Goal: Task Accomplishment & Management: Complete application form

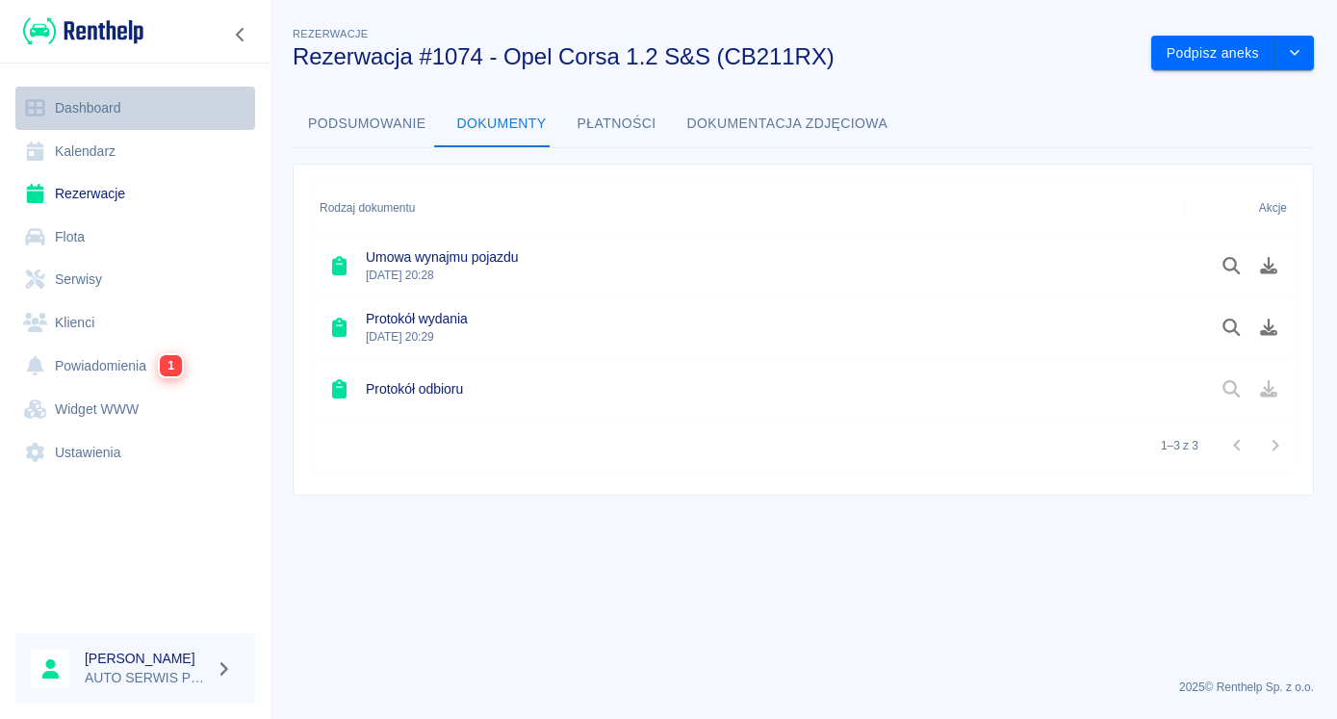
click at [92, 110] on link "Dashboard" at bounding box center [135, 108] width 240 height 43
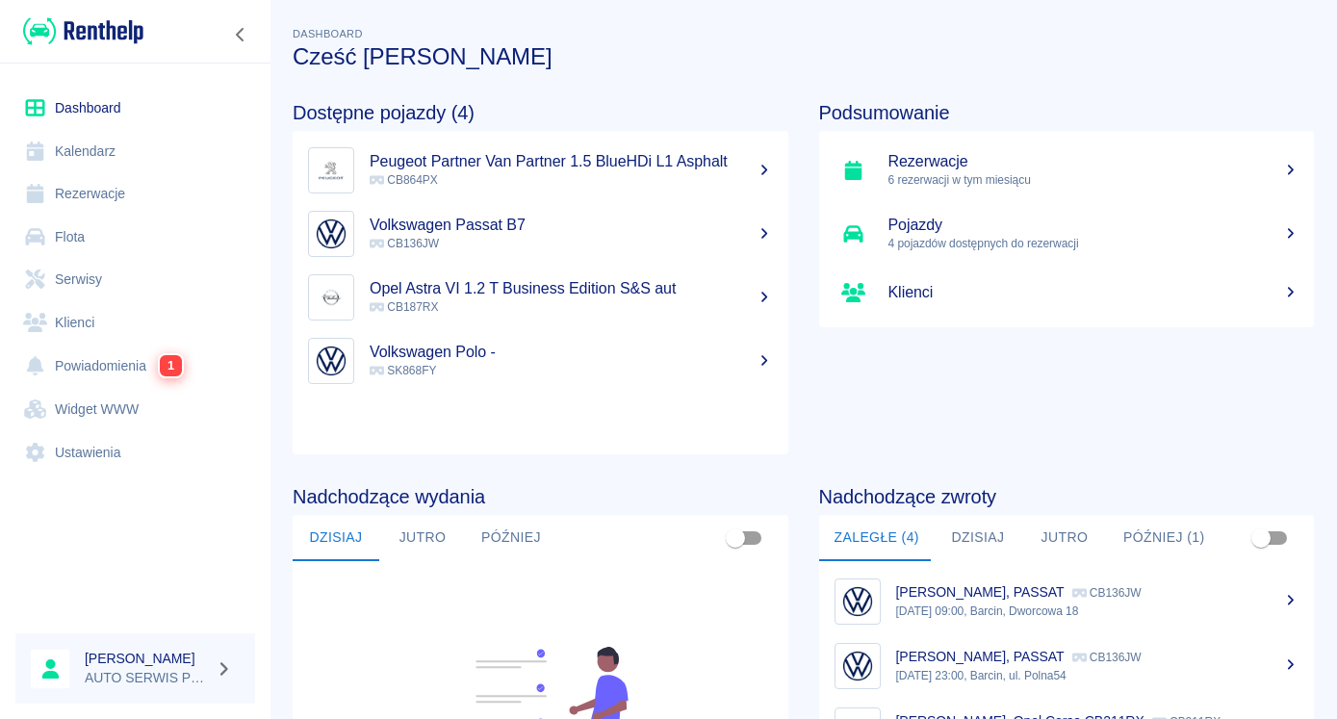
click at [455, 353] on h5 "Volkswagen Polo -" at bounding box center [570, 352] width 403 height 19
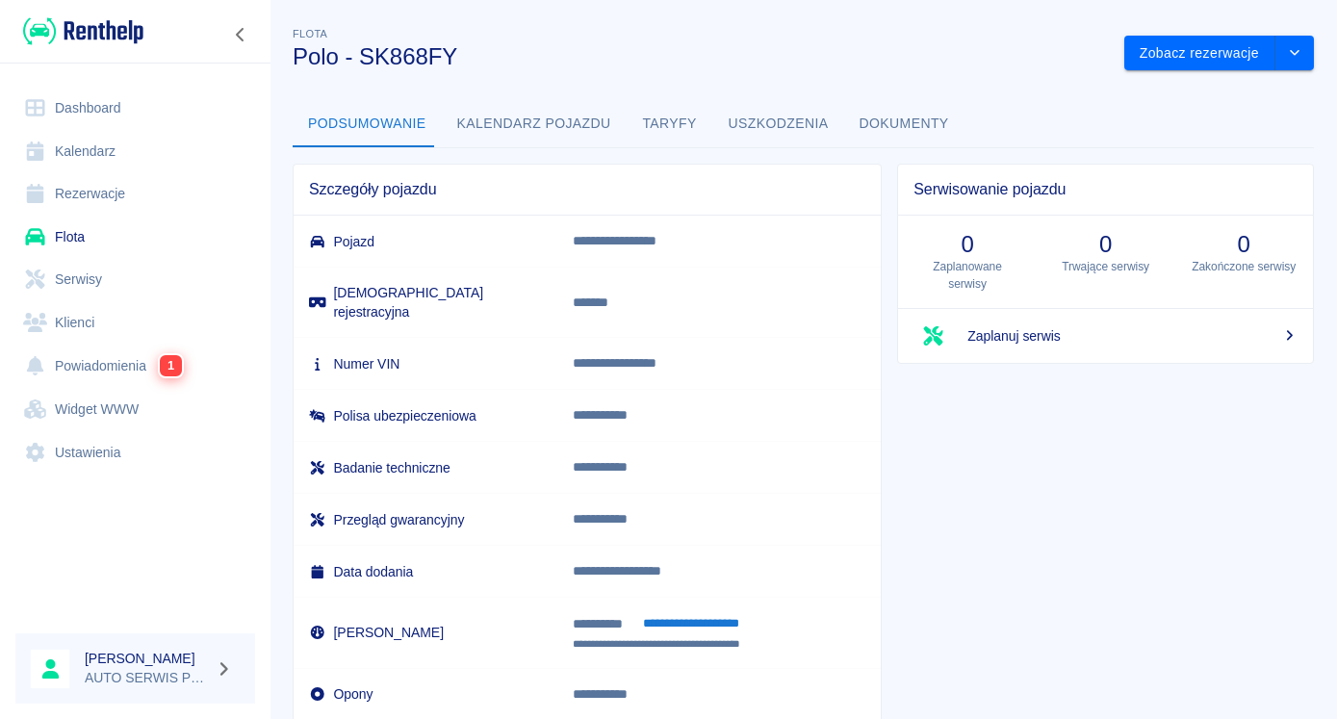
click at [95, 115] on link "Dashboard" at bounding box center [135, 108] width 240 height 43
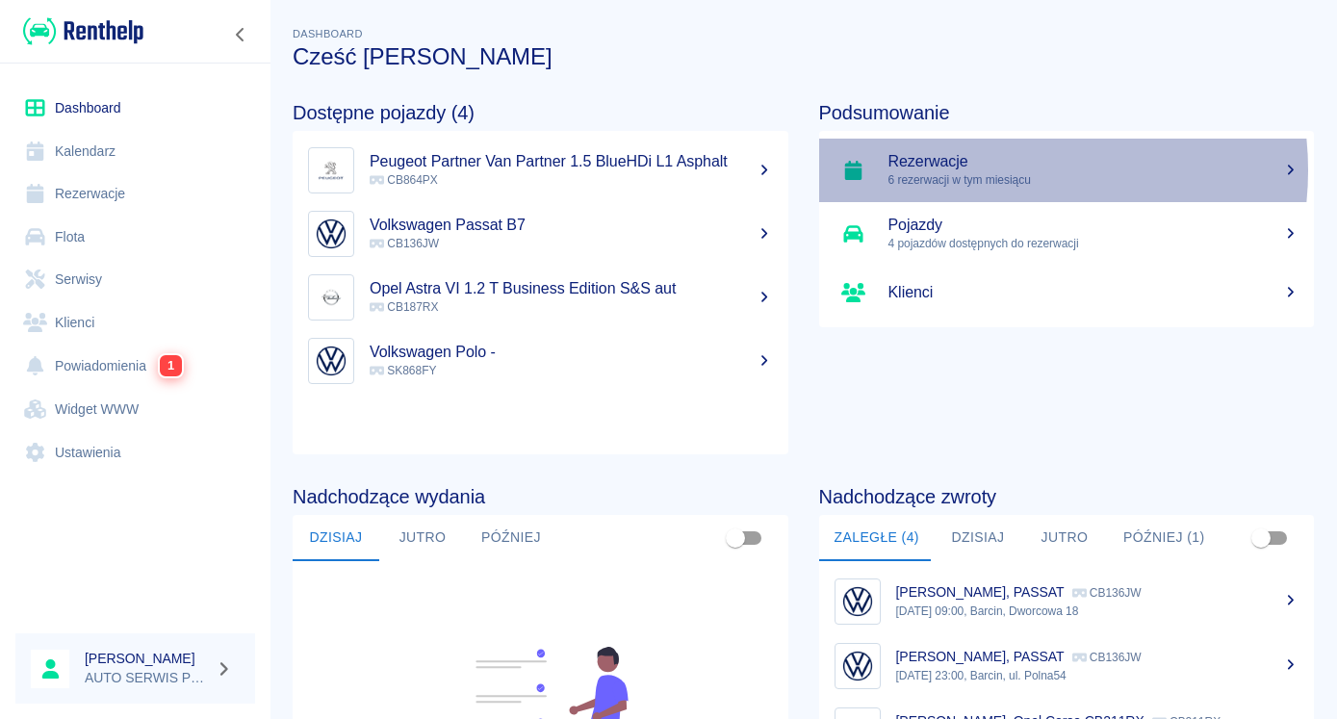
click at [989, 170] on h5 "Rezerwacje" at bounding box center [1093, 161] width 411 height 19
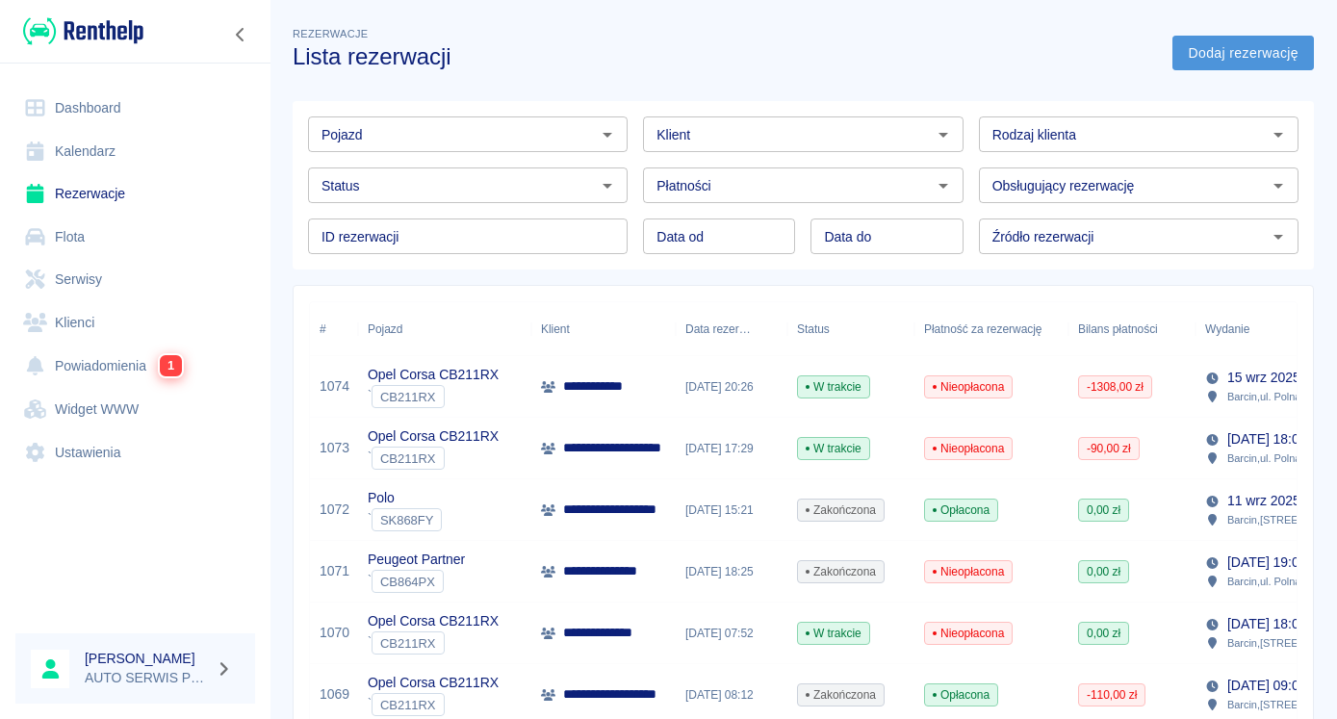
click at [1208, 57] on link "Dodaj rezerwację" at bounding box center [1242, 54] width 141 height 36
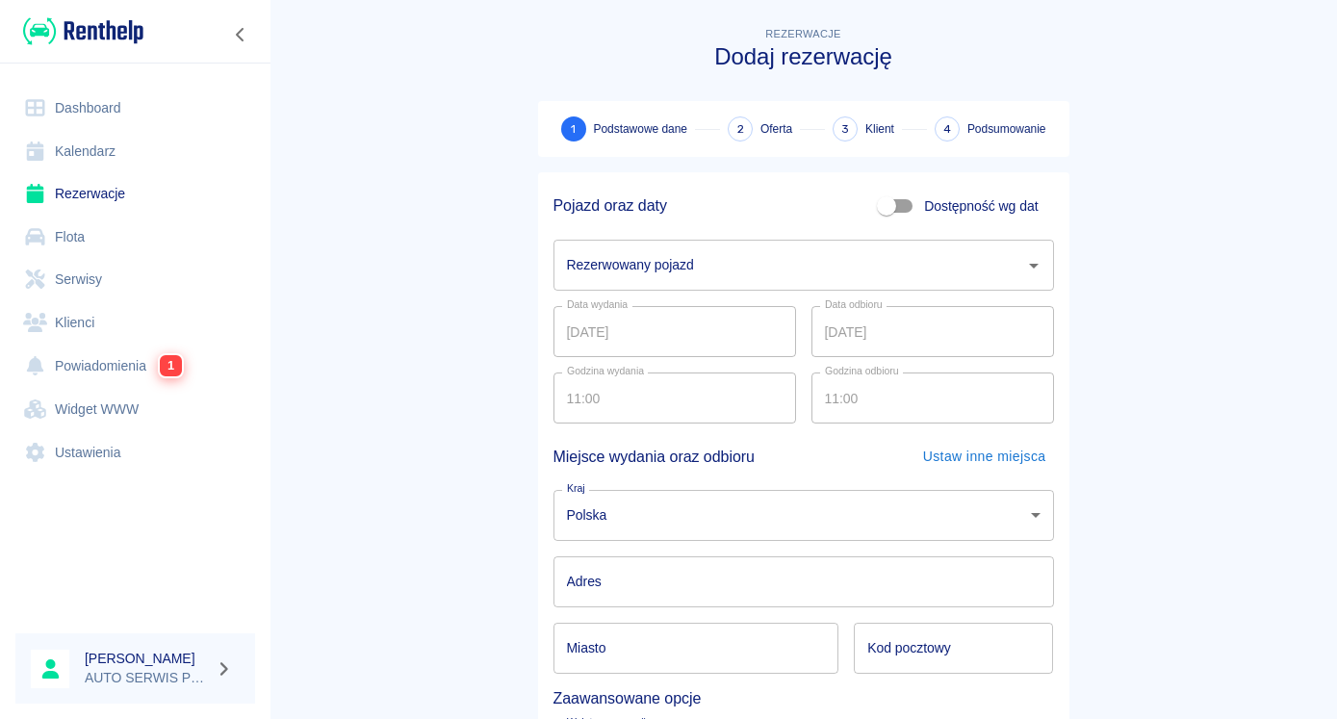
click at [601, 266] on input "Rezerwowany pojazd" at bounding box center [789, 265] width 454 height 34
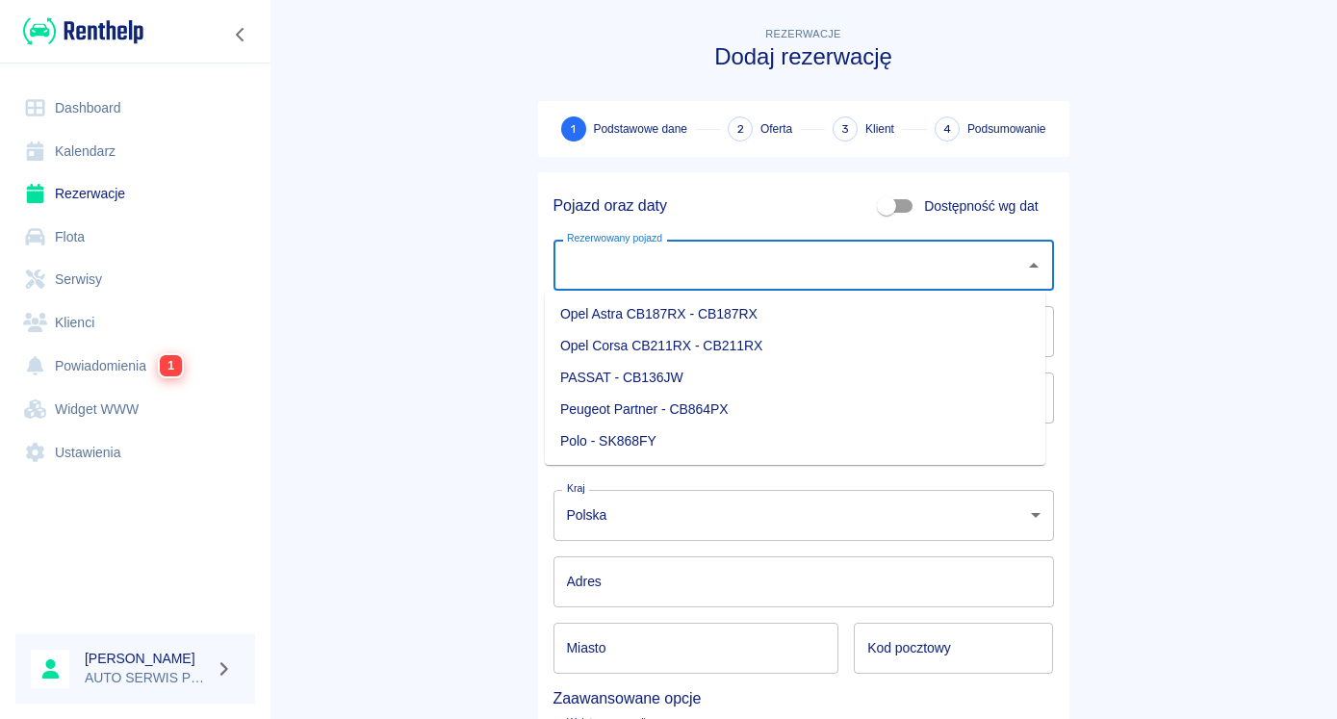
click at [629, 444] on li "Polo - SK868FY" at bounding box center [795, 441] width 500 height 32
type input "Polo - SK868FY"
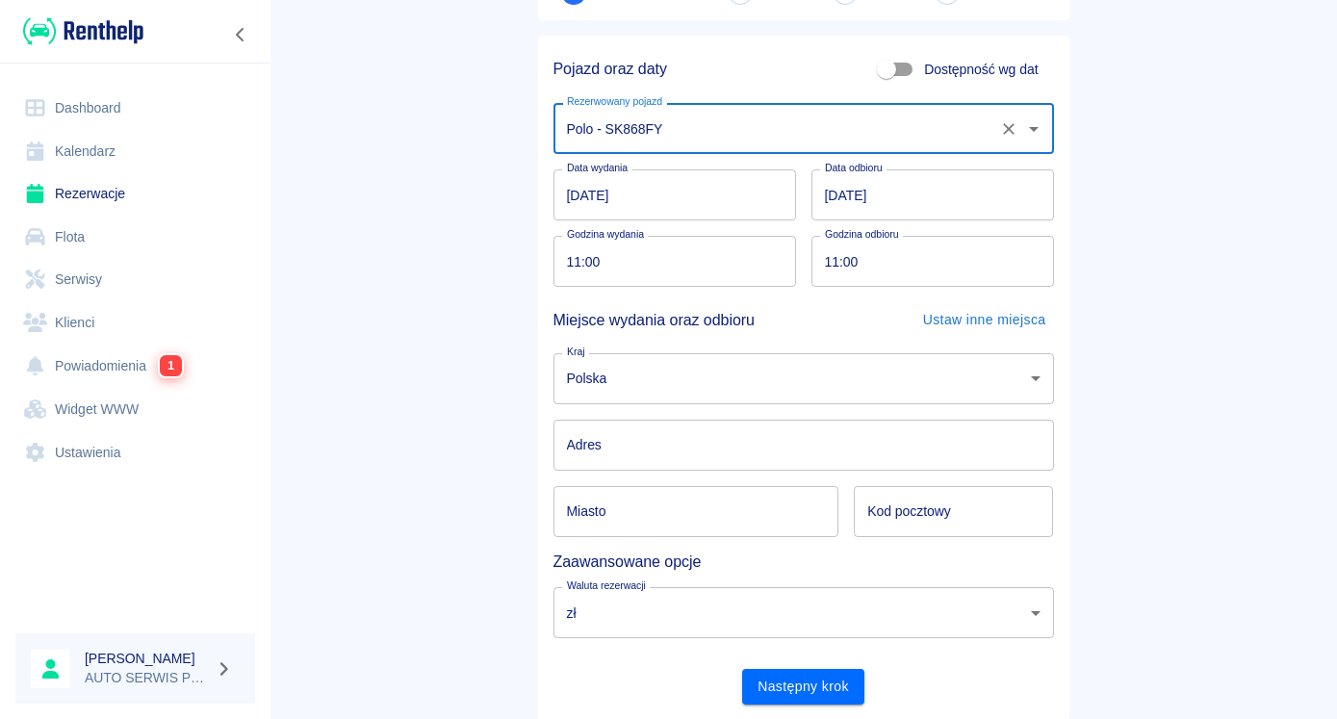
scroll to position [193, 0]
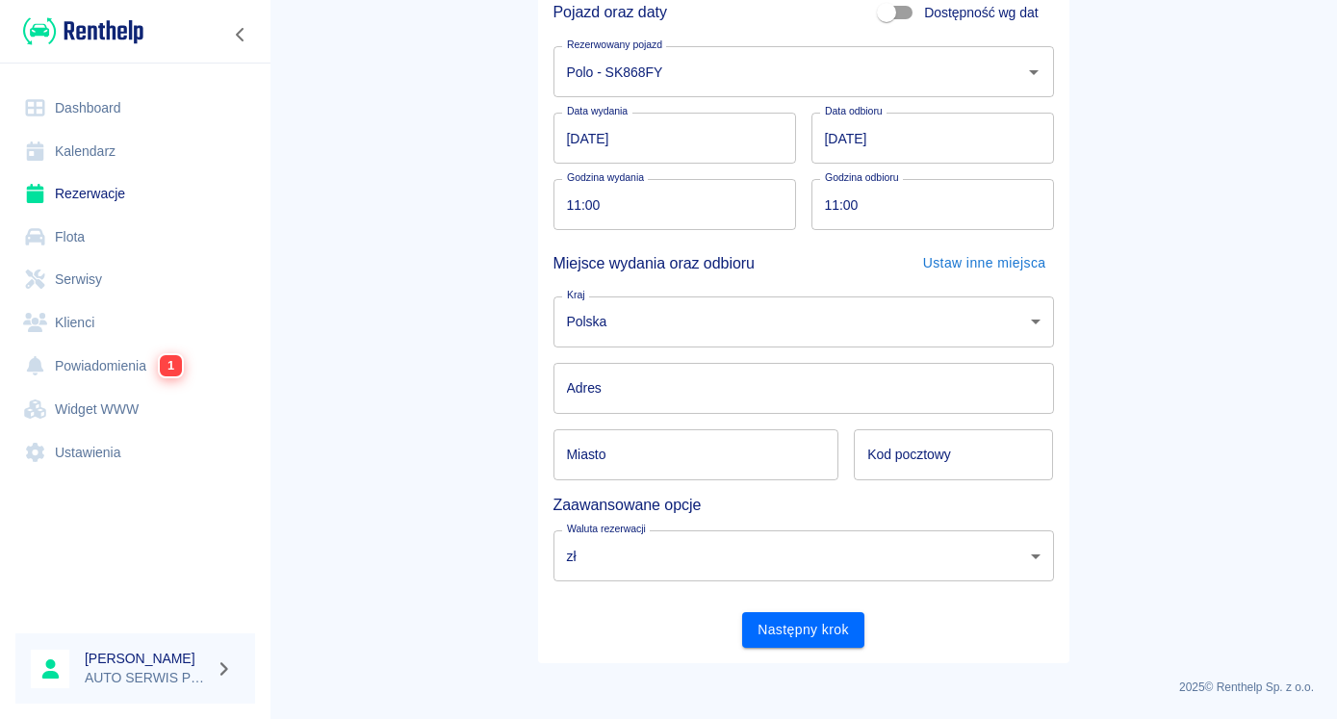
click at [603, 392] on input "Adres" at bounding box center [803, 388] width 500 height 51
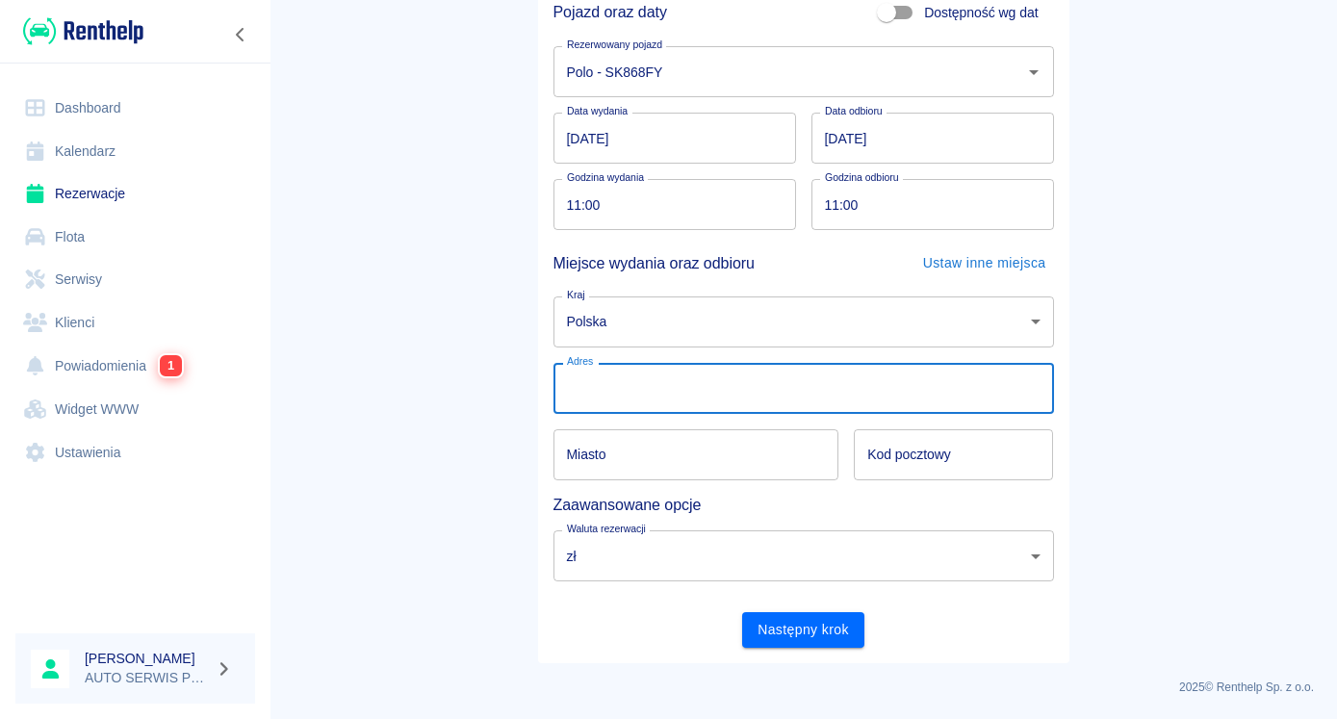
click at [603, 392] on input "Adres" at bounding box center [803, 388] width 500 height 51
type input "[STREET_ADDRESS]"
type input "Barcin"
type input "88-190"
click at [442, 433] on main "Rezerwacje Dodaj rezerwację 1 Podstawowe dane 2 Oferta 3 Klient 4 Podsumowanie …" at bounding box center [802, 246] width 1067 height 833
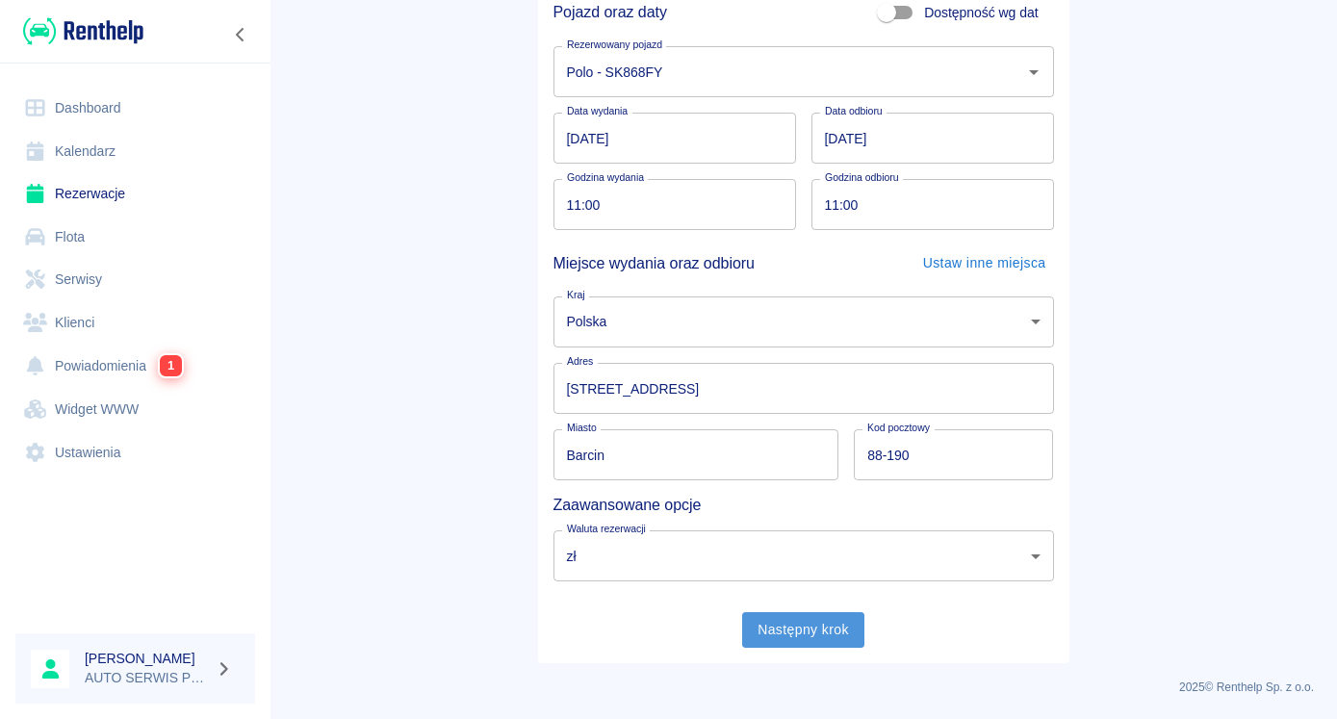
click at [816, 639] on button "Następny krok" at bounding box center [803, 630] width 122 height 36
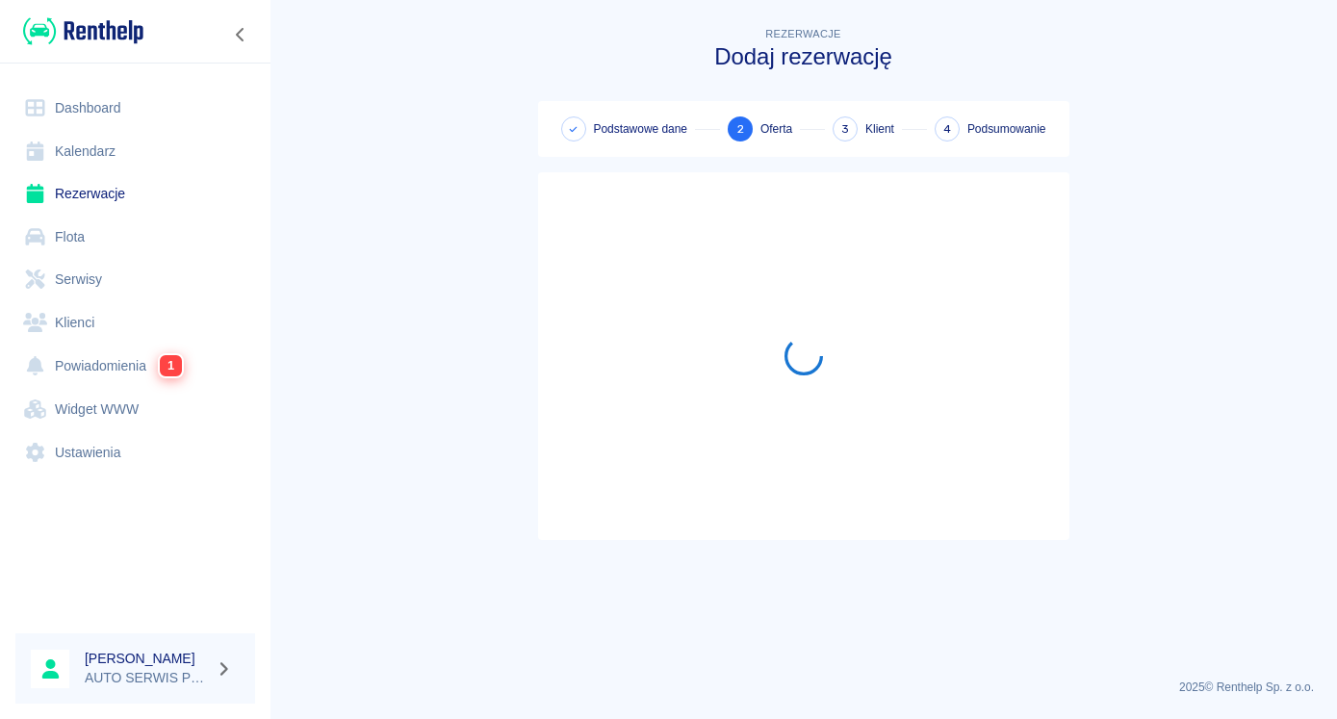
scroll to position [0, 0]
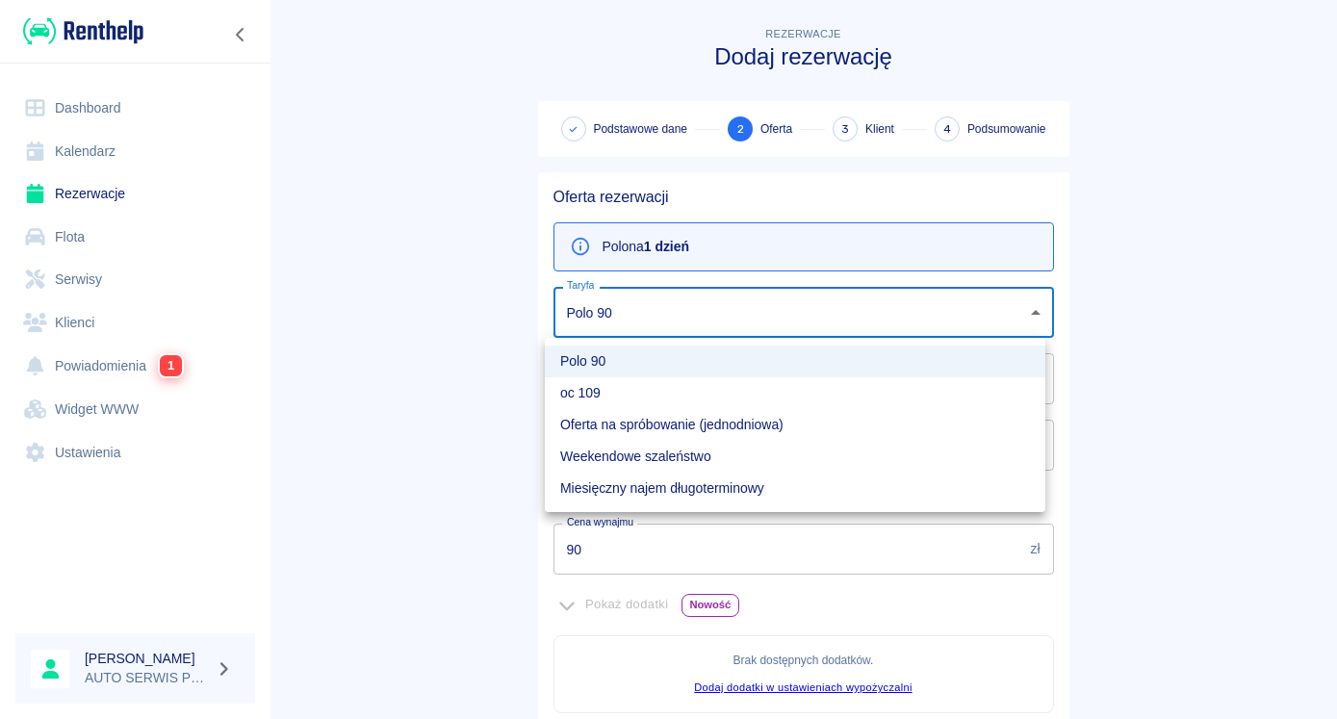
click at [626, 305] on body "Używamy plików Cookies, by zapewnić Ci najlepsze możliwe doświadczenie. Aby dow…" at bounding box center [668, 359] width 1337 height 719
click at [626, 305] on div at bounding box center [668, 359] width 1337 height 719
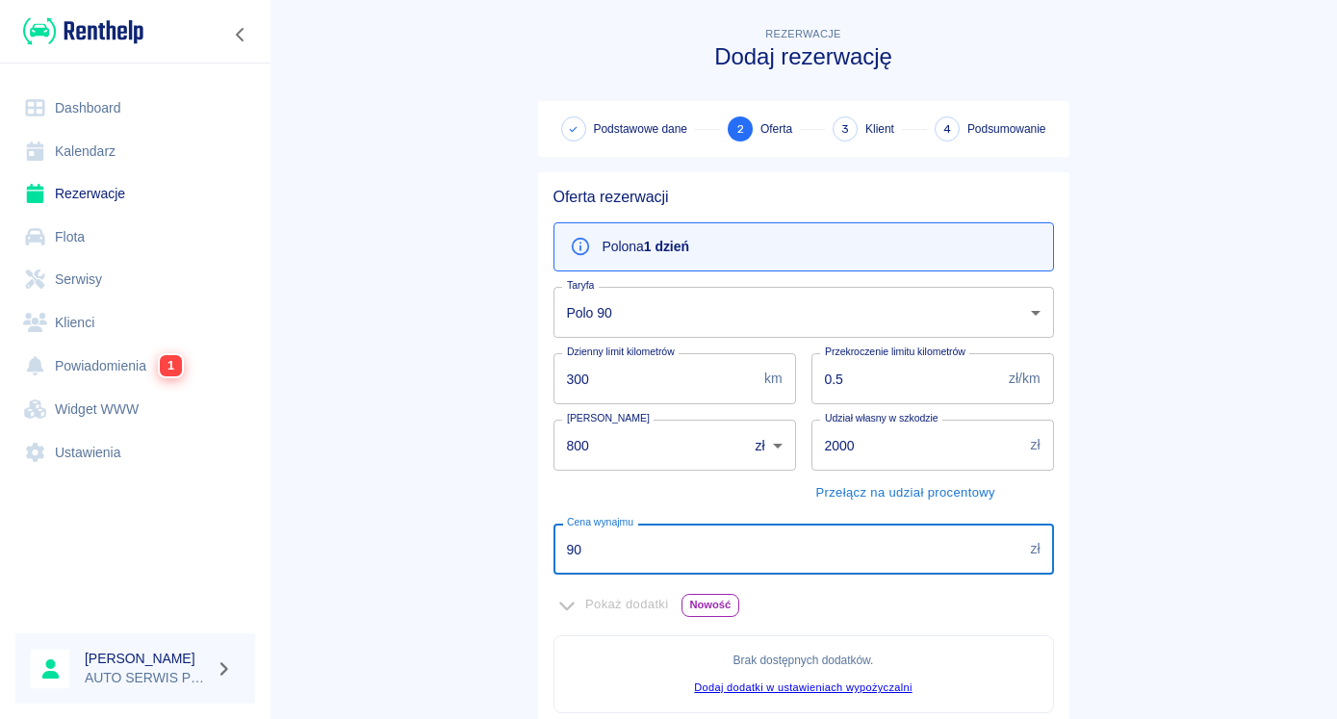
drag, startPoint x: 595, startPoint y: 550, endPoint x: 510, endPoint y: 557, distance: 84.9
click at [553, 557] on input "90" at bounding box center [788, 548] width 470 height 51
type input "80"
click at [390, 428] on main "Rezerwacje Dodaj rezerwację Podstawowe dane 2 Oferta 3 Klient 4 Podsumowanie Of…" at bounding box center [802, 539] width 1067 height 1032
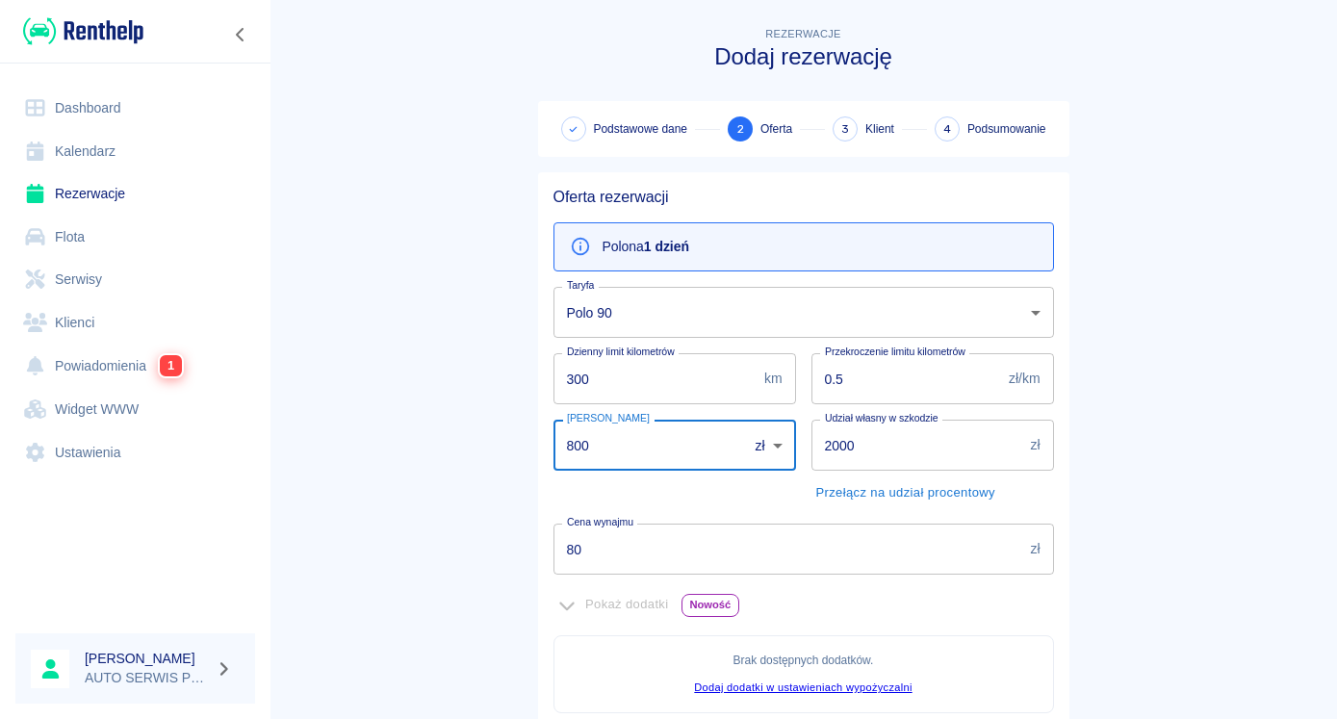
drag, startPoint x: 608, startPoint y: 453, endPoint x: 509, endPoint y: 453, distance: 99.1
click at [553, 453] on input "800" at bounding box center [643, 445] width 181 height 51
type input "0"
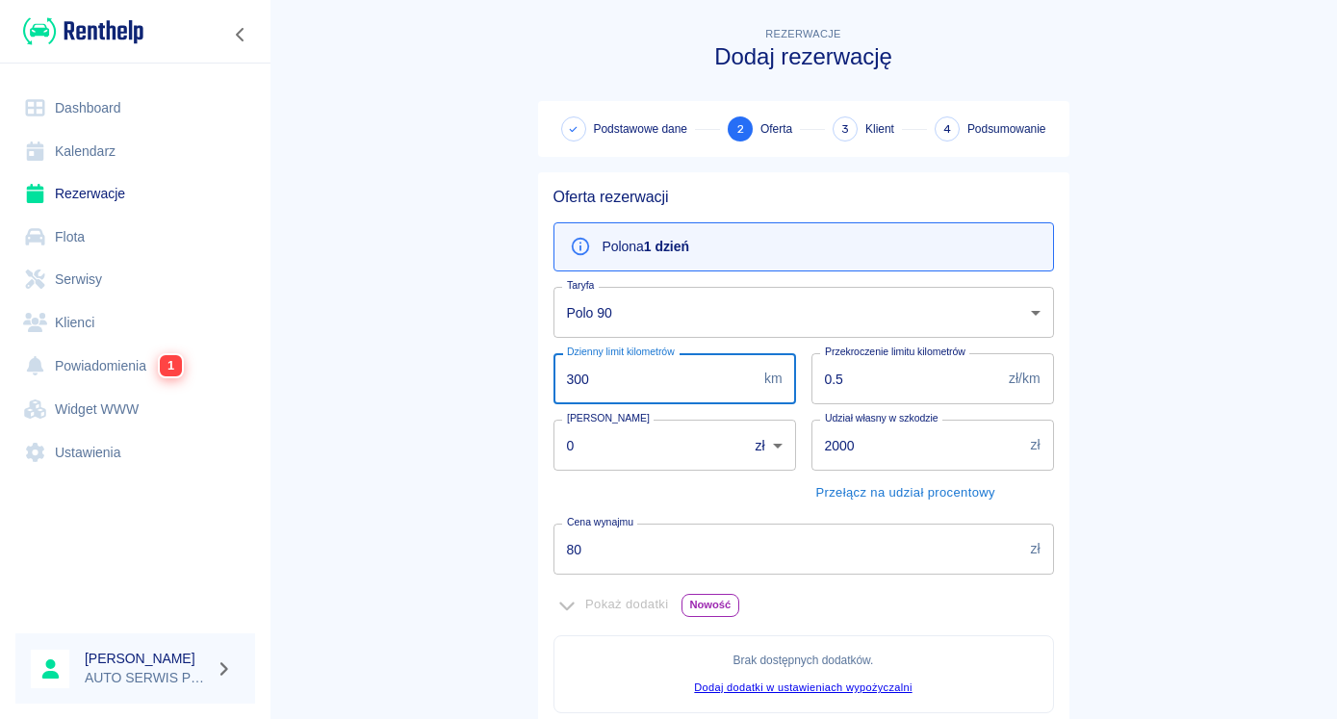
drag, startPoint x: 613, startPoint y: 378, endPoint x: 501, endPoint y: 379, distance: 111.6
click at [553, 379] on input "300" at bounding box center [654, 378] width 203 height 51
type input "0"
click at [467, 398] on main "Rezerwacje Dodaj rezerwację Podstawowe dane 2 Oferta 3 Klient 4 Podsumowanie Of…" at bounding box center [802, 539] width 1067 height 1032
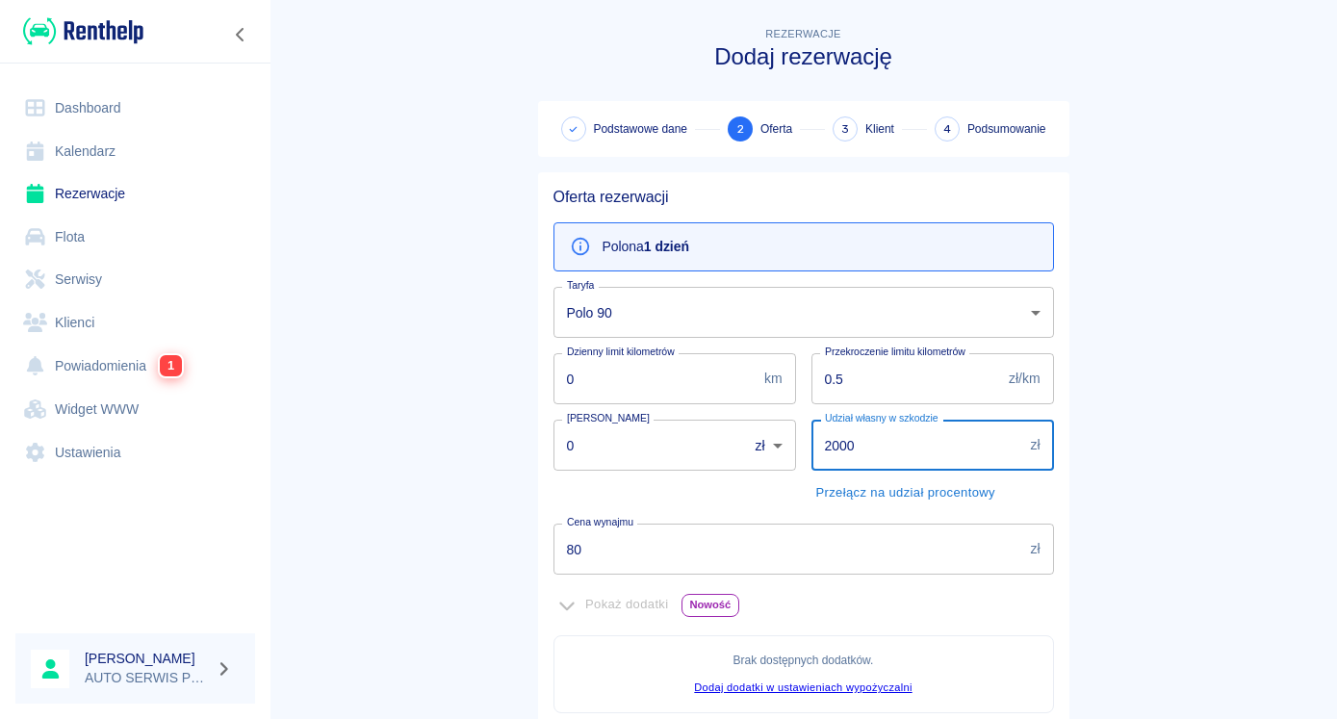
drag, startPoint x: 872, startPoint y: 450, endPoint x: 780, endPoint y: 448, distance: 91.4
click at [811, 448] on input "2000" at bounding box center [917, 445] width 212 height 51
type input "1000"
click at [452, 409] on main "Rezerwacje Dodaj rezerwację Podstawowe dane 2 Oferta 3 Klient 4 Podsumowanie Of…" at bounding box center [802, 539] width 1067 height 1032
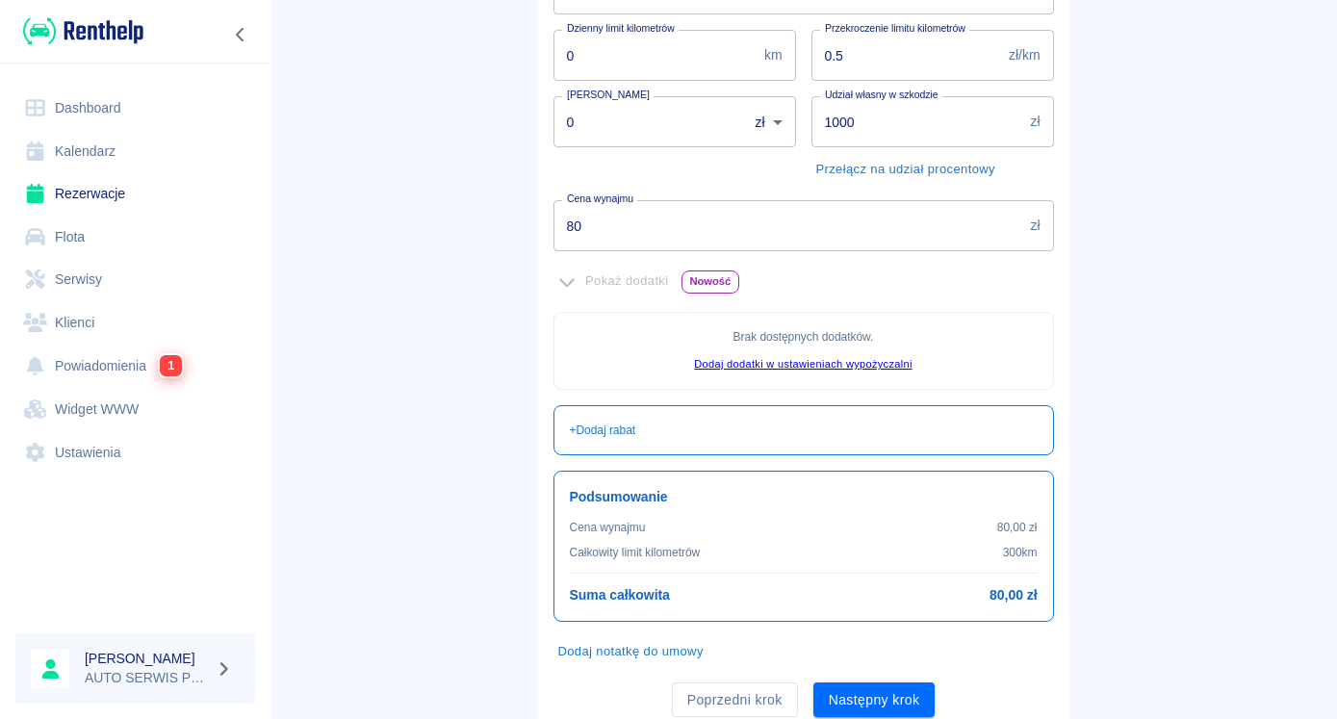
scroll to position [393, 0]
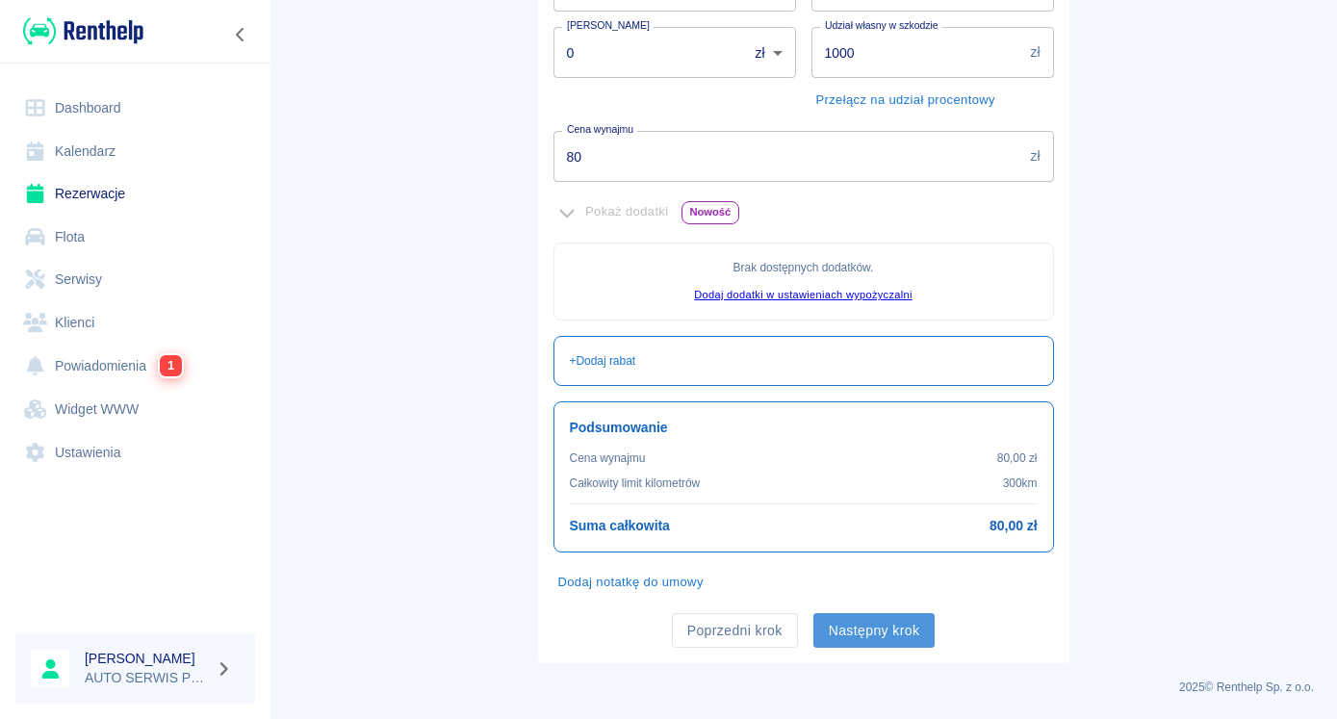
click at [861, 629] on button "Następny krok" at bounding box center [874, 631] width 122 height 36
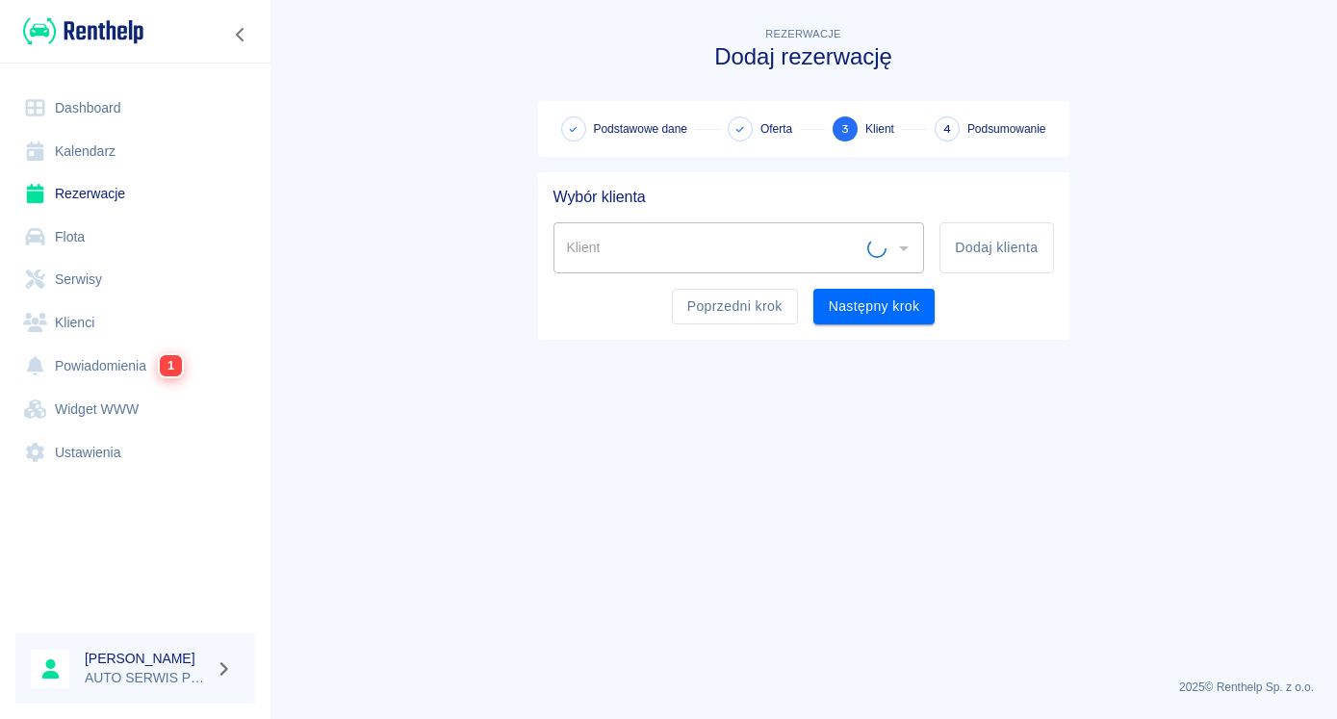
scroll to position [0, 0]
click at [986, 249] on button "Dodaj klienta" at bounding box center [996, 247] width 114 height 51
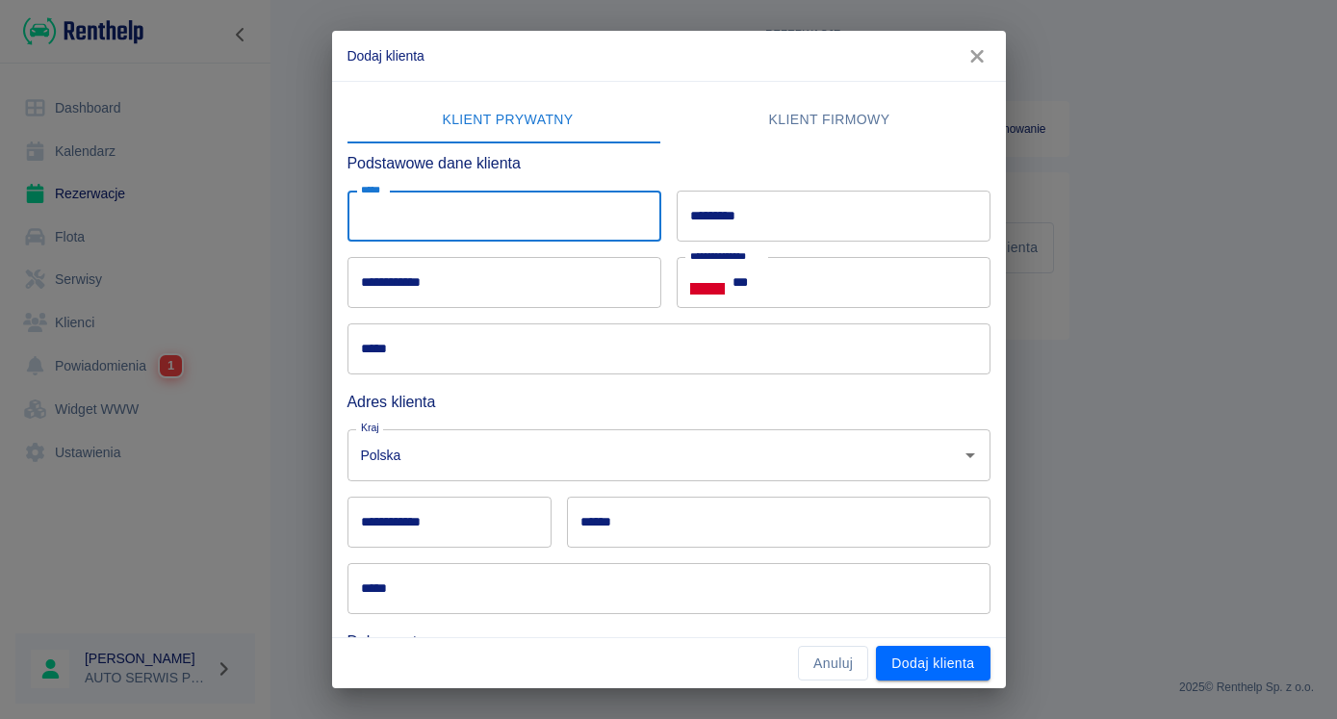
click at [523, 217] on input "*****" at bounding box center [504, 216] width 314 height 51
type input "*****"
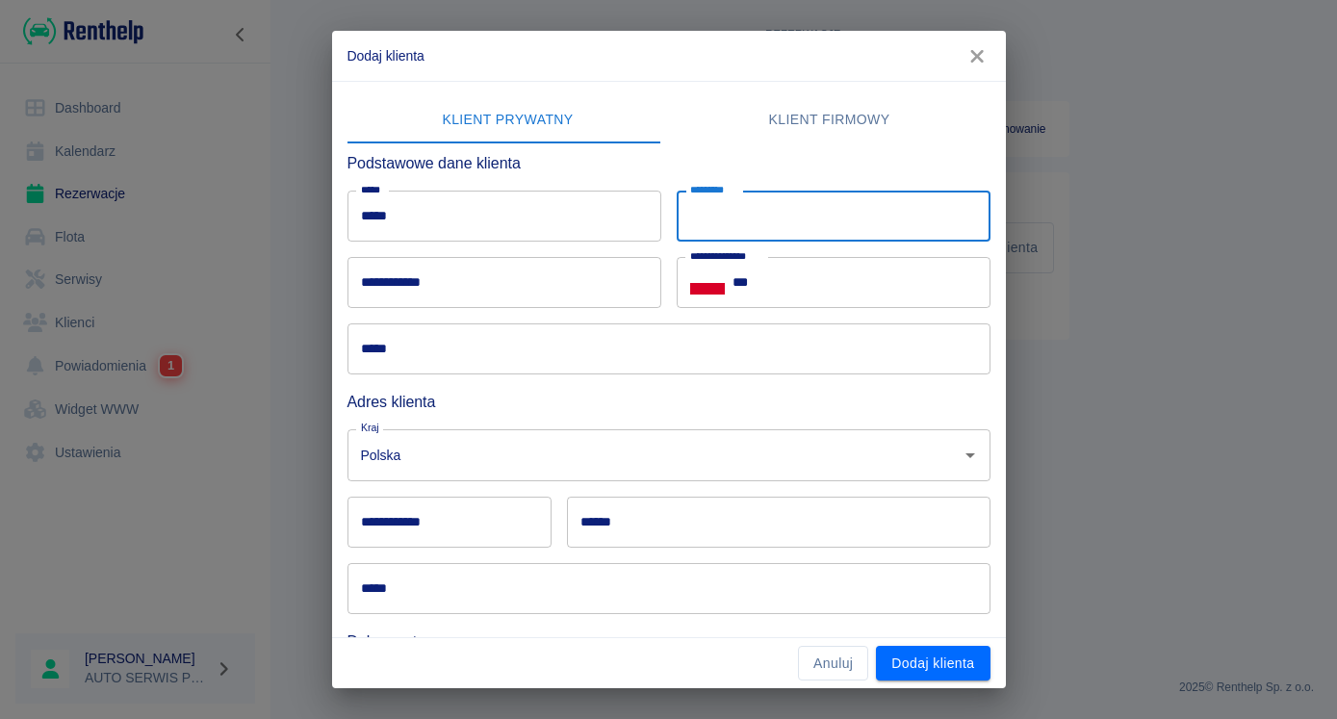
click at [789, 209] on input "*********" at bounding box center [833, 216] width 314 height 51
type input "*******"
click at [548, 284] on input "**********" at bounding box center [504, 282] width 314 height 51
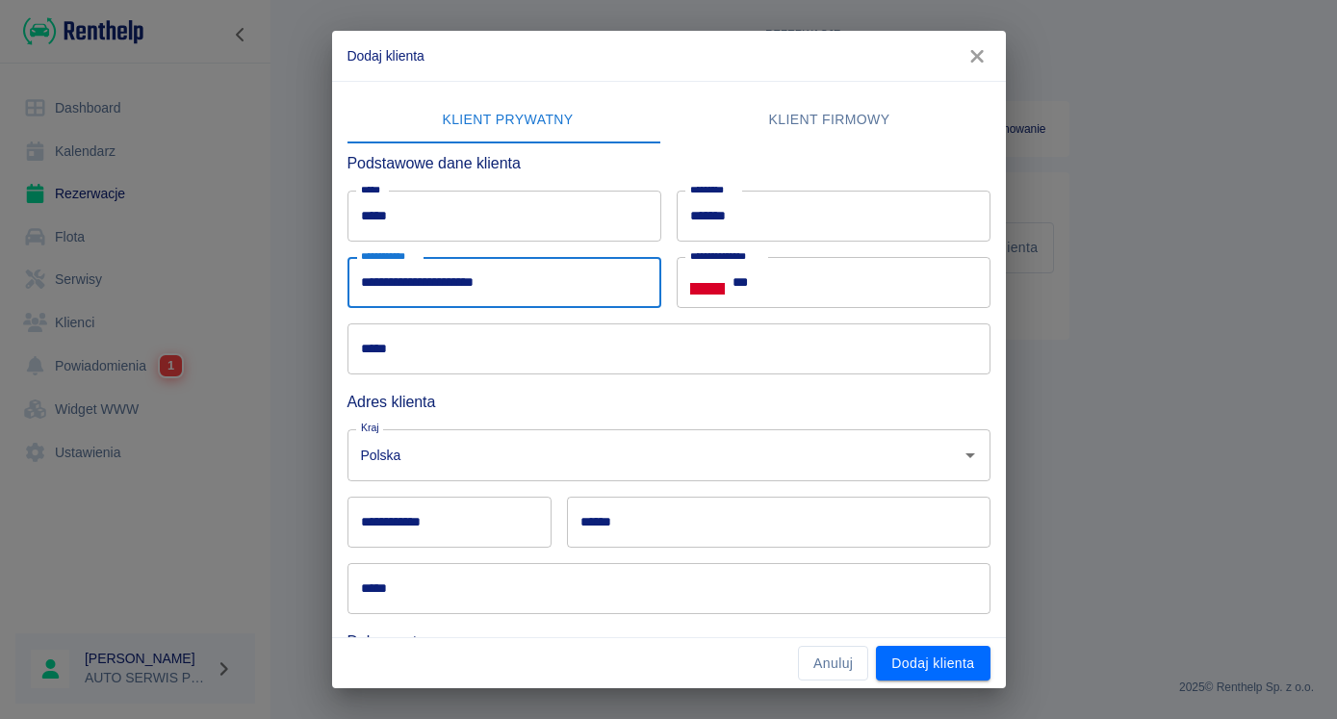
type input "**********"
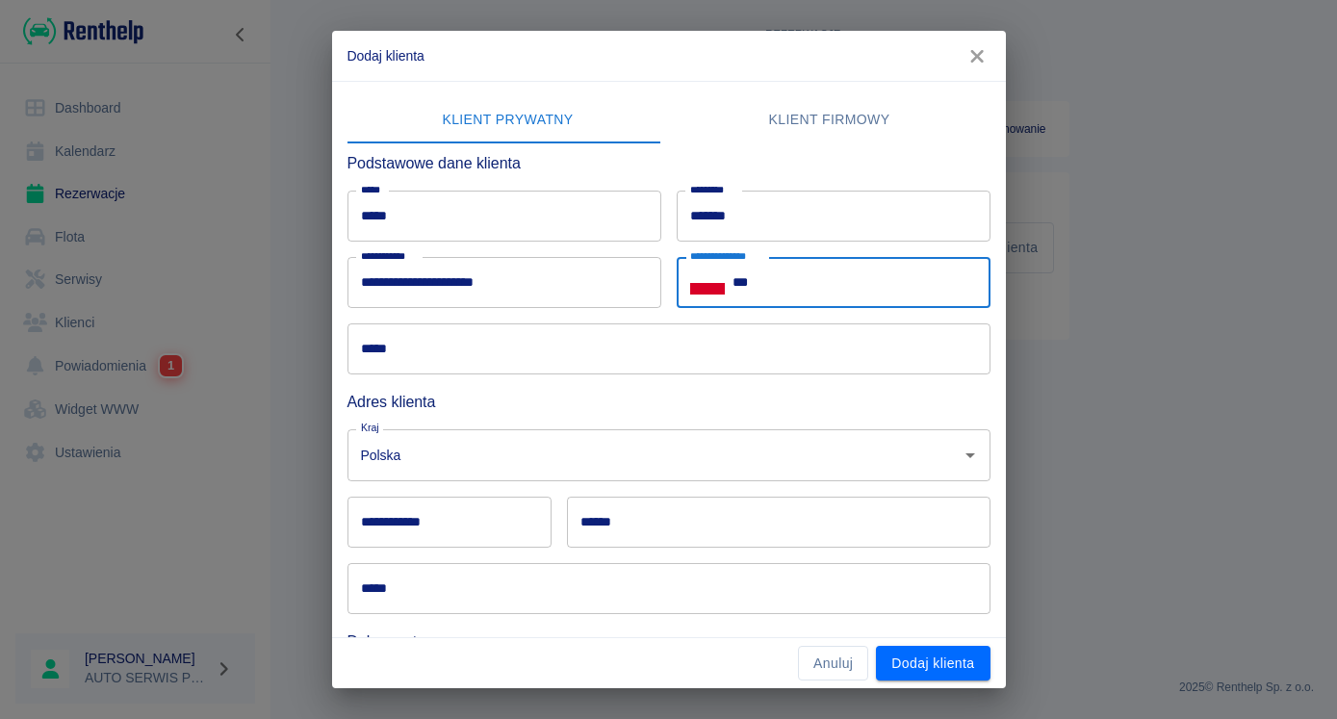
click at [867, 279] on input "***" at bounding box center [861, 282] width 258 height 51
type input "**********"
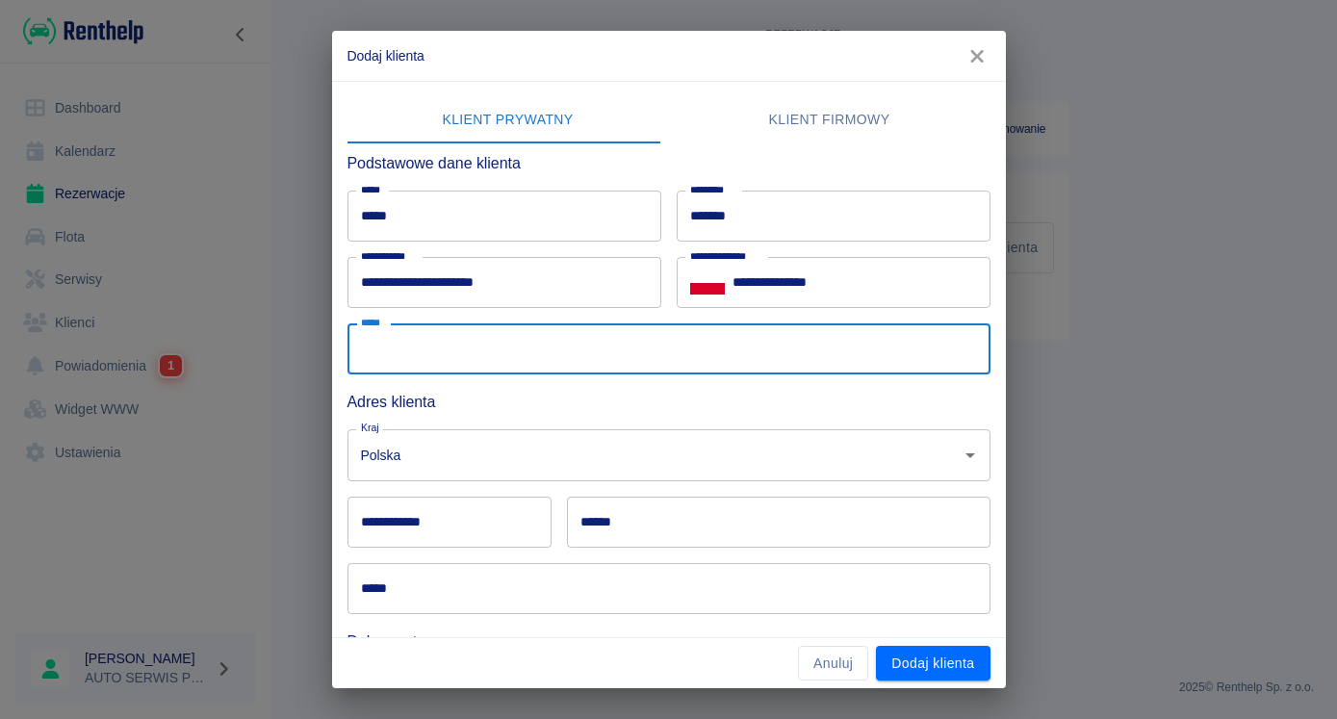
click at [497, 352] on input "*****" at bounding box center [668, 348] width 643 height 51
type input "**********"
click at [401, 532] on input "**********" at bounding box center [449, 522] width 204 height 51
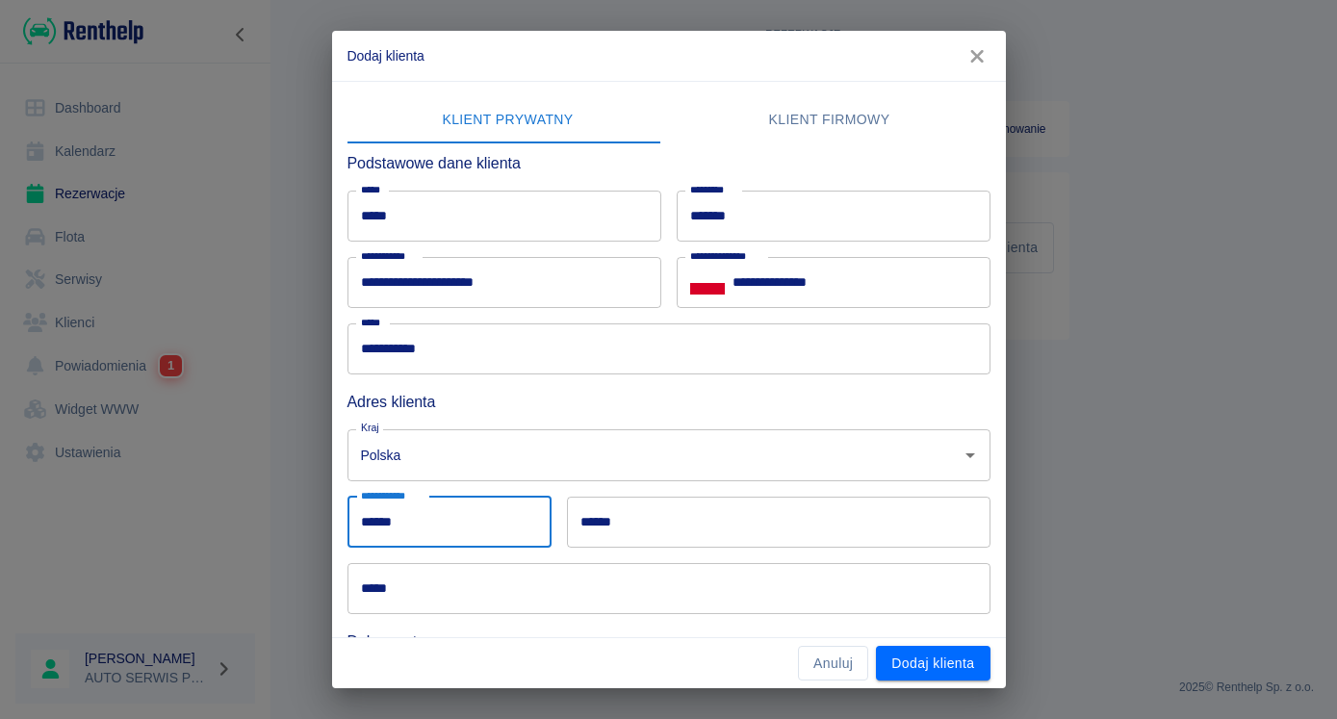
type input "******"
click at [696, 529] on input "******" at bounding box center [778, 522] width 423 height 51
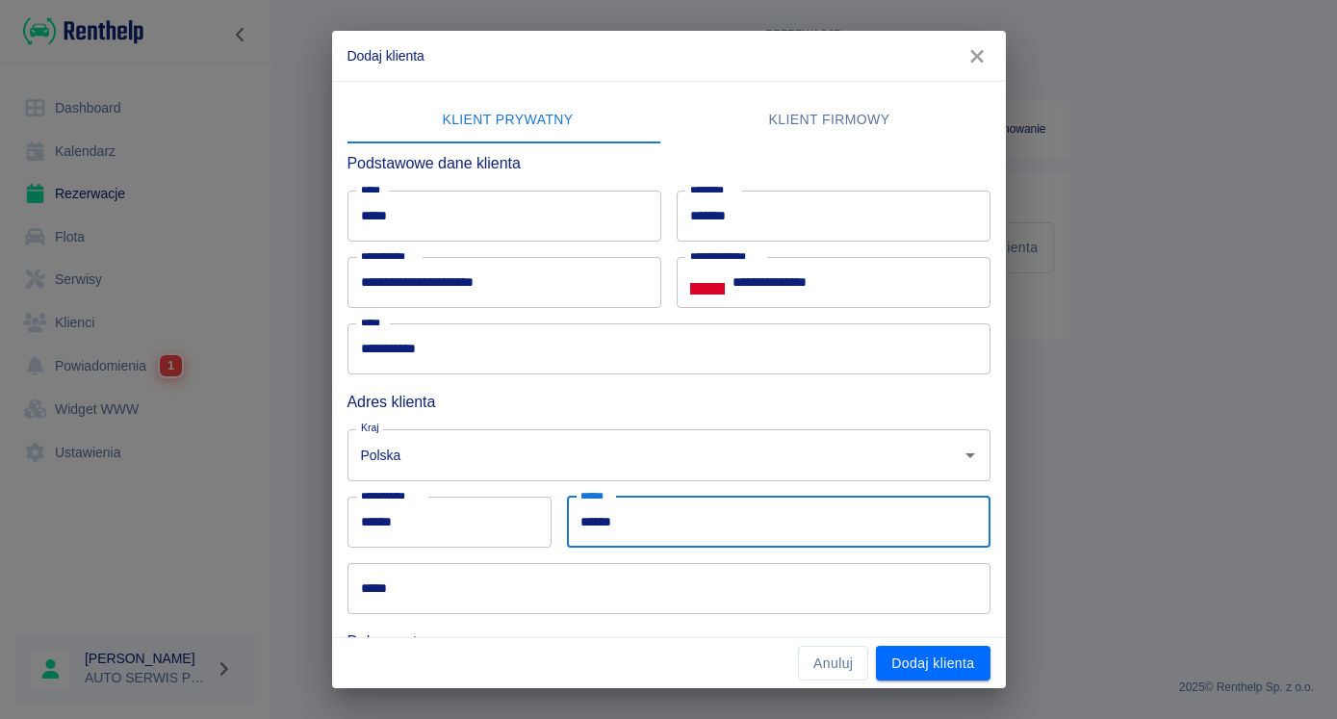
type input "******"
click at [407, 574] on input "*****" at bounding box center [668, 588] width 643 height 51
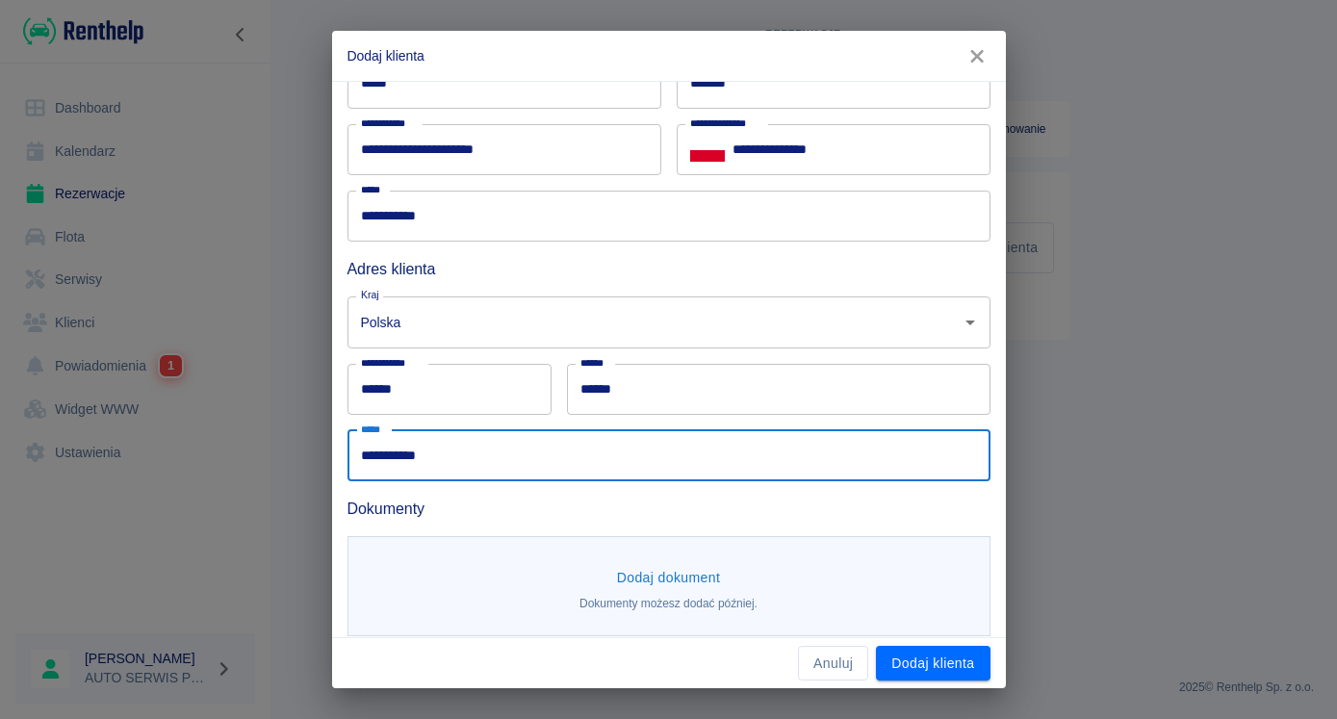
scroll to position [147, 0]
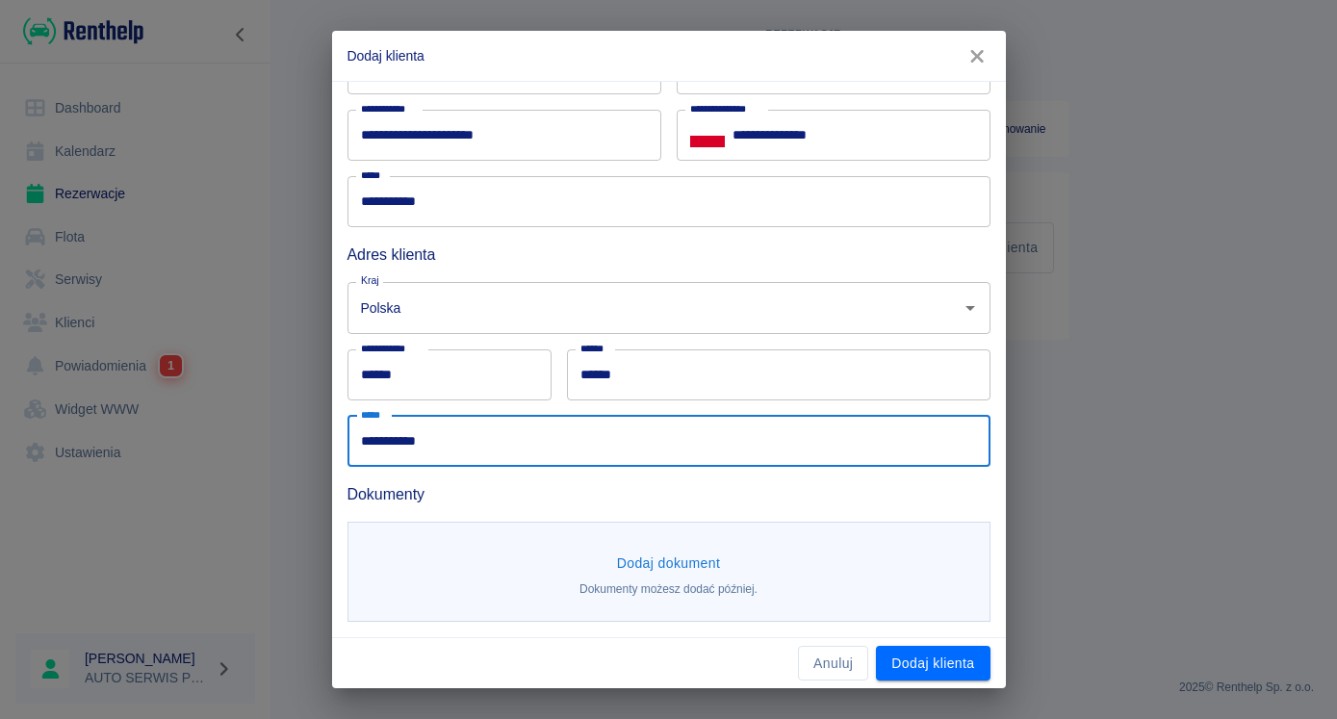
type input "**********"
click at [630, 574] on button "Dodaj dokument" at bounding box center [668, 564] width 119 height 36
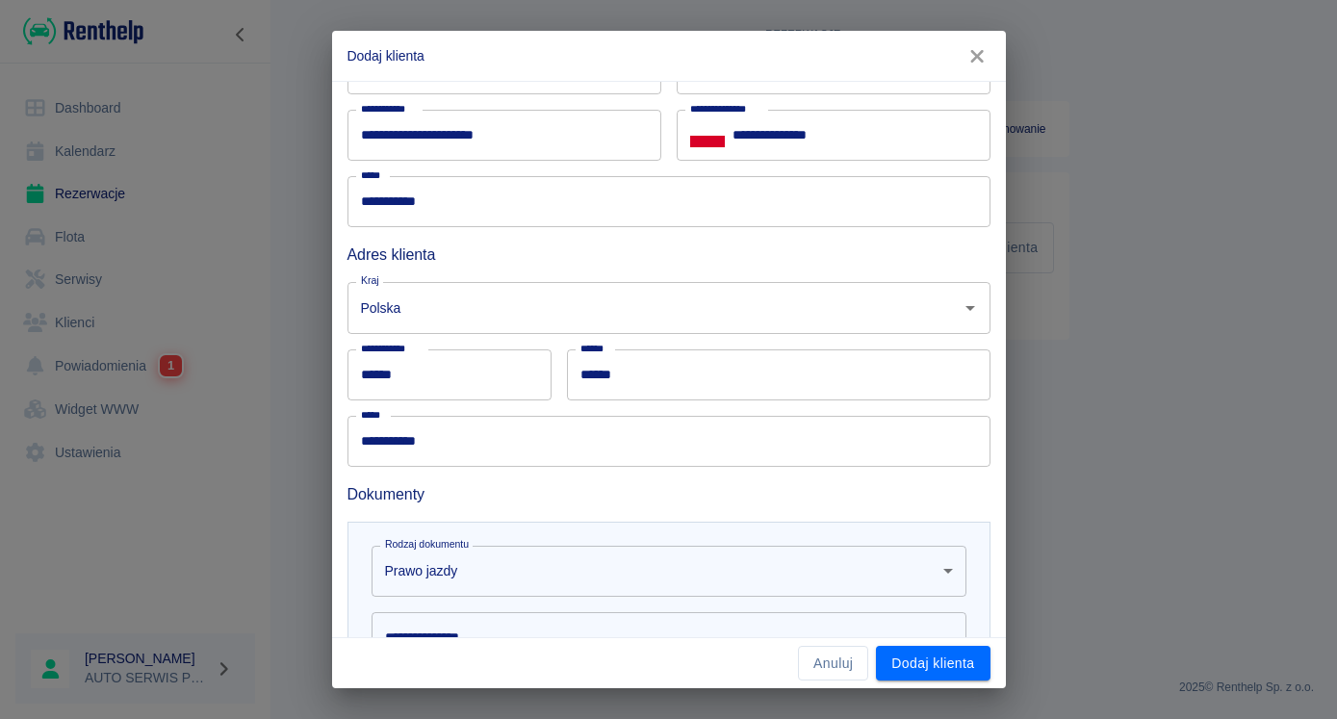
scroll to position [245, 0]
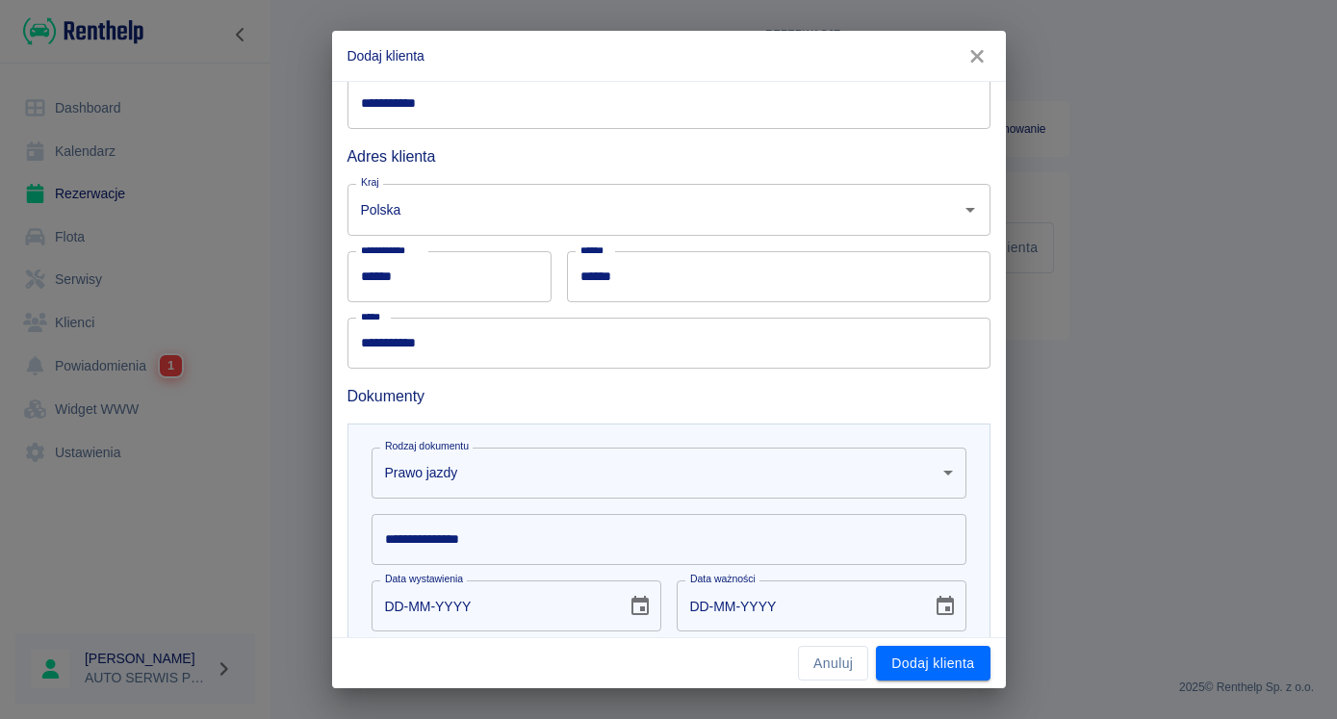
click at [469, 530] on input "**********" at bounding box center [668, 539] width 595 height 51
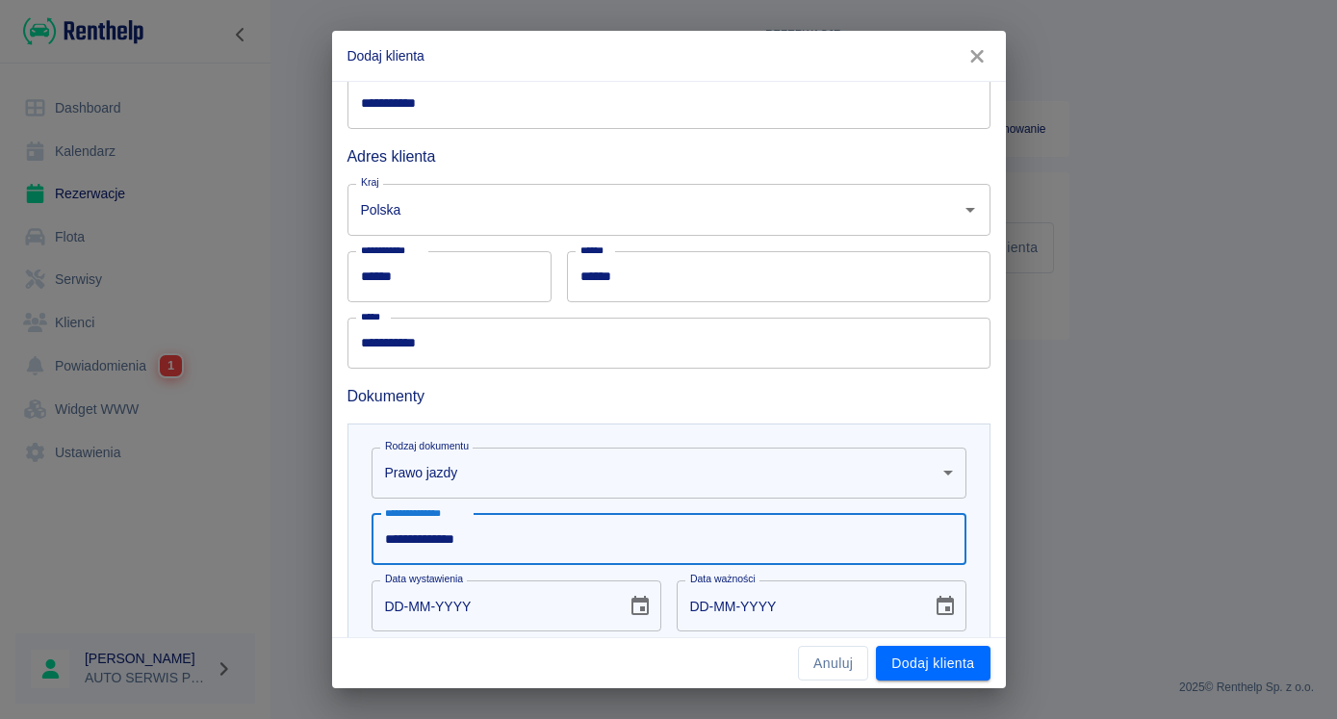
type input "**********"
click at [394, 599] on input "DD-MM-YYYY" at bounding box center [492, 605] width 242 height 51
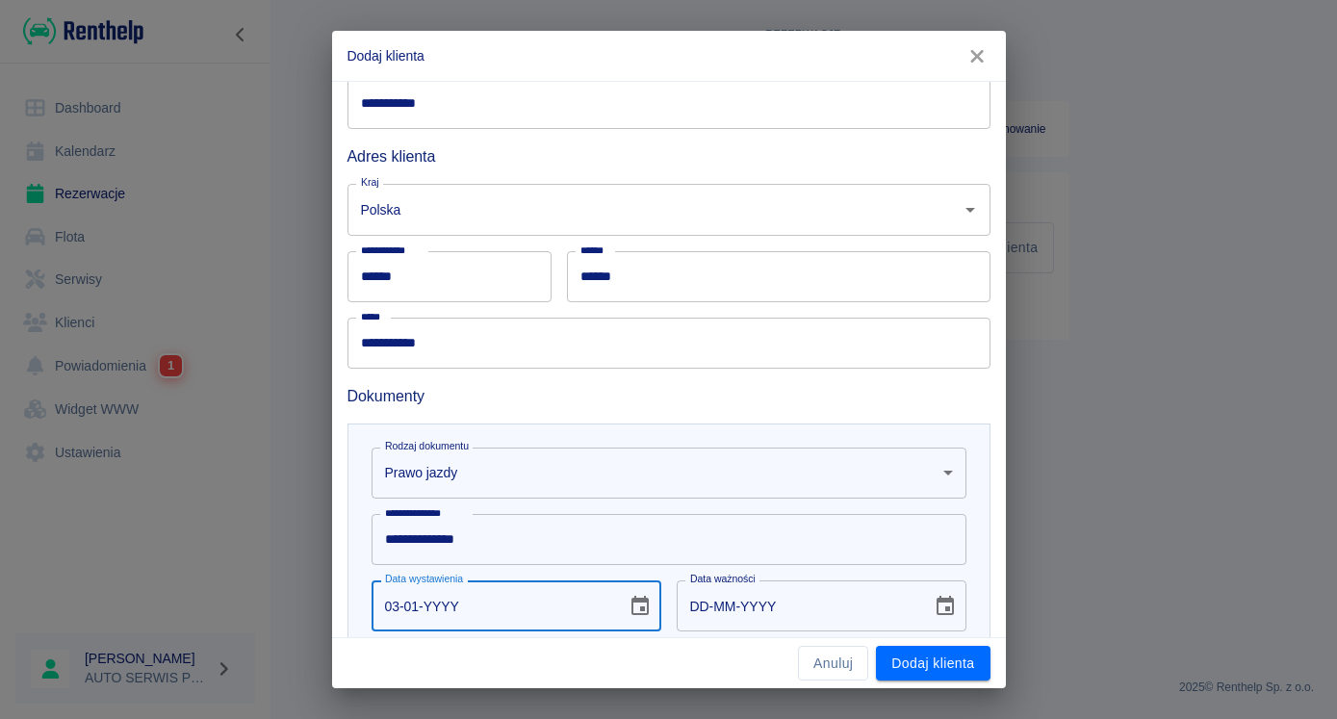
type input "03-01-0002"
type input "03-01-0012"
type input "03-01-0020"
type input "03-01-0030"
type input "03-01-0200"
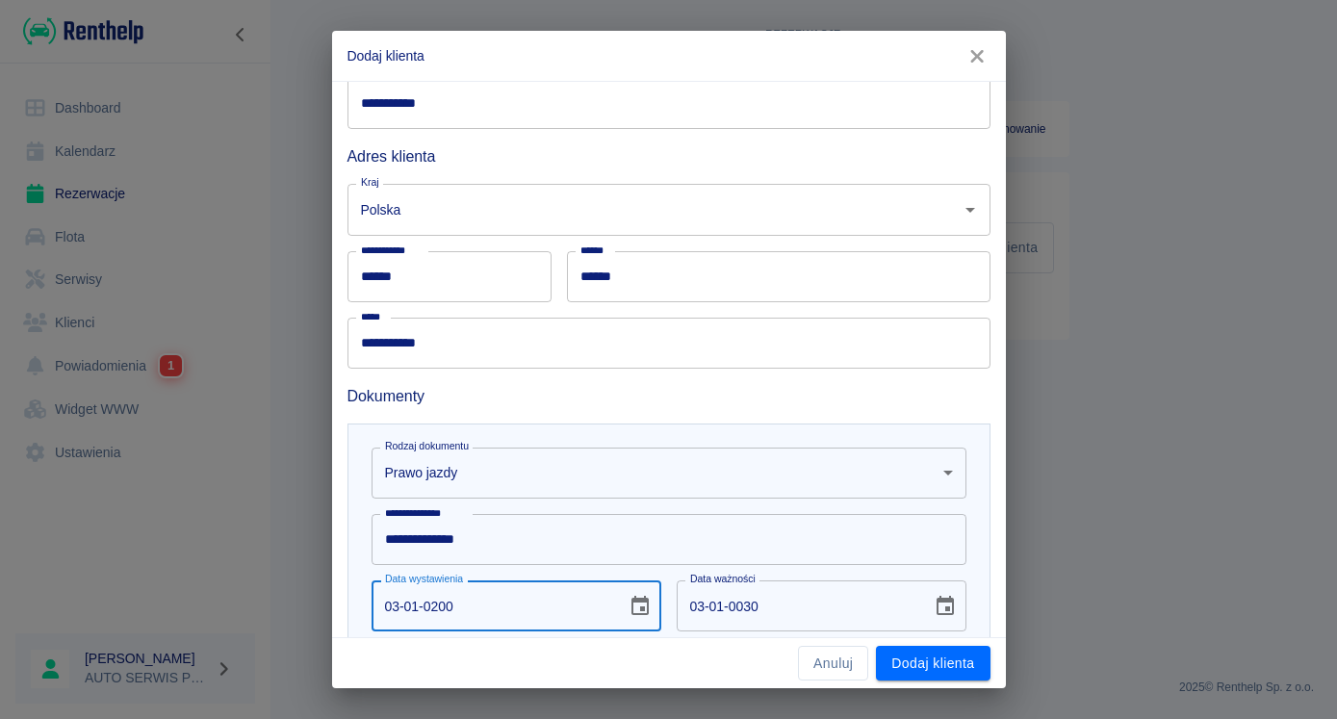
type input "03-01-0210"
type input "03-01-2006"
type input "03-01-2016"
type input "03-01-2006"
click at [768, 622] on input "03-01-2016" at bounding box center [797, 605] width 242 height 51
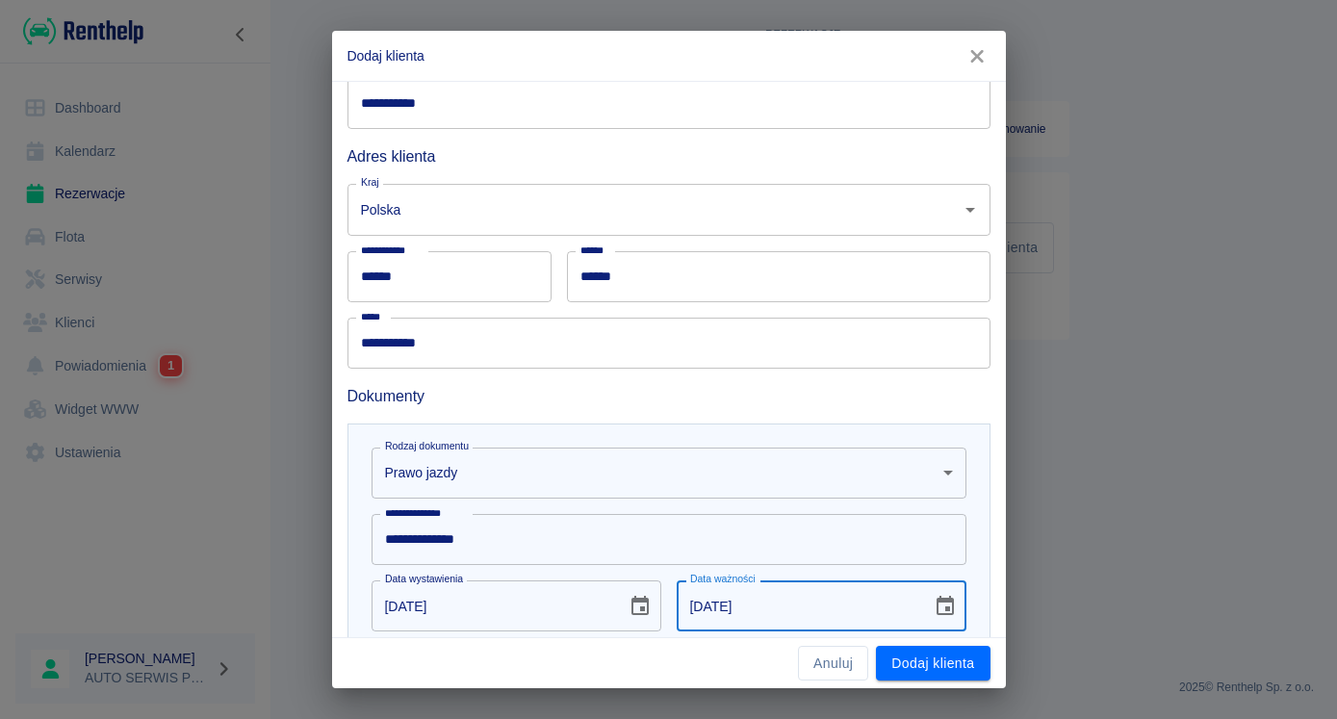
drag, startPoint x: 758, startPoint y: 619, endPoint x: 738, endPoint y: 608, distance: 22.8
click at [757, 619] on input "03-01-2016" at bounding box center [797, 605] width 242 height 51
click at [738, 608] on input "03-01-2016" at bounding box center [797, 605] width 242 height 51
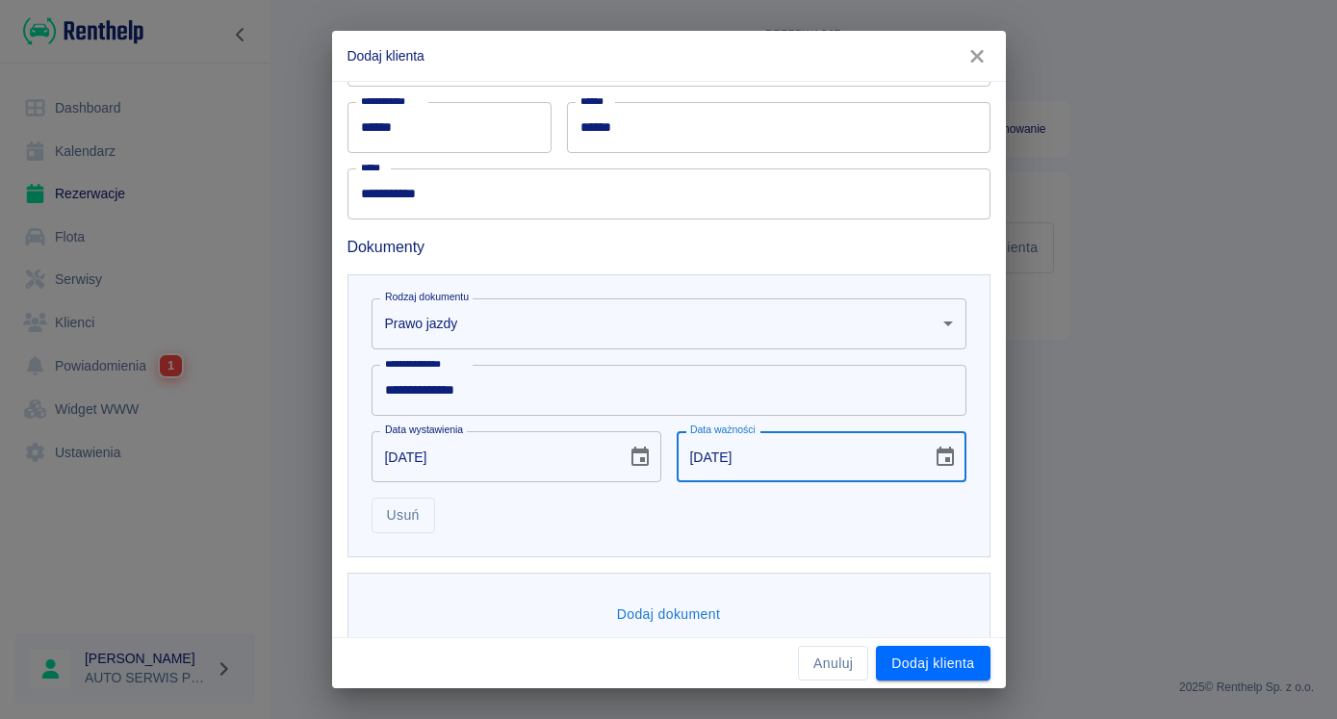
scroll to position [428, 0]
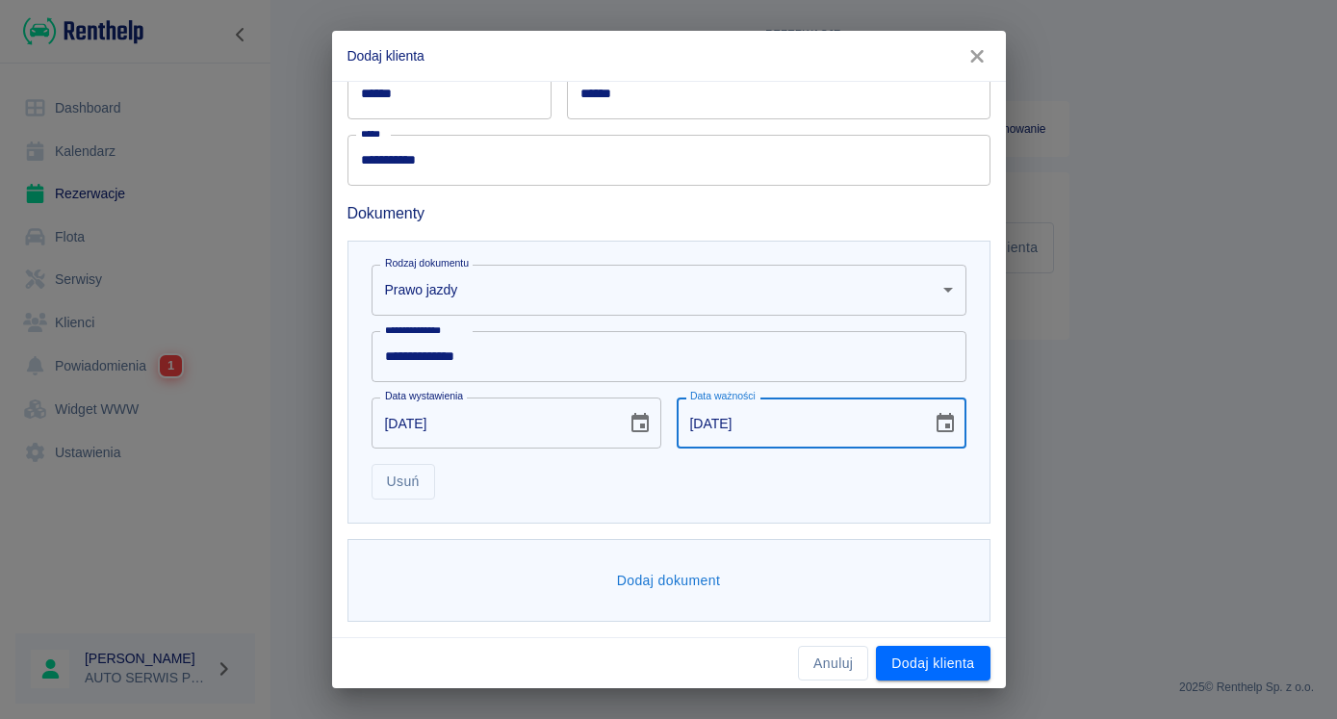
type input "03-01-2036"
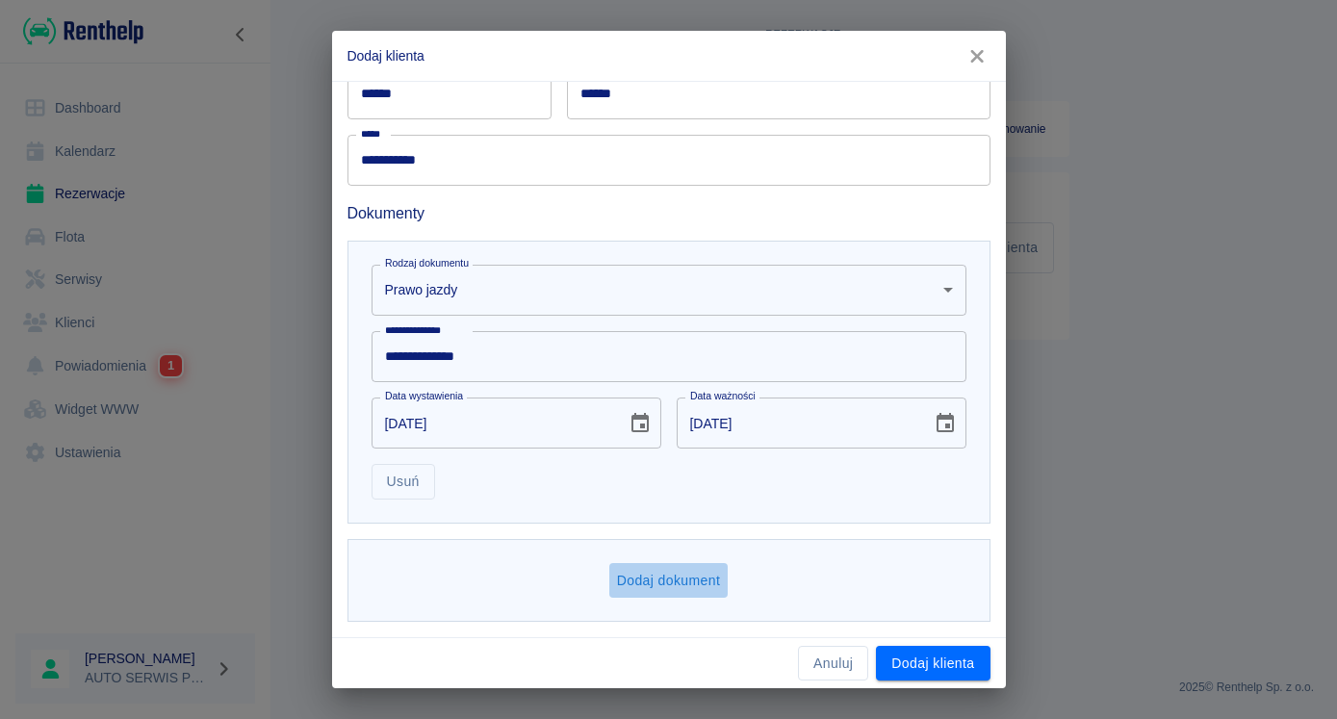
click at [634, 581] on button "Dodaj dokument" at bounding box center [668, 581] width 119 height 36
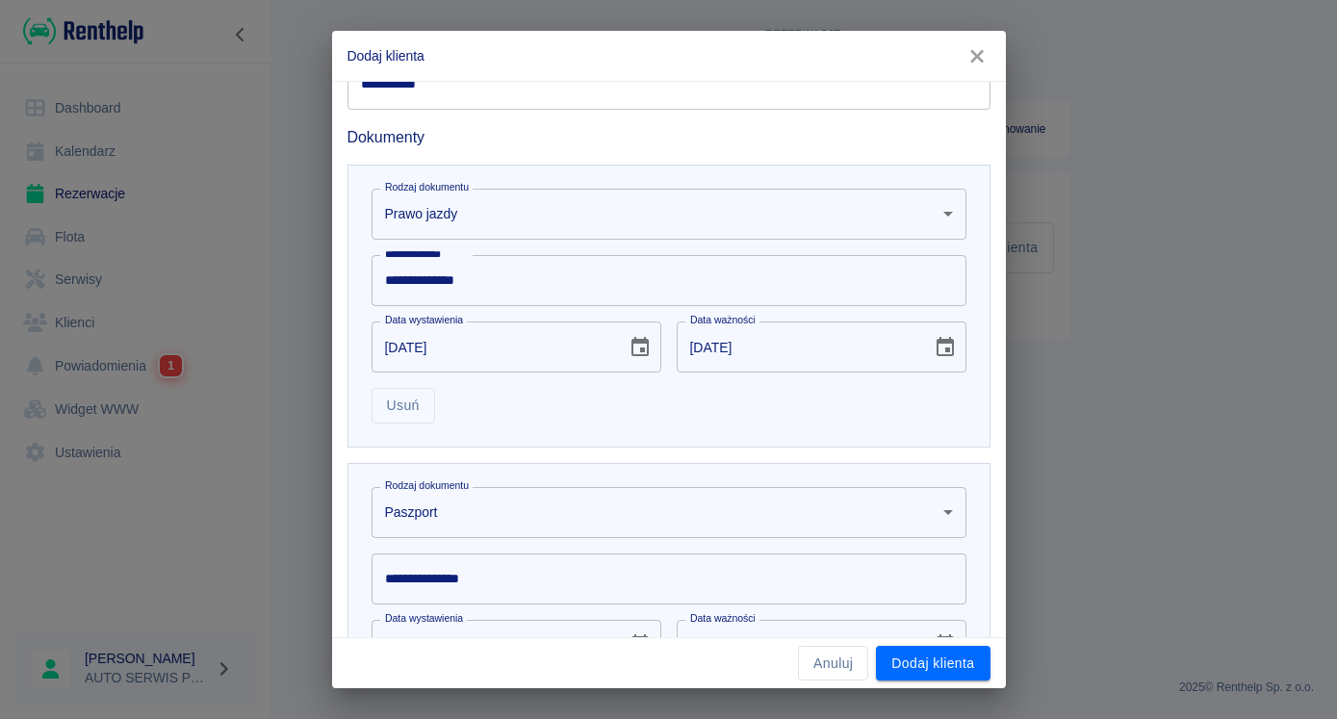
scroll to position [526, 0]
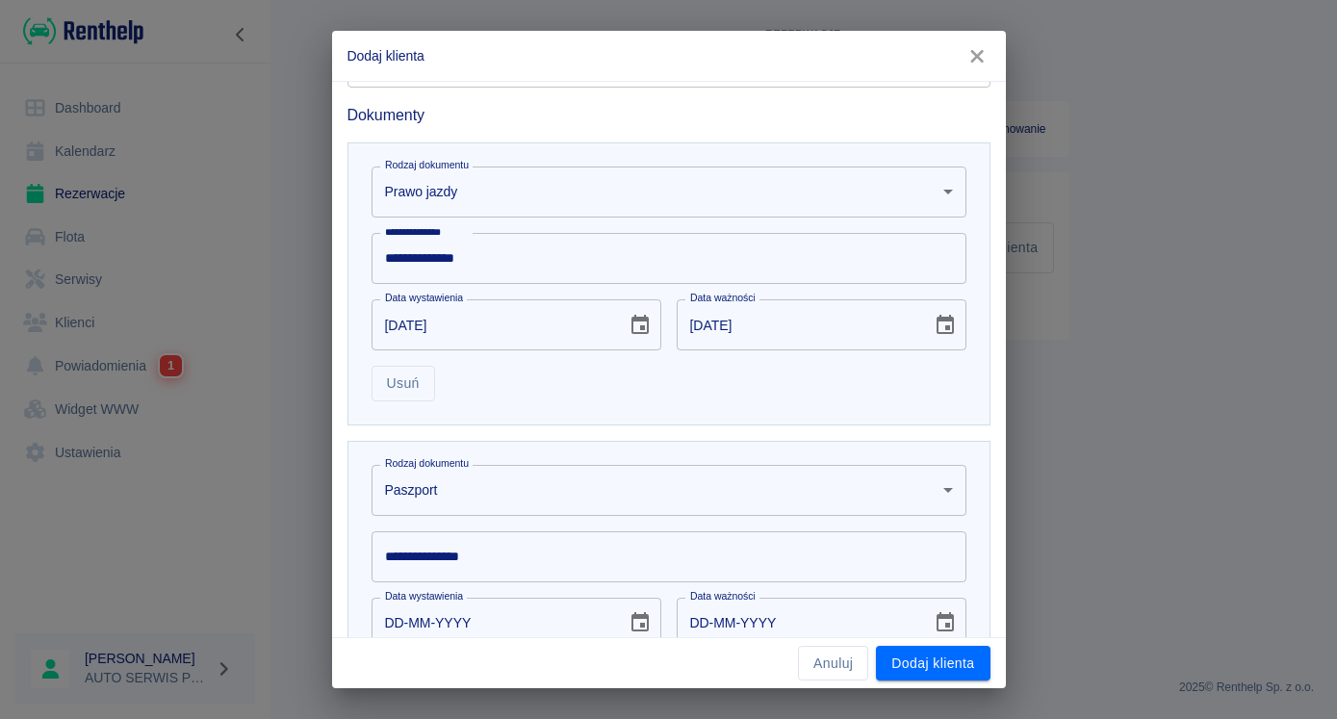
click at [548, 506] on body "**********" at bounding box center [668, 359] width 1337 height 719
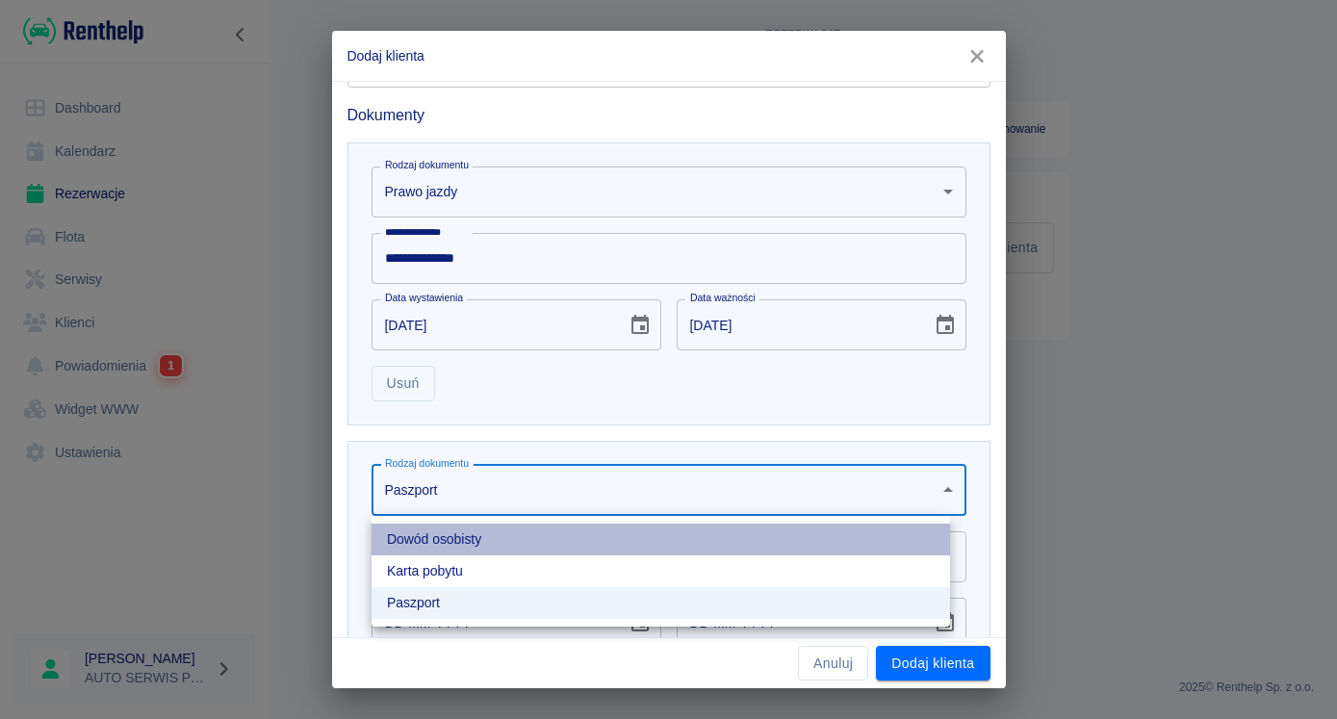
click at [451, 544] on li "Dowód osobisty" at bounding box center [660, 539] width 578 height 32
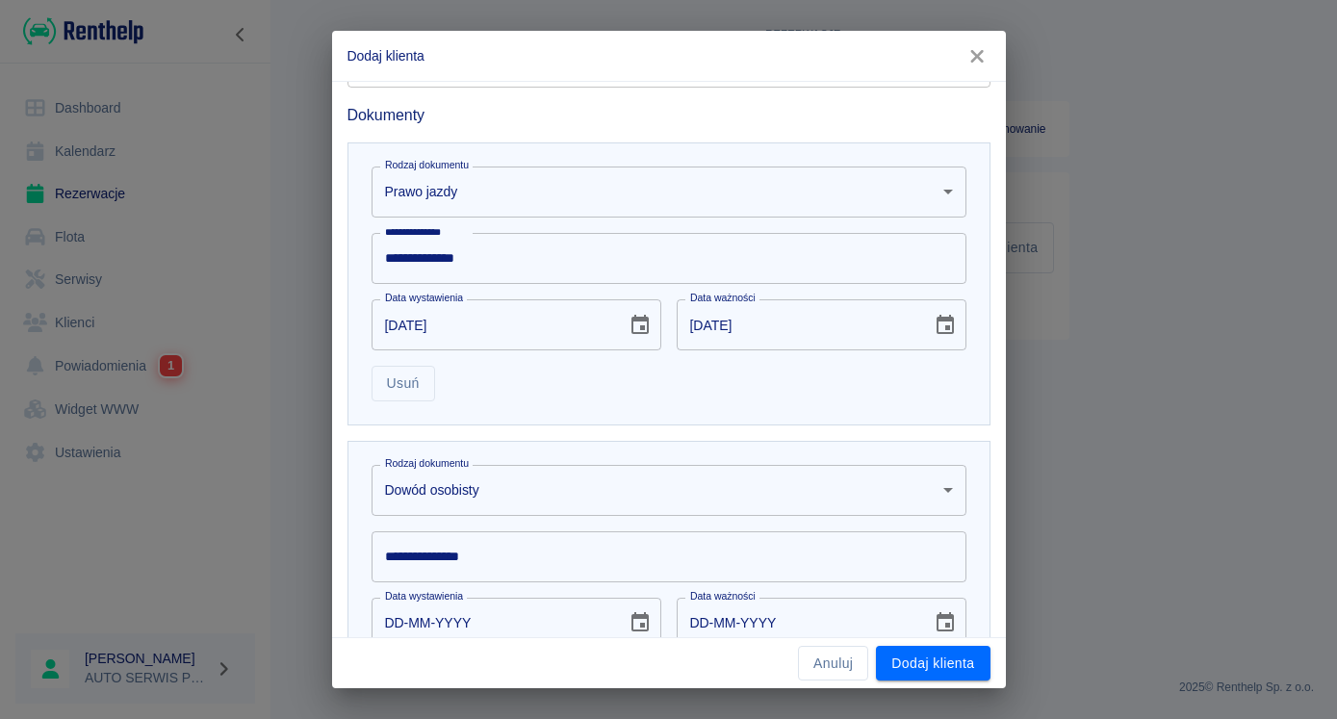
click at [482, 551] on input "**********" at bounding box center [668, 556] width 595 height 51
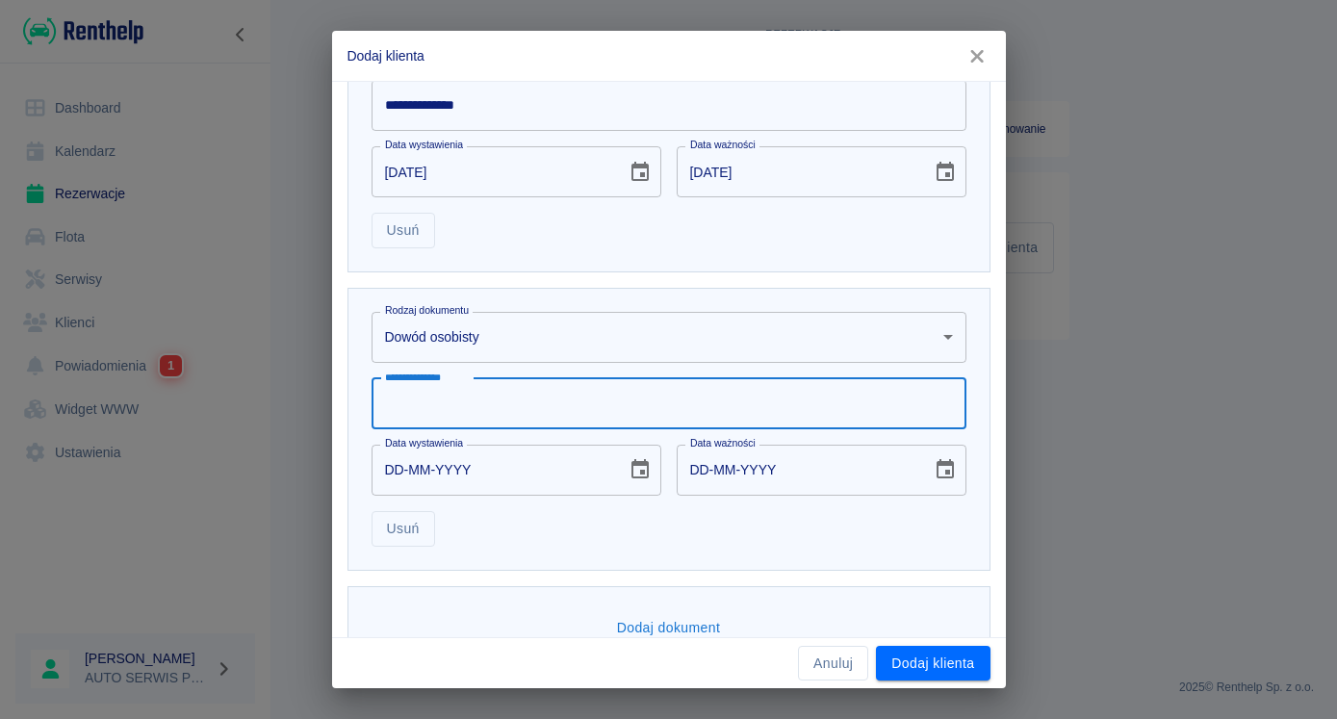
scroll to position [723, 0]
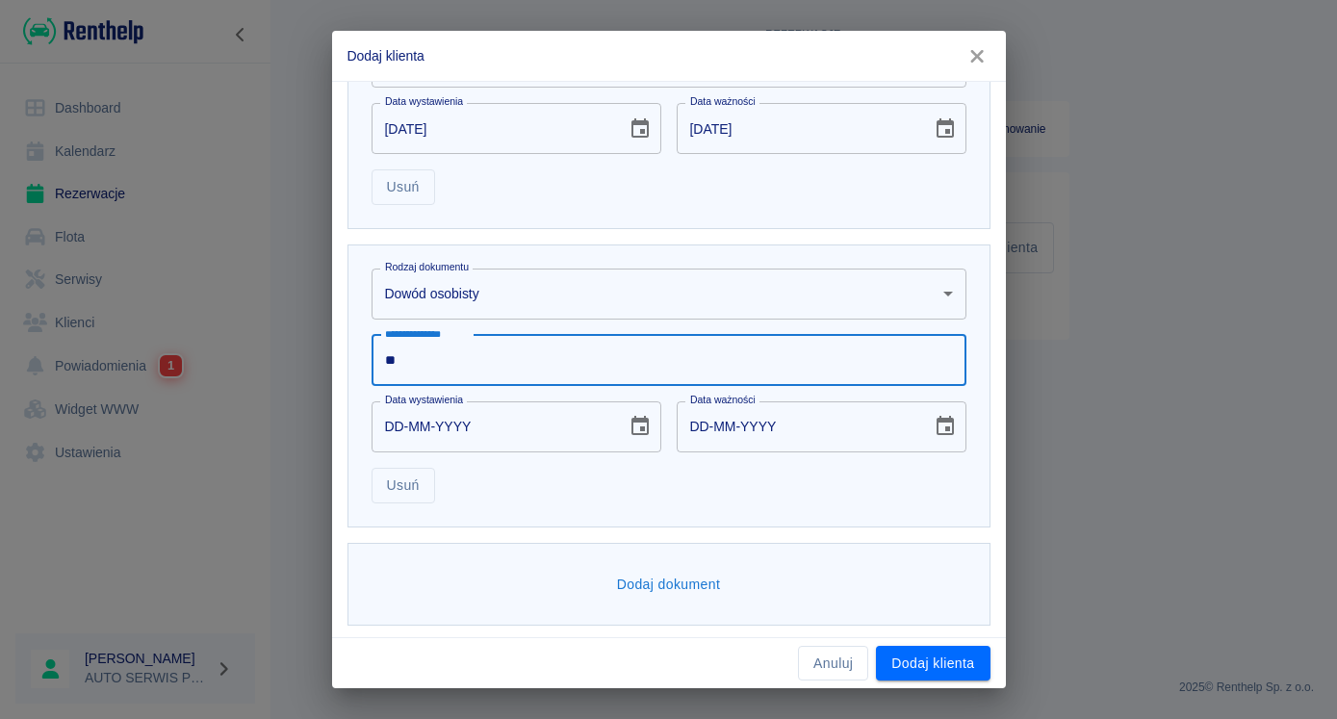
type input "*"
type input "*********"
click at [393, 422] on input "DD-MM-YYYY" at bounding box center [492, 426] width 242 height 51
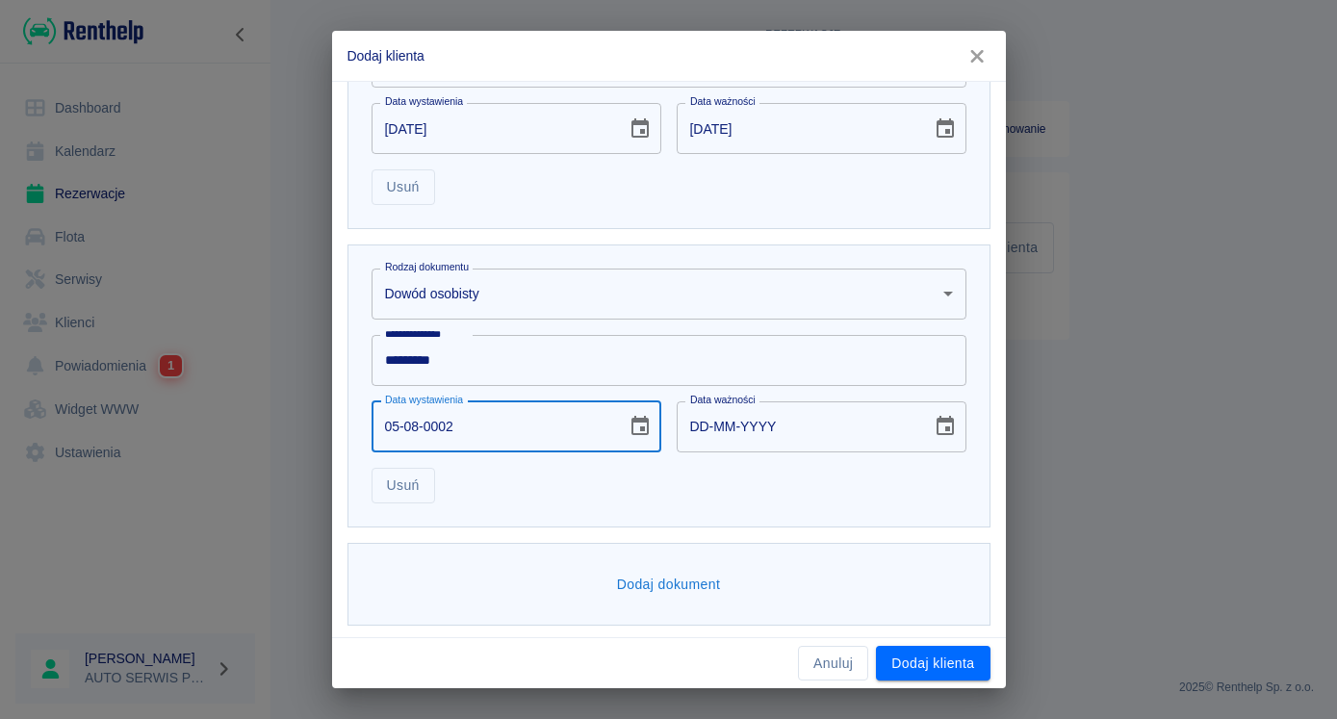
type input "05-08-0020"
type input "05-08-0030"
type input "05-08-0202"
type input "05-08-0212"
type input "05-08-2025"
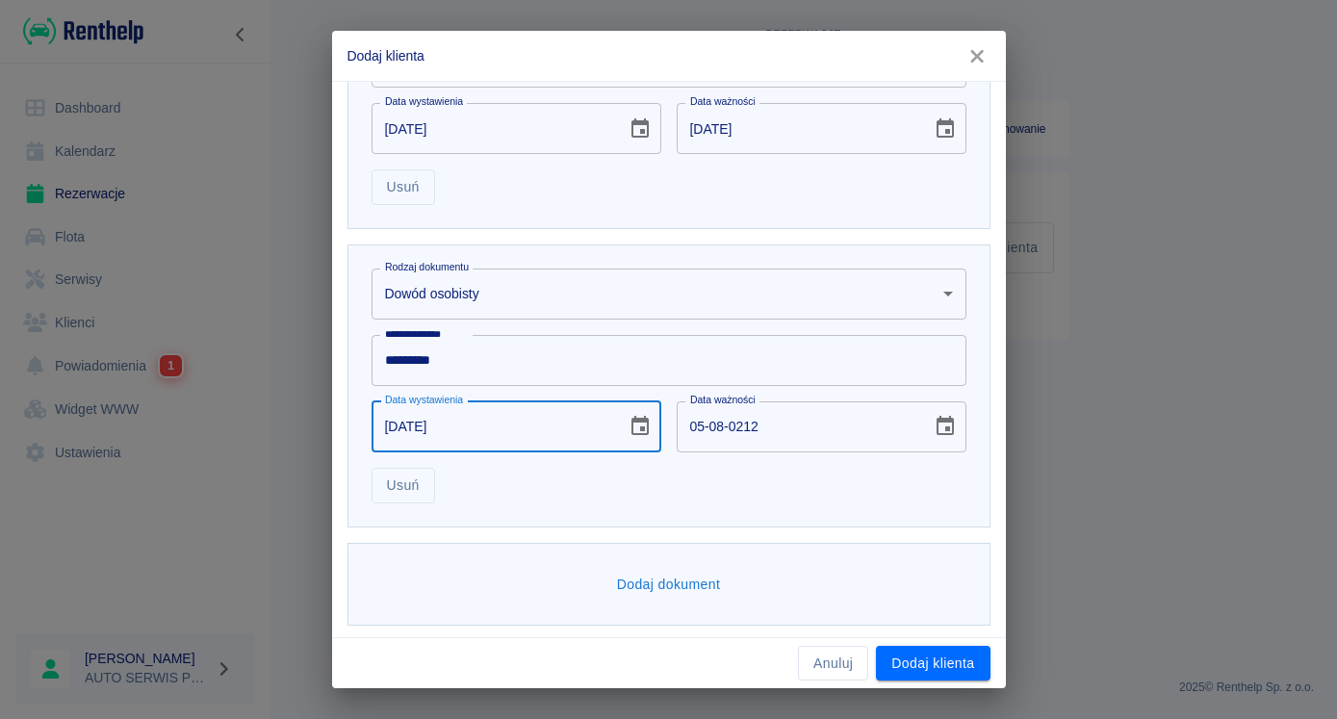
type input "05-08-2035"
type input "05-08-2025"
click at [940, 655] on button "Dodaj klienta" at bounding box center [933, 664] width 114 height 36
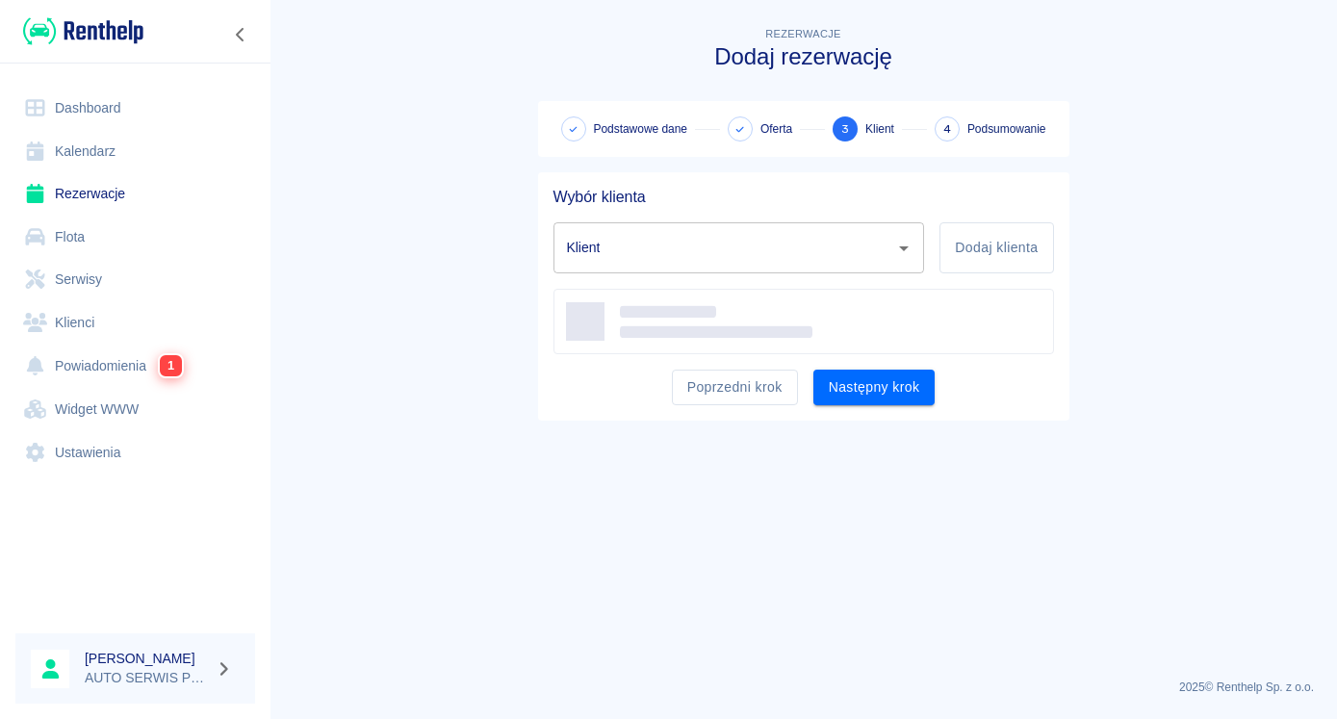
type input "Zofia Wilhelm (+48605591875)"
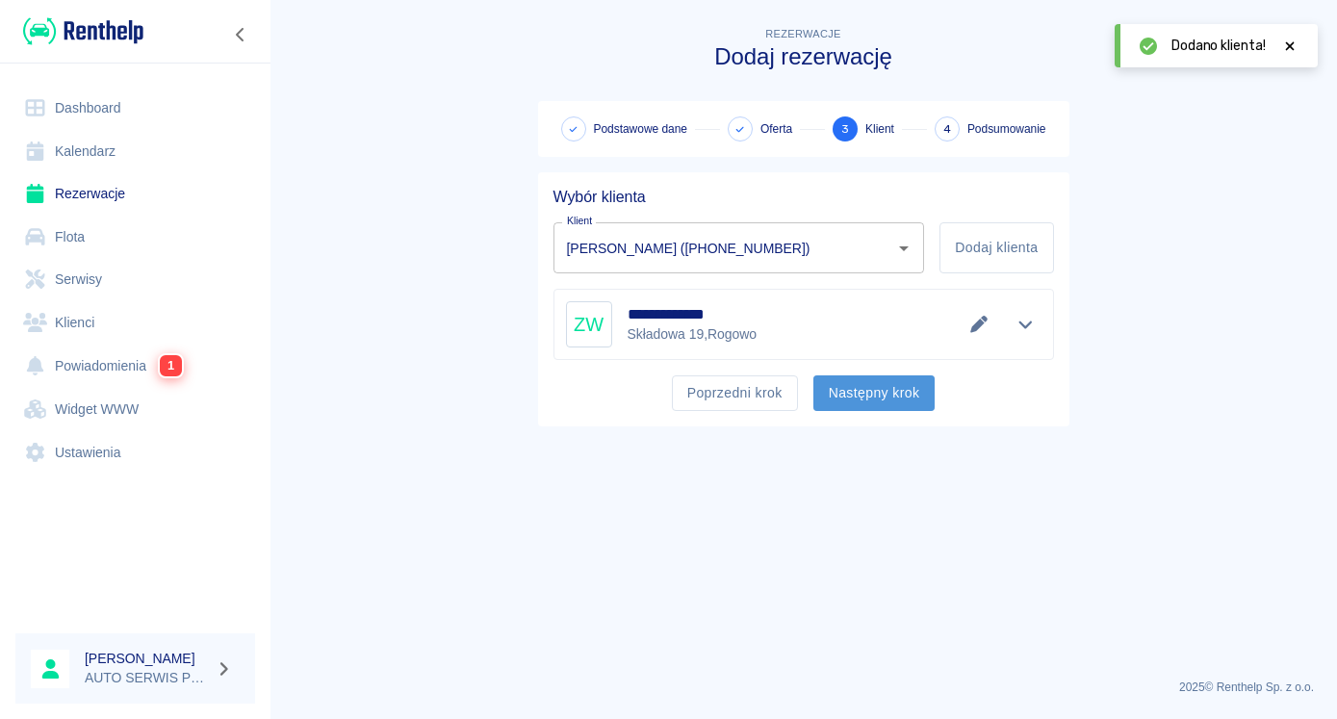
click at [879, 395] on button "Następny krok" at bounding box center [874, 393] width 122 height 36
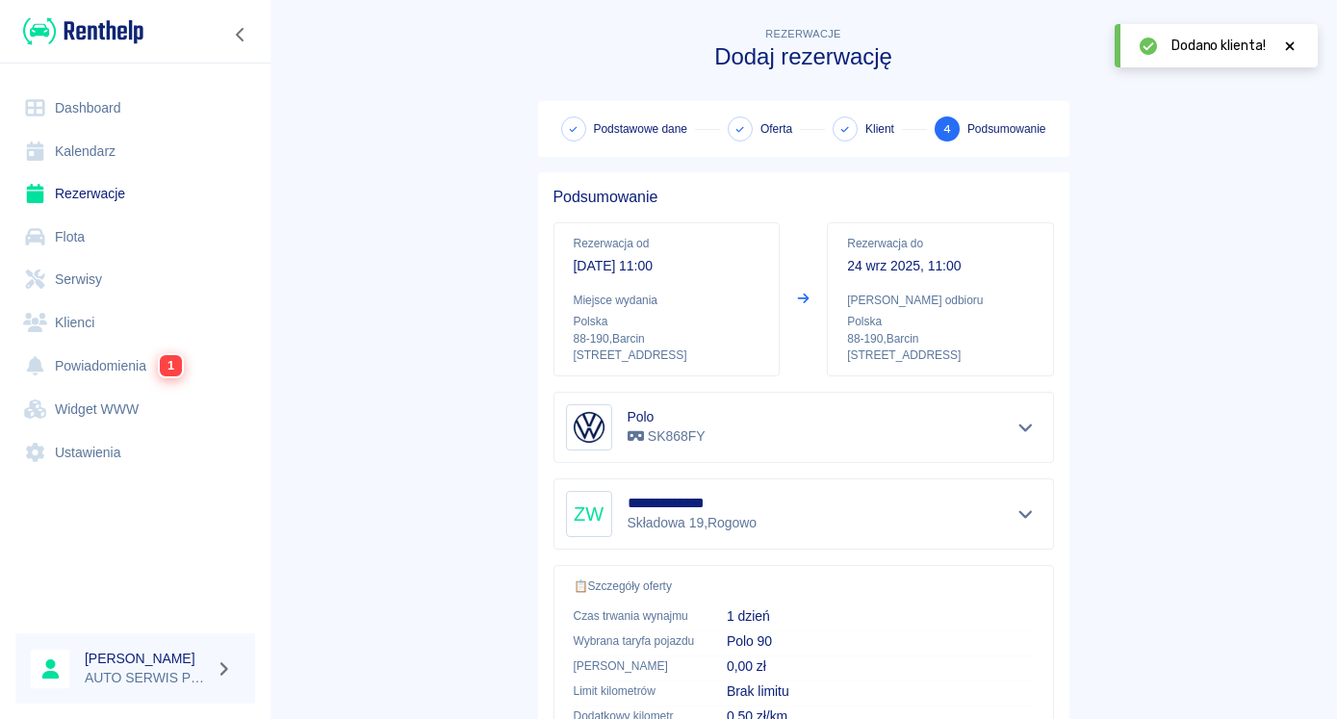
scroll to position [319, 0]
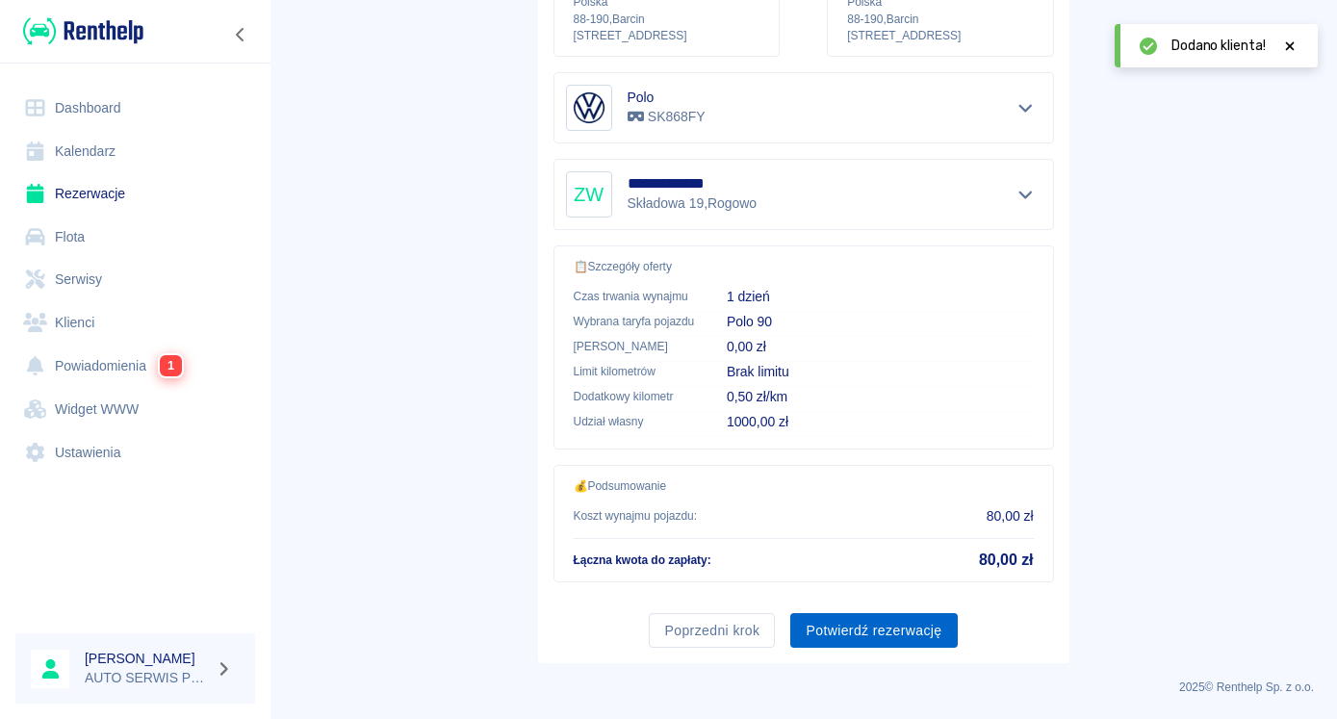
click at [876, 625] on button "Potwierdź rezerwację" at bounding box center [873, 631] width 166 height 36
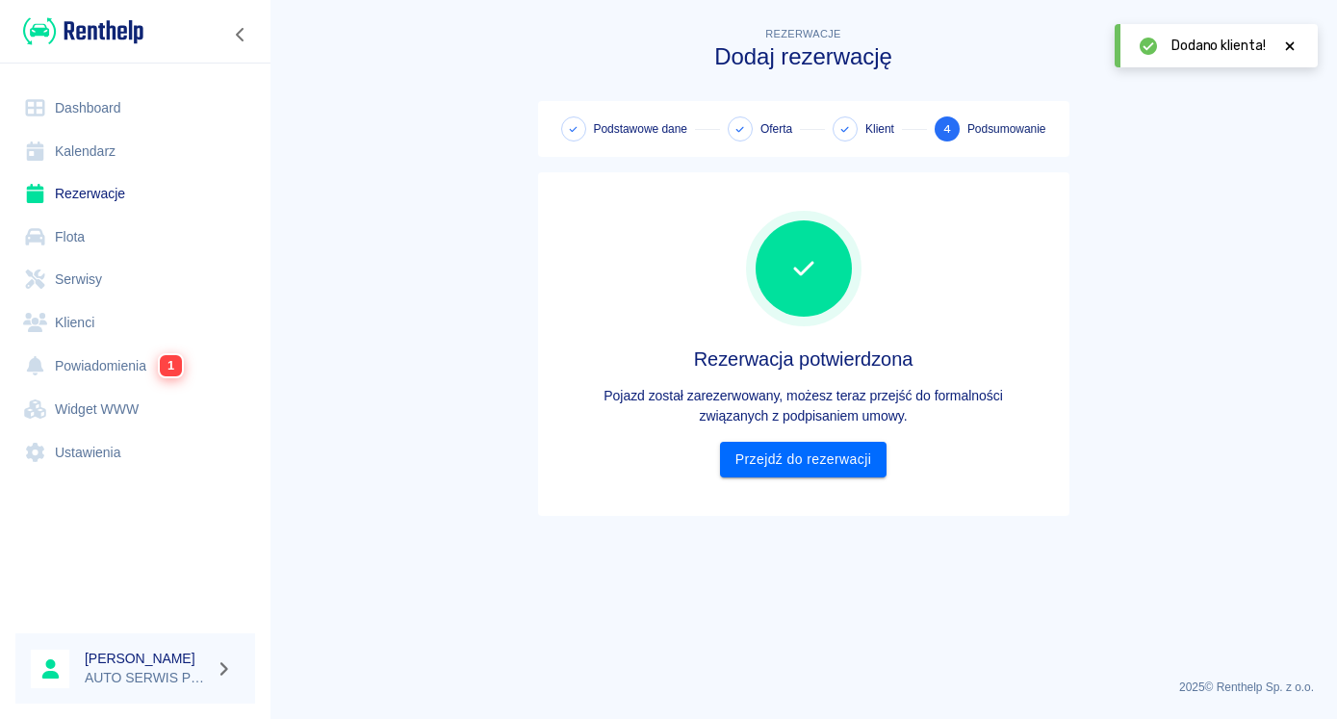
scroll to position [0, 0]
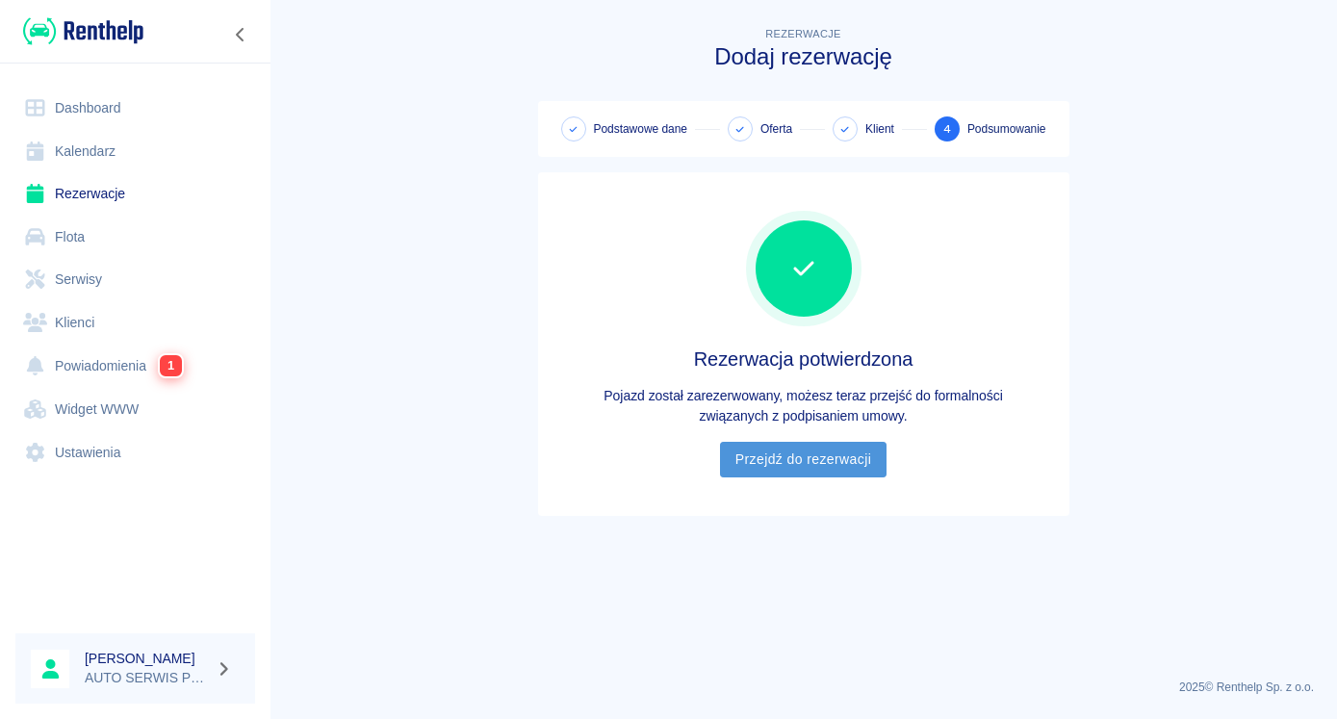
click at [805, 467] on link "Przejdź do rezerwacji" at bounding box center [803, 460] width 166 height 36
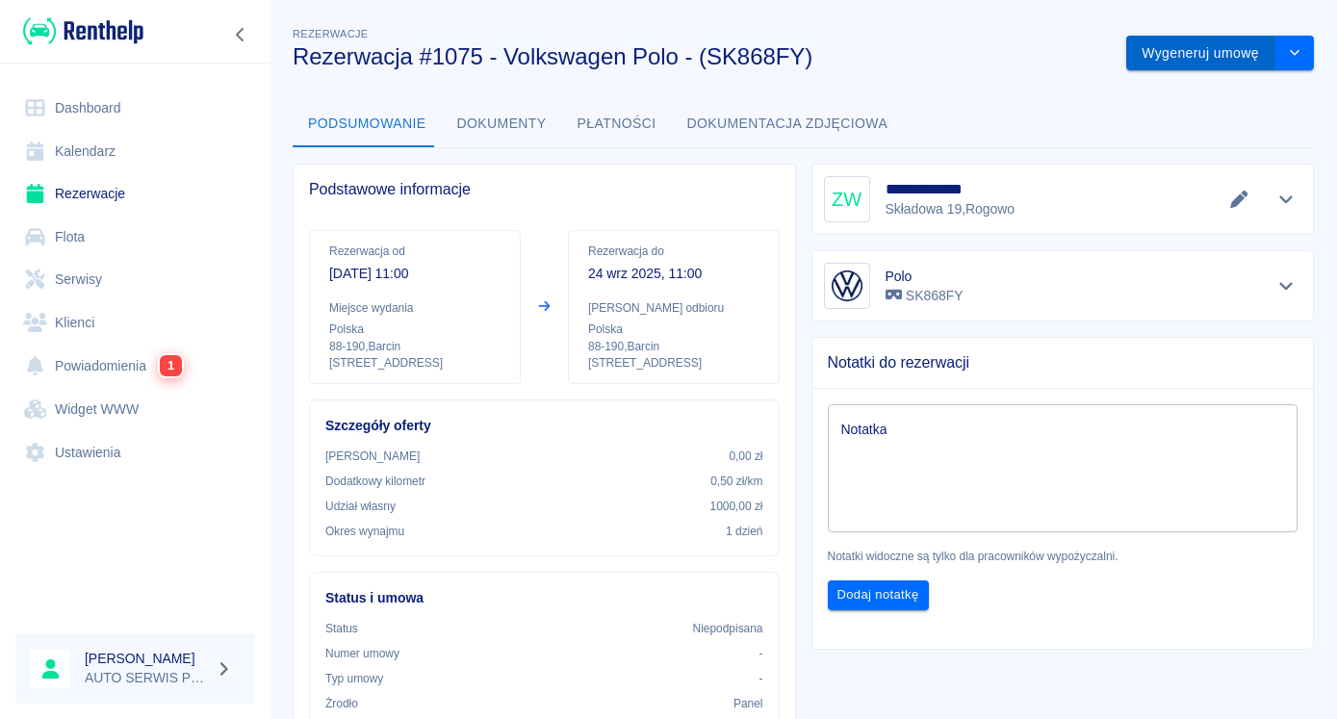
click at [1173, 59] on button "Wygeneruj umowę" at bounding box center [1200, 54] width 149 height 36
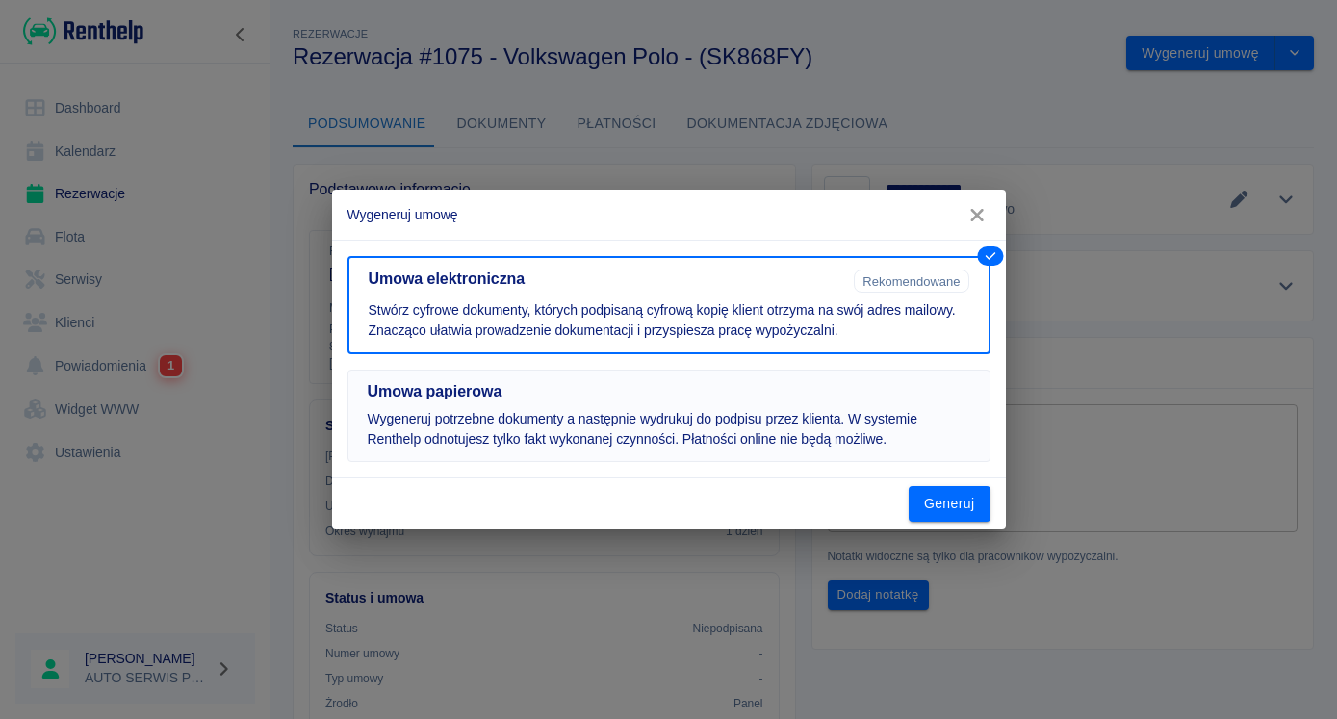
click at [490, 426] on p "Wygeneruj potrzebne dokumenty a następnie wydrukuj do podpisu przez klienta. W …" at bounding box center [669, 429] width 602 height 40
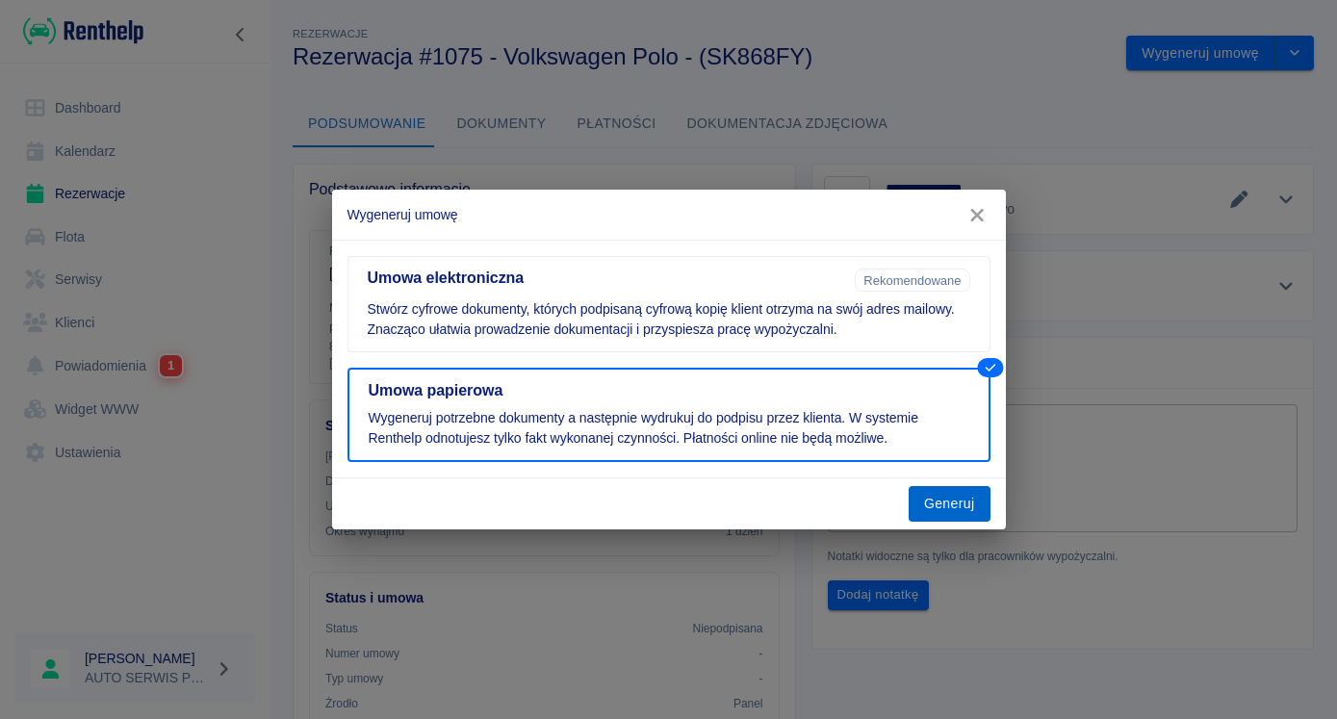
click at [944, 499] on button "Generuj" at bounding box center [949, 504] width 82 height 36
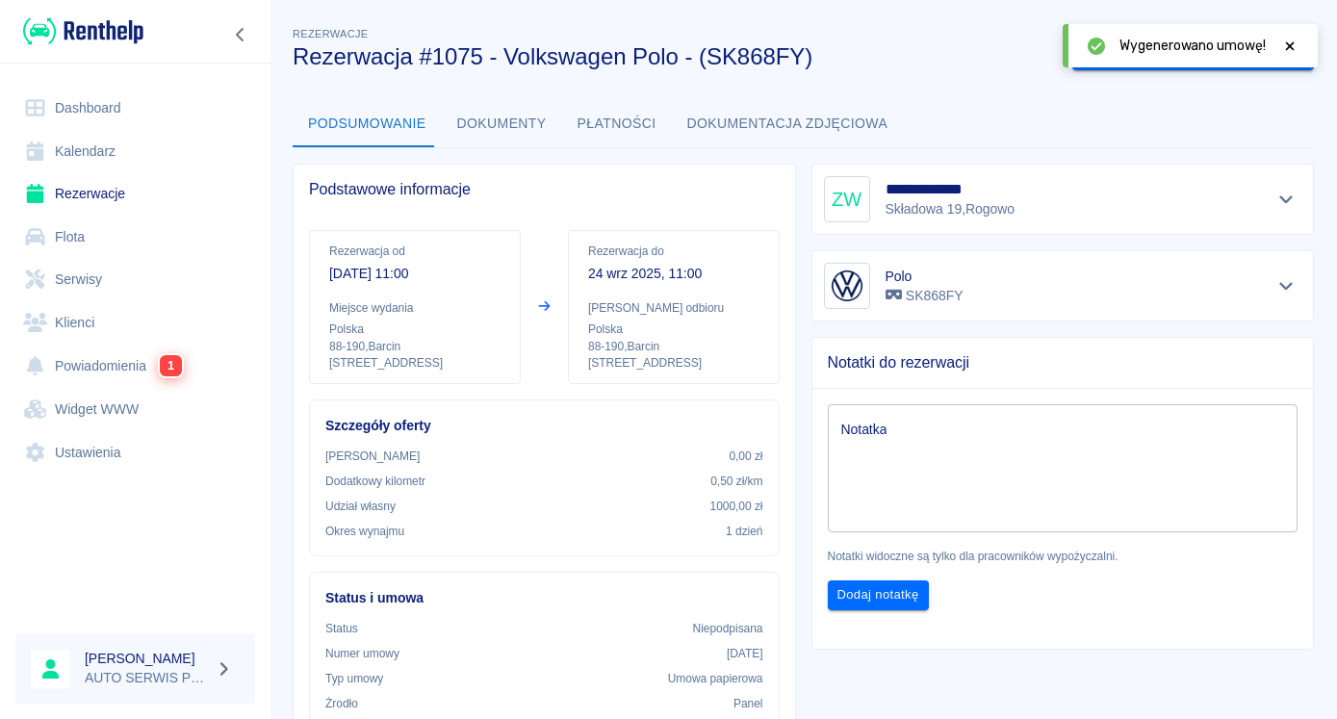
click at [496, 124] on button "Dokumenty" at bounding box center [502, 124] width 120 height 46
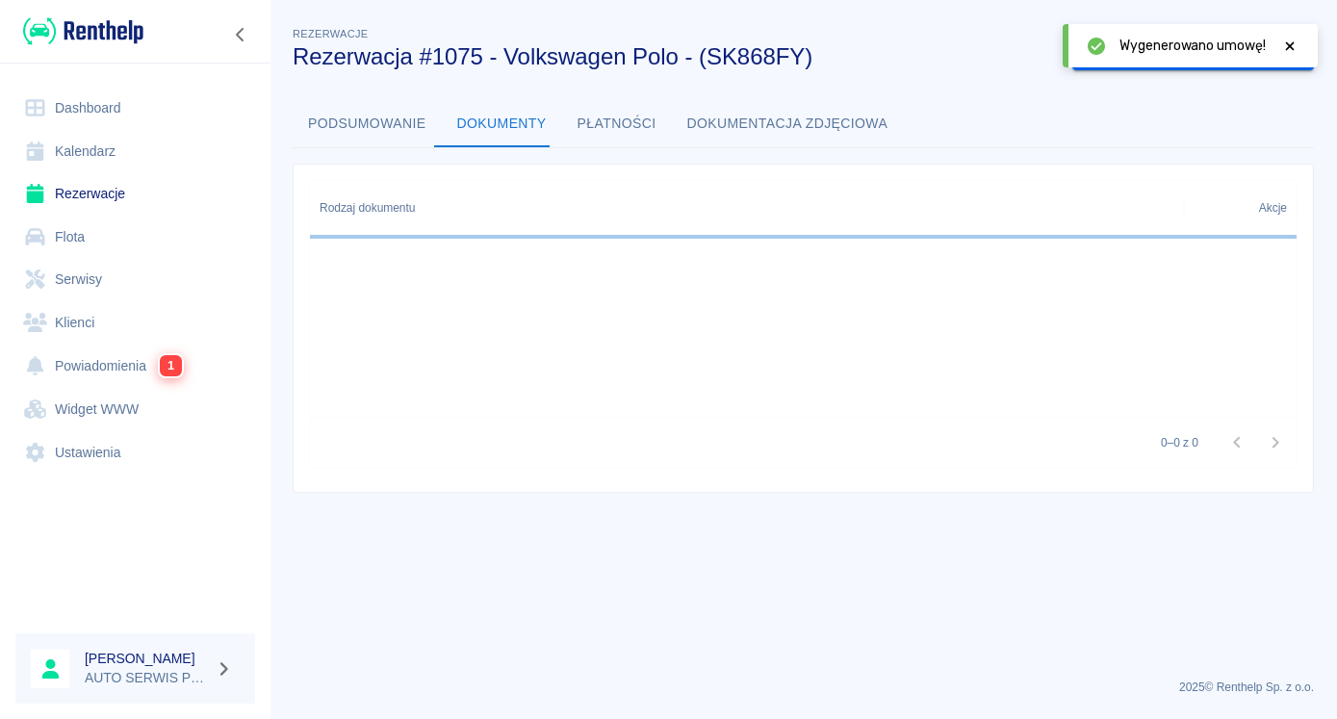
click at [336, 116] on button "Podsumowanie" at bounding box center [367, 124] width 149 height 46
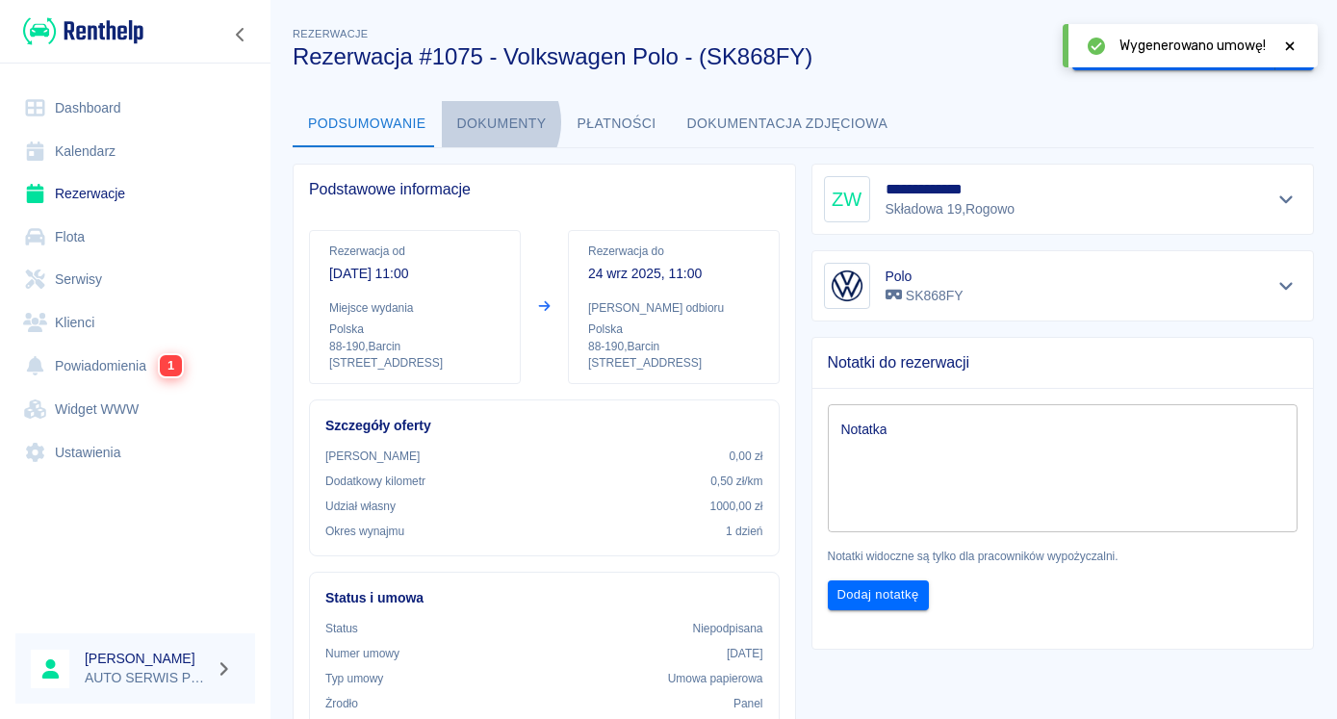
click at [481, 122] on button "Dokumenty" at bounding box center [502, 124] width 120 height 46
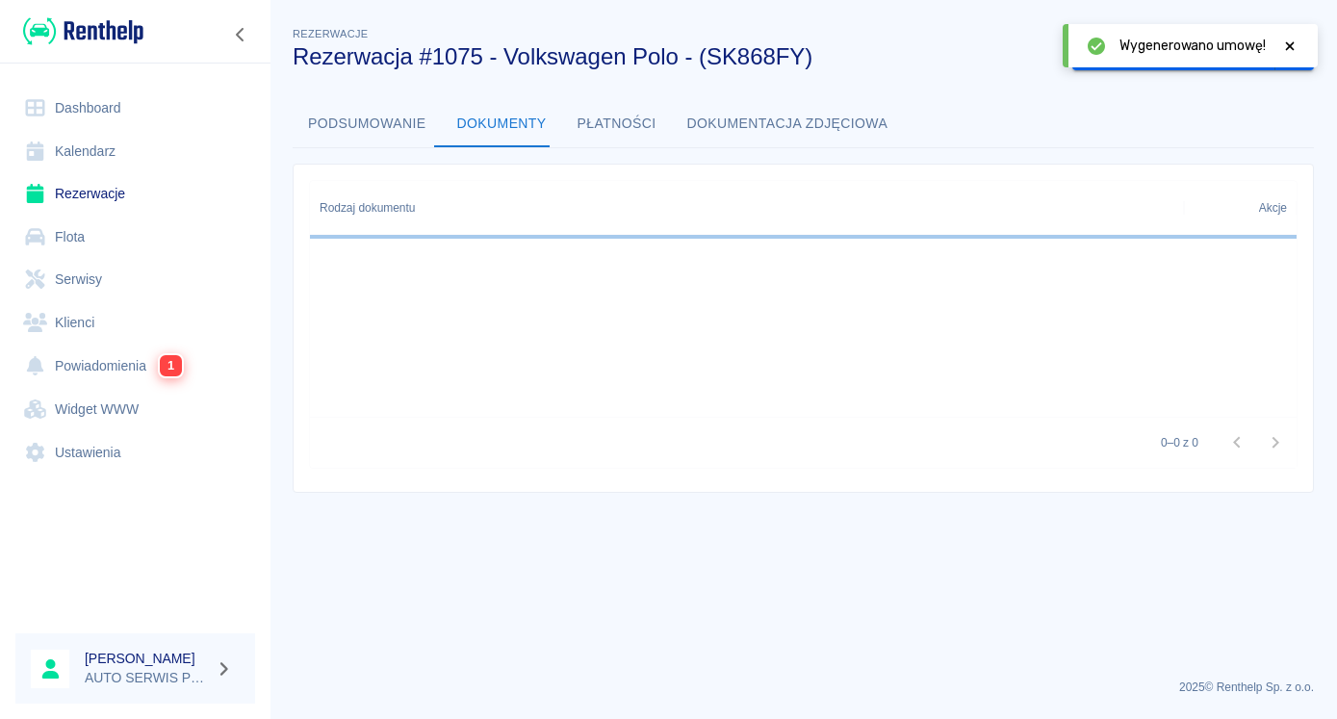
click at [371, 122] on button "Podsumowanie" at bounding box center [367, 124] width 149 height 46
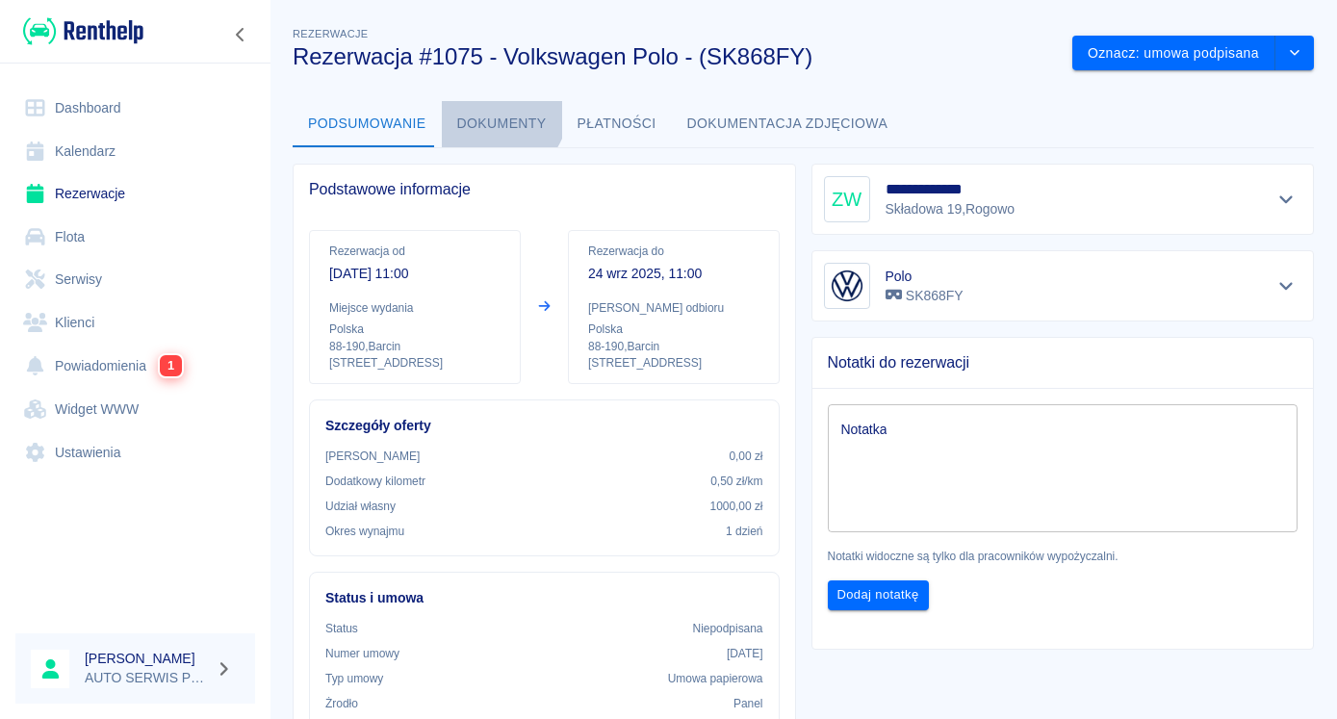
click at [485, 107] on button "Dokumenty" at bounding box center [502, 124] width 120 height 46
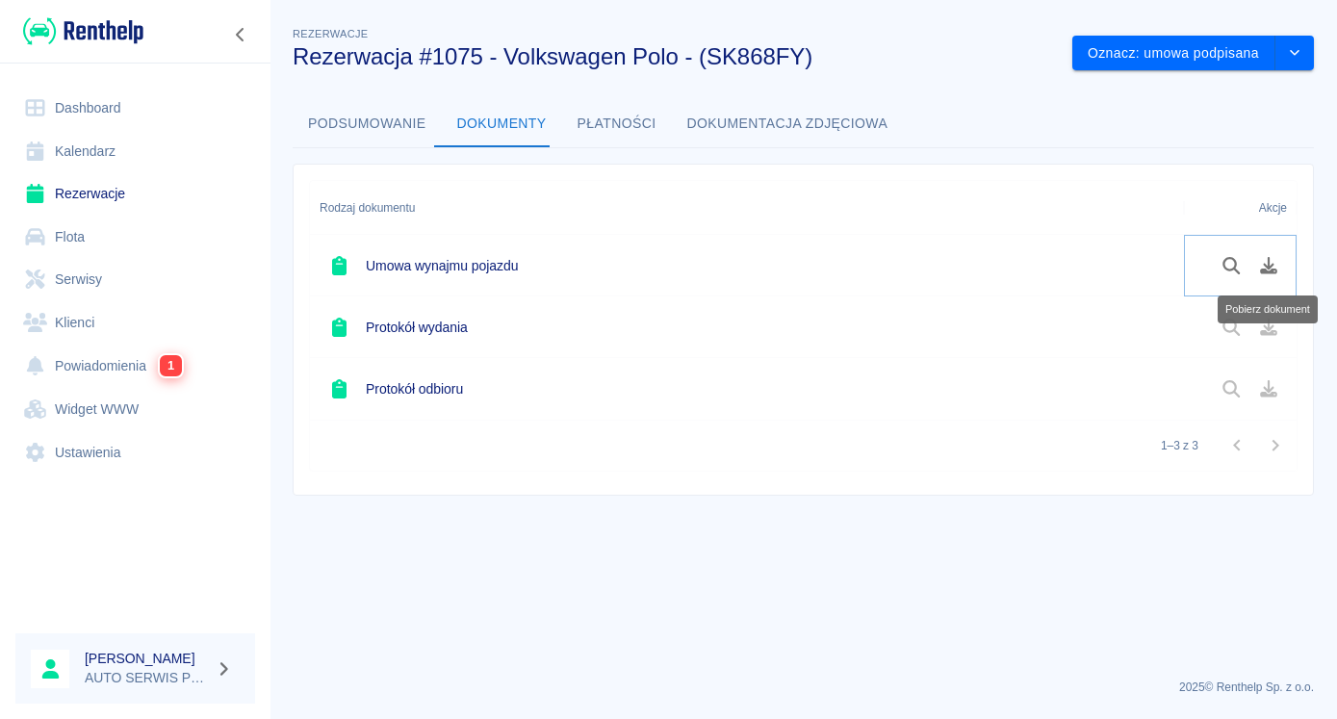
click at [1269, 268] on icon "Pobierz dokument" at bounding box center [1268, 265] width 17 height 17
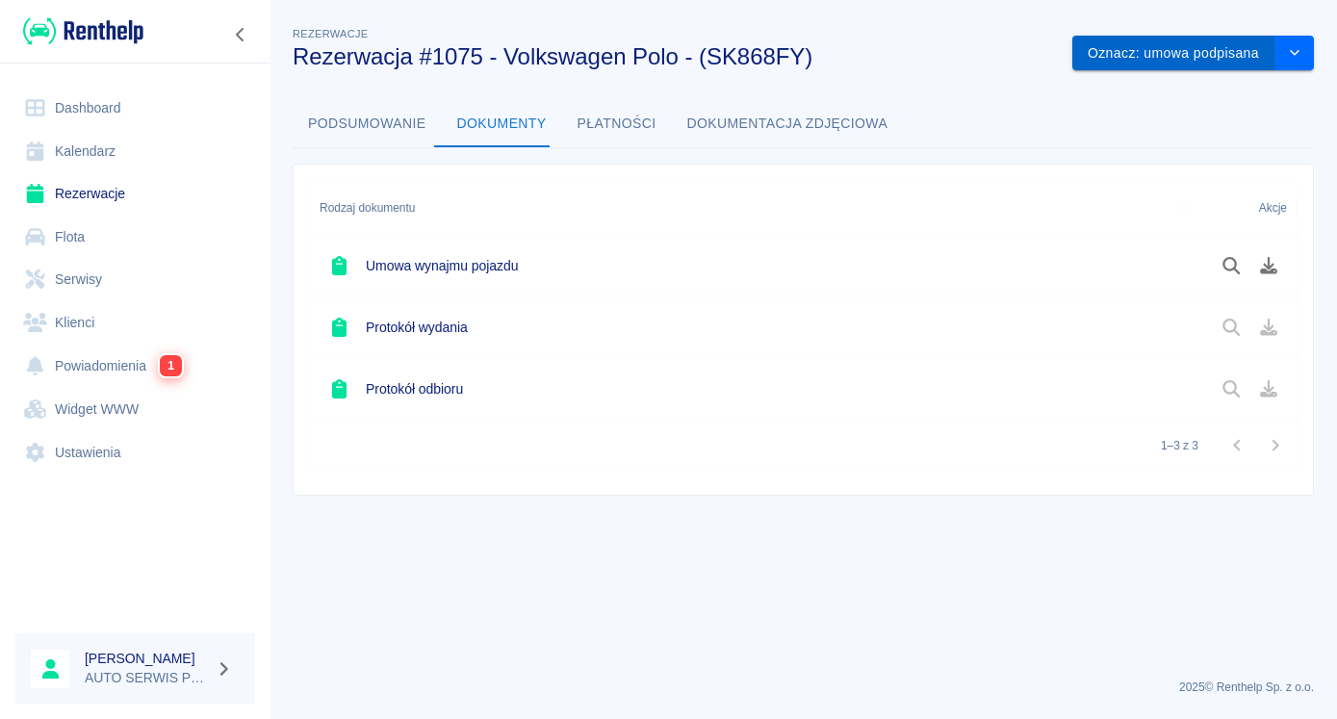
click at [1175, 43] on button "Oznacz: umowa podpisana" at bounding box center [1173, 54] width 203 height 36
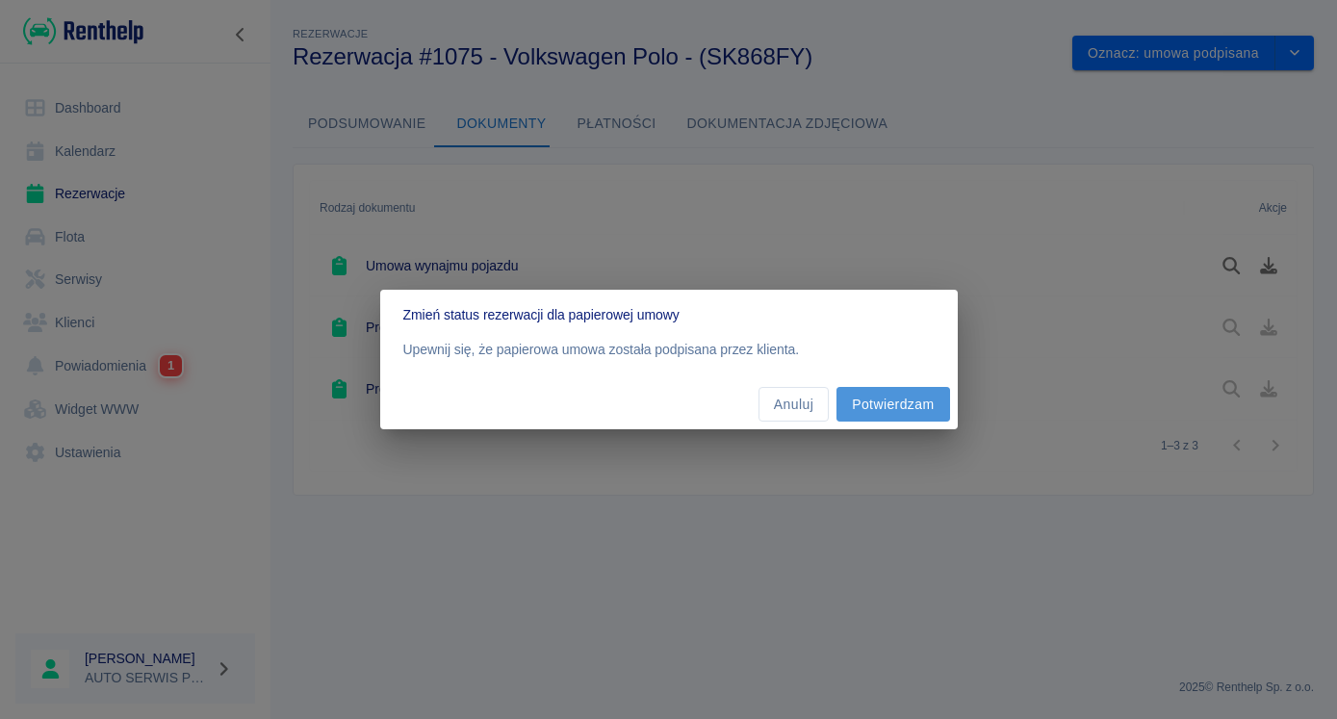
click at [892, 399] on button "Potwierdzam" at bounding box center [892, 405] width 113 height 36
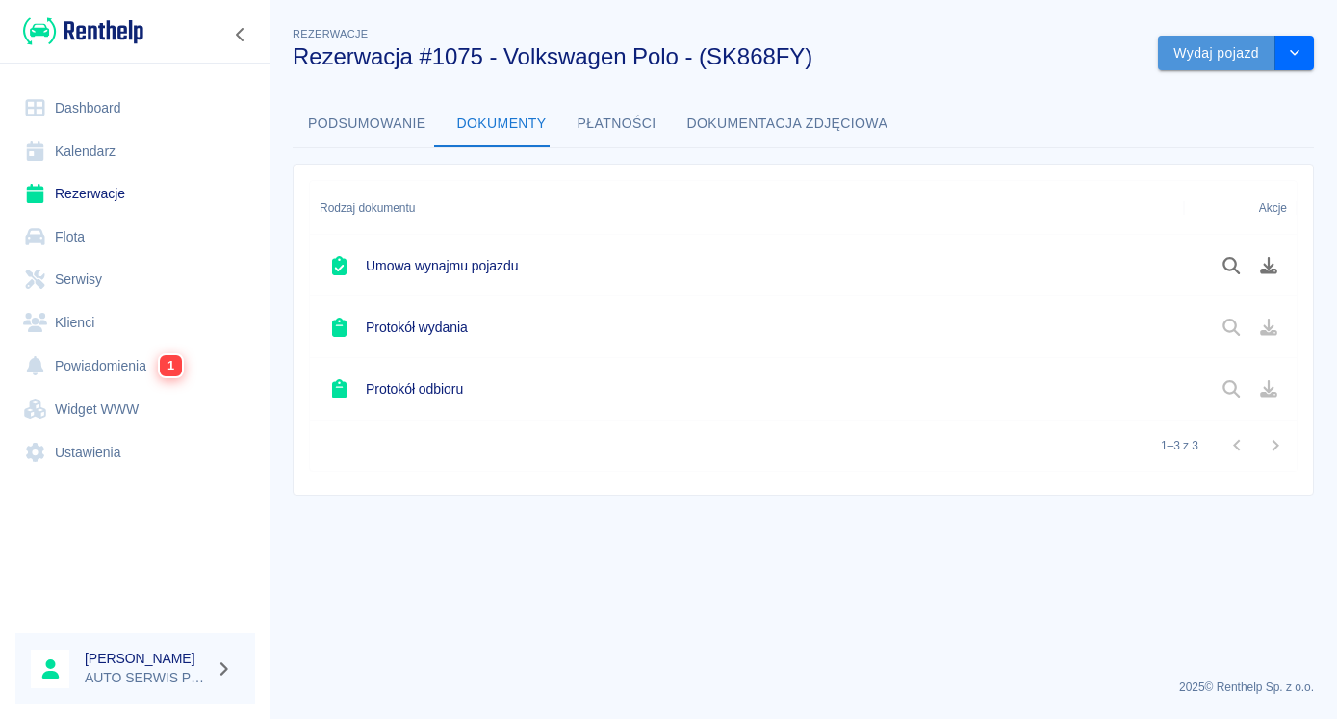
click at [1199, 53] on button "Wydaj pojazd" at bounding box center [1216, 54] width 117 height 36
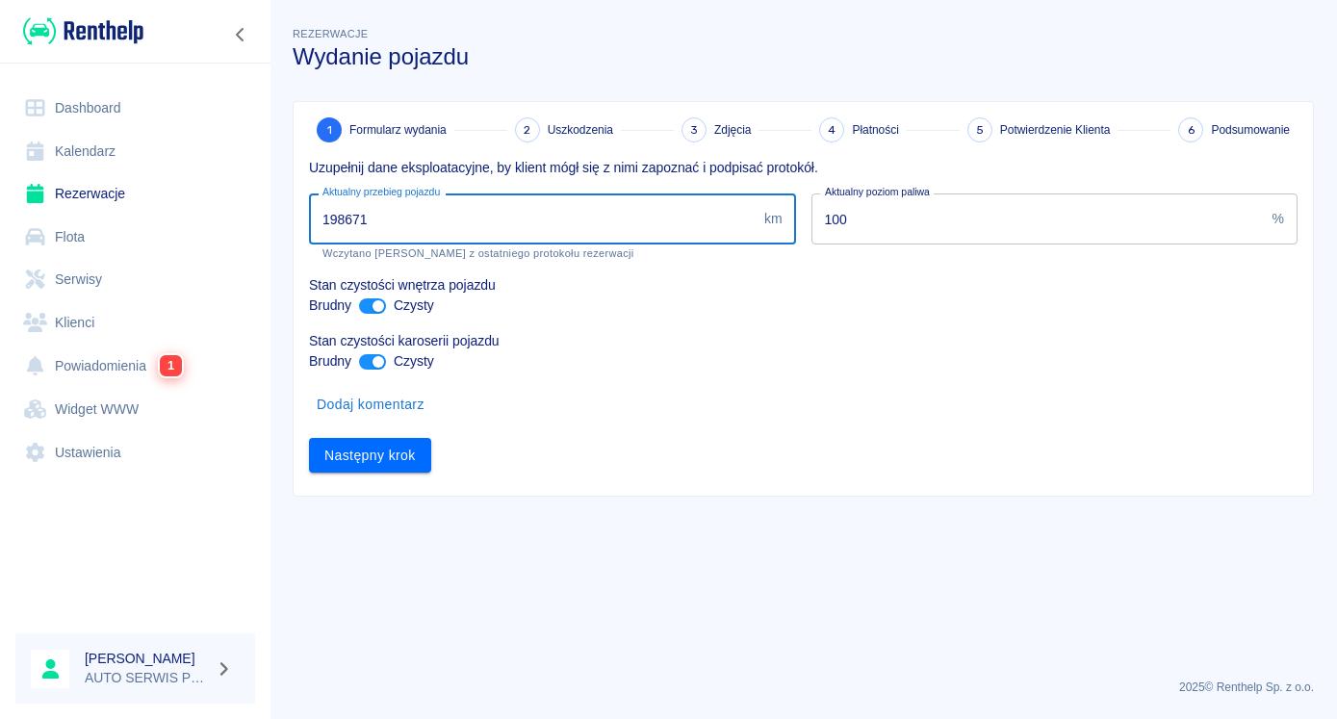
drag, startPoint x: 374, startPoint y: 222, endPoint x: 342, endPoint y: 235, distance: 35.0
click at [342, 235] on input "198671" at bounding box center [532, 218] width 447 height 51
type input "198690"
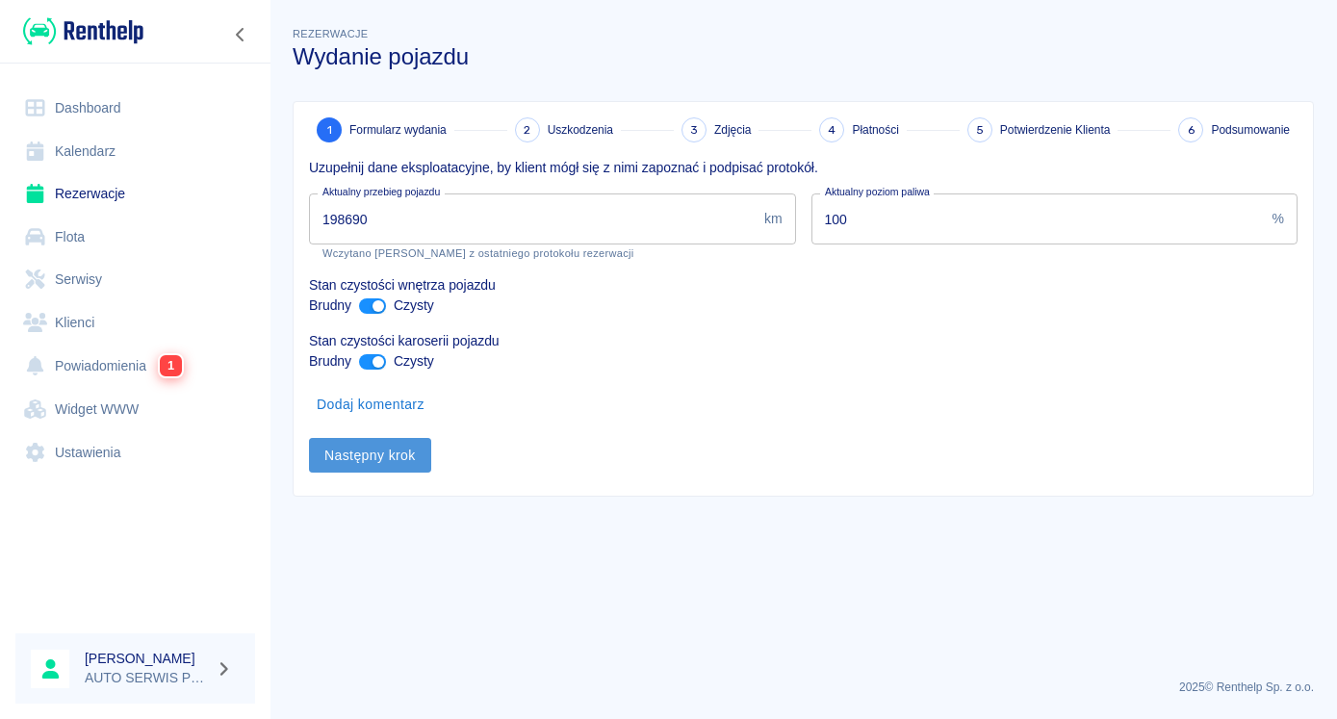
click at [406, 453] on button "Następny krok" at bounding box center [370, 456] width 122 height 36
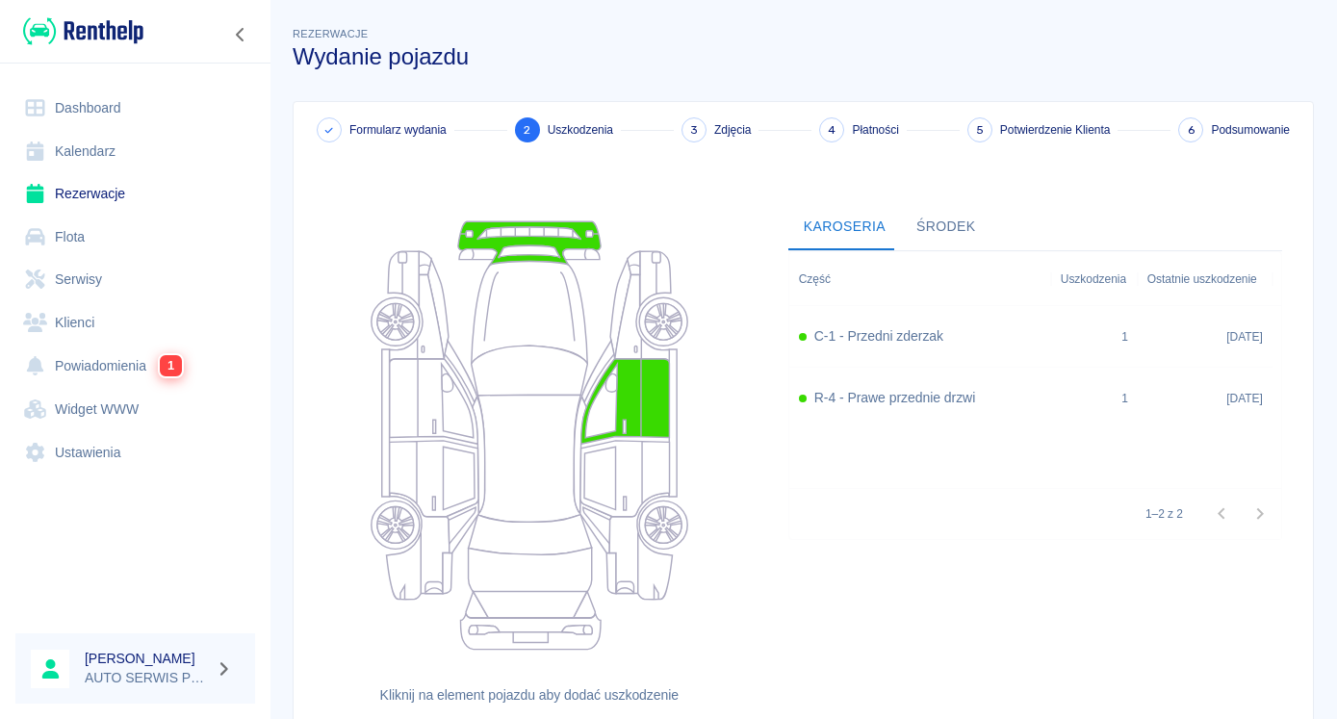
scroll to position [148, 0]
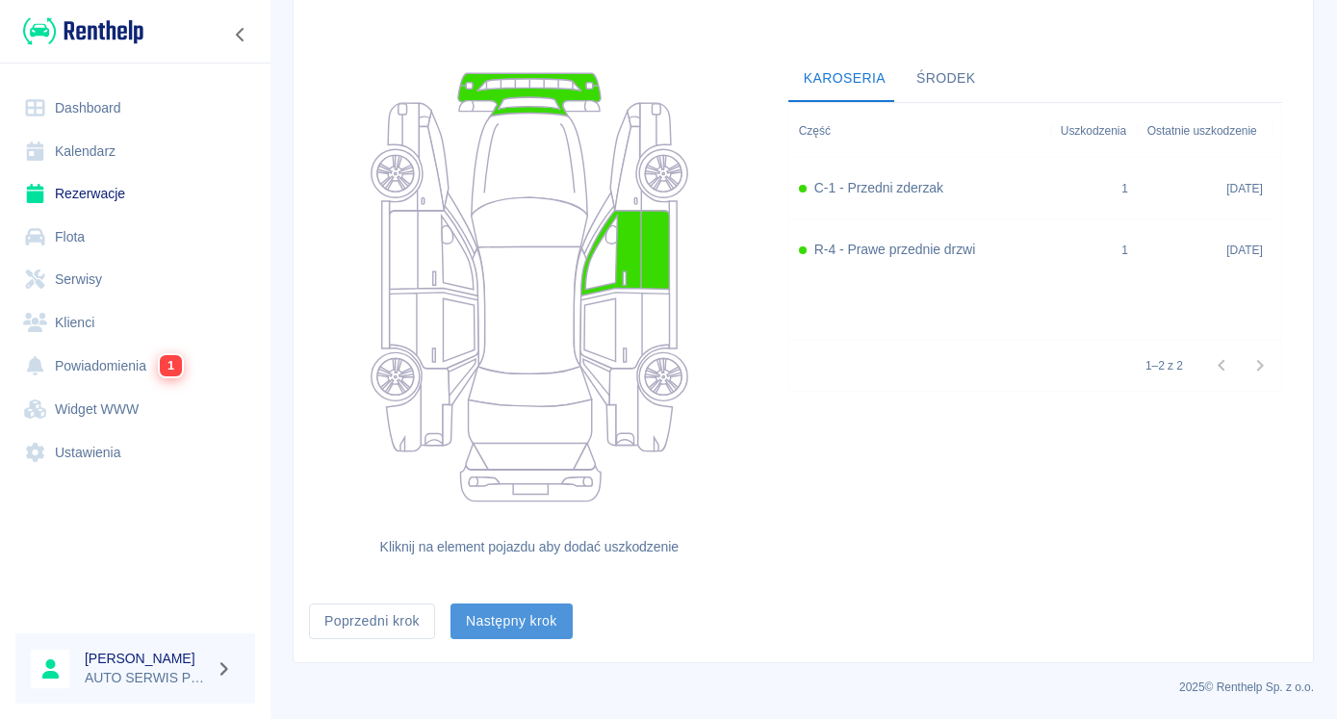
click at [562, 612] on button "Następny krok" at bounding box center [511, 621] width 122 height 36
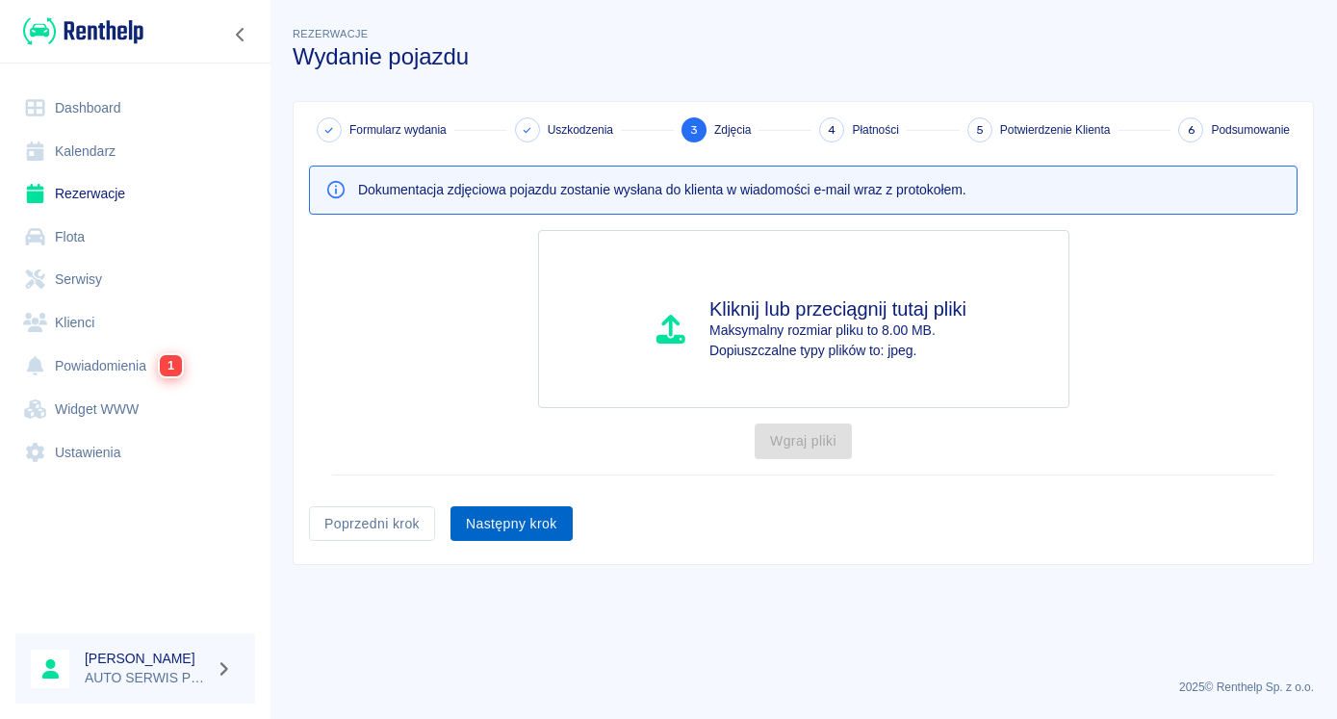
click at [518, 523] on button "Następny krok" at bounding box center [511, 524] width 122 height 36
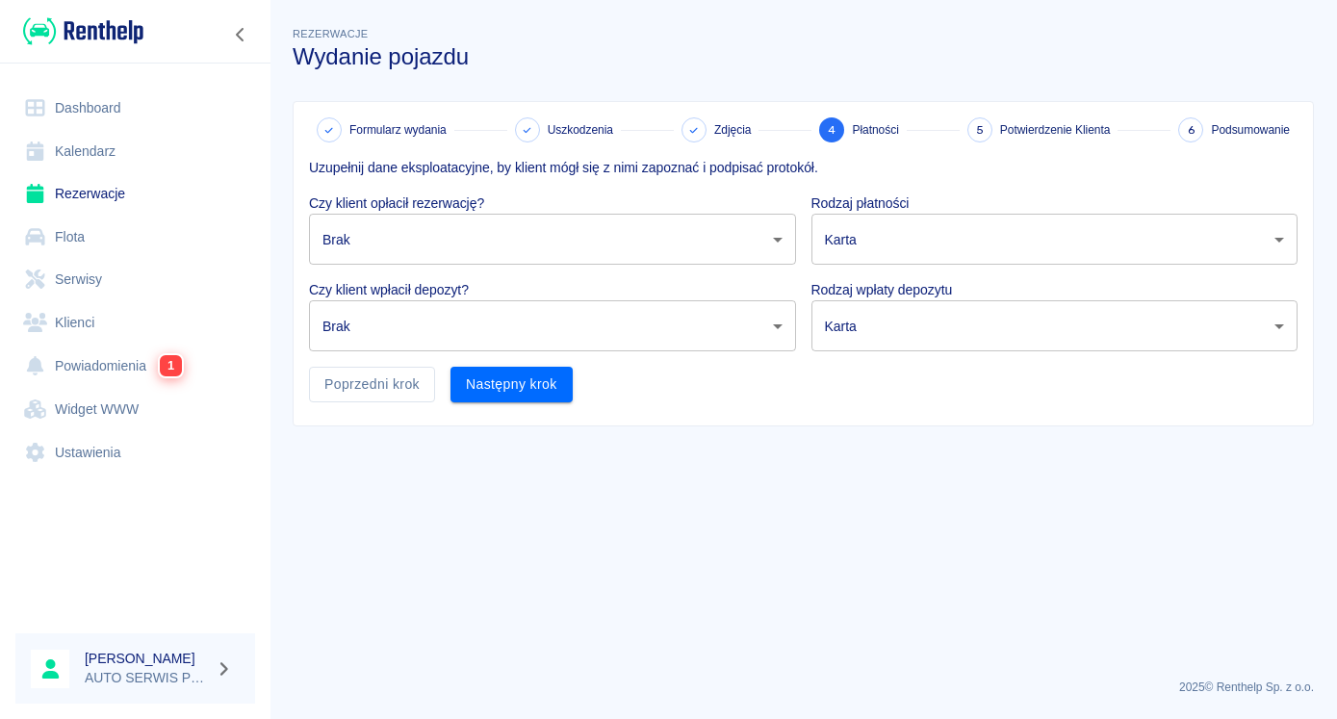
click at [684, 230] on body "Używamy plików Cookies, by zapewnić Ci najlepsze możliwe doświadczenie. Aby dow…" at bounding box center [668, 359] width 1337 height 719
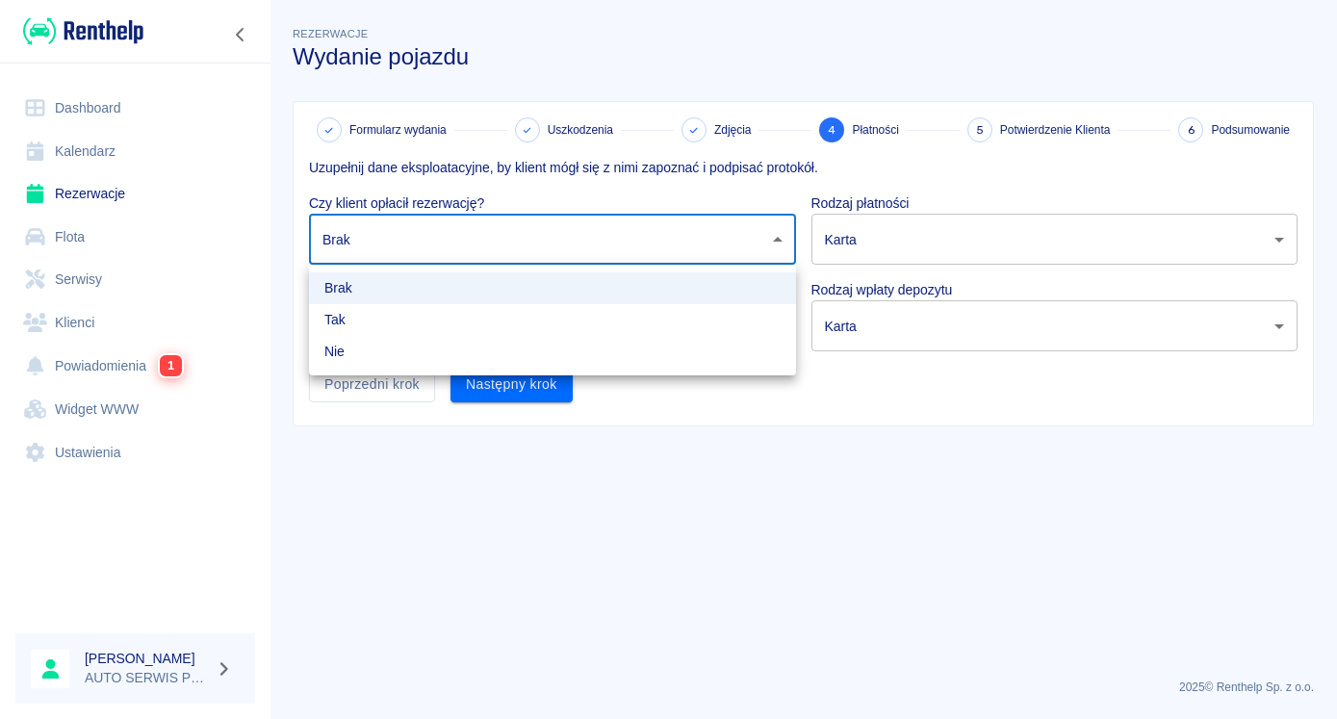
click at [387, 324] on li "Tak" at bounding box center [552, 320] width 487 height 32
type input "true"
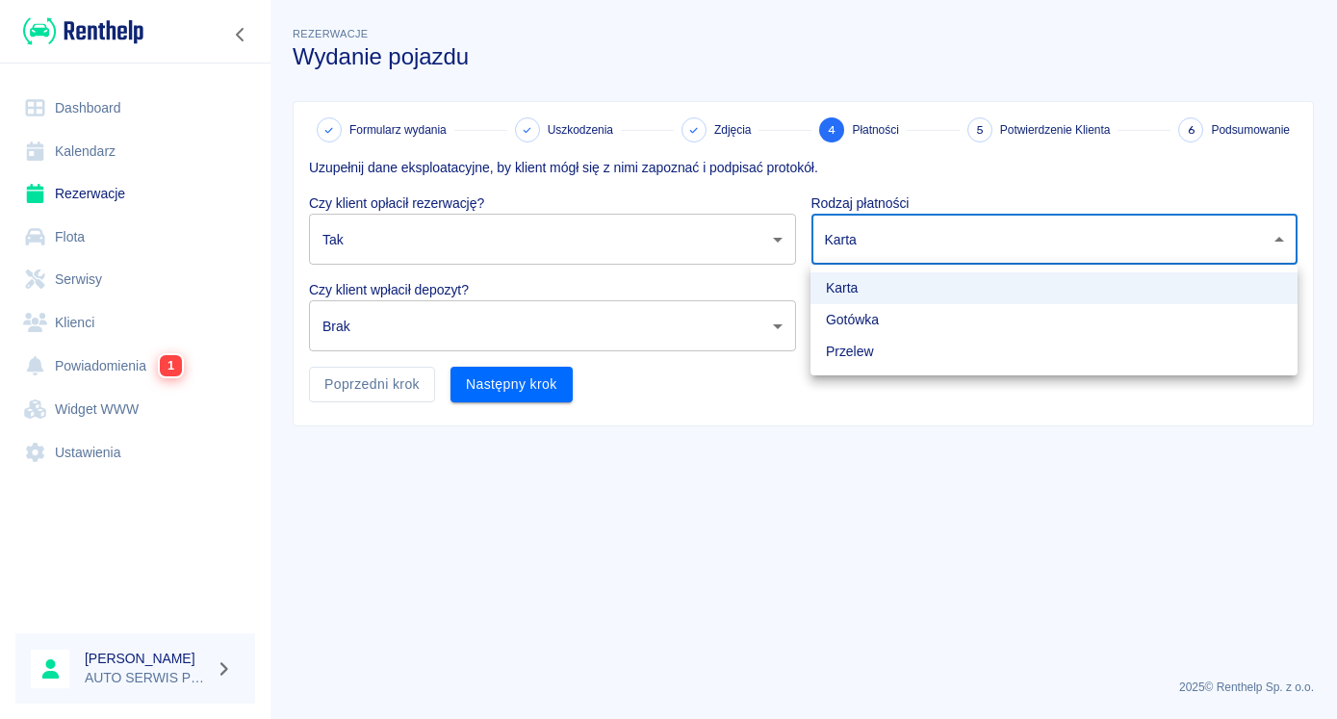
click at [843, 239] on body "Używamy plików Cookies, by zapewnić Ci najlepsze możliwe doświadczenie. Aby dow…" at bounding box center [668, 359] width 1337 height 719
click at [861, 320] on li "Gotówka" at bounding box center [1053, 320] width 487 height 32
type input "cash"
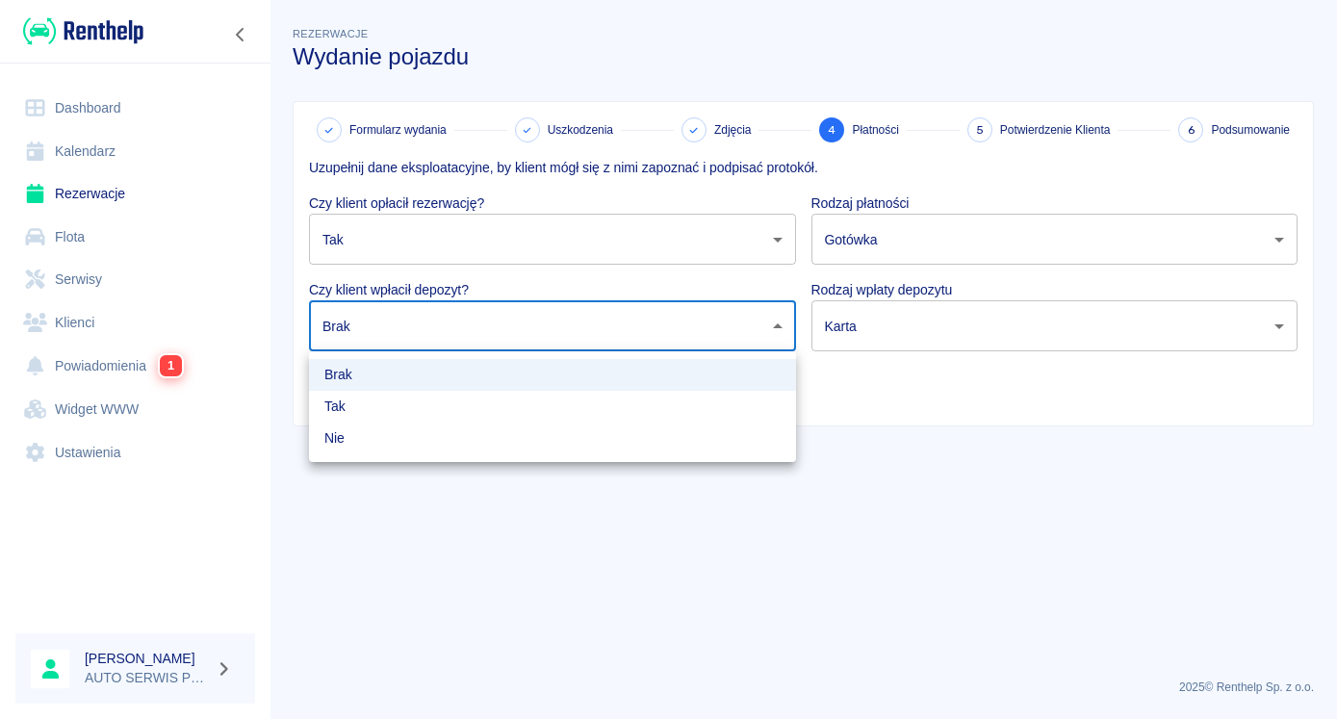
click at [708, 327] on body "Używamy plików Cookies, by zapewnić Ci najlepsze możliwe doświadczenie. Aby dow…" at bounding box center [668, 359] width 1337 height 719
click at [416, 434] on li "Nie" at bounding box center [552, 438] width 487 height 32
type input "false"
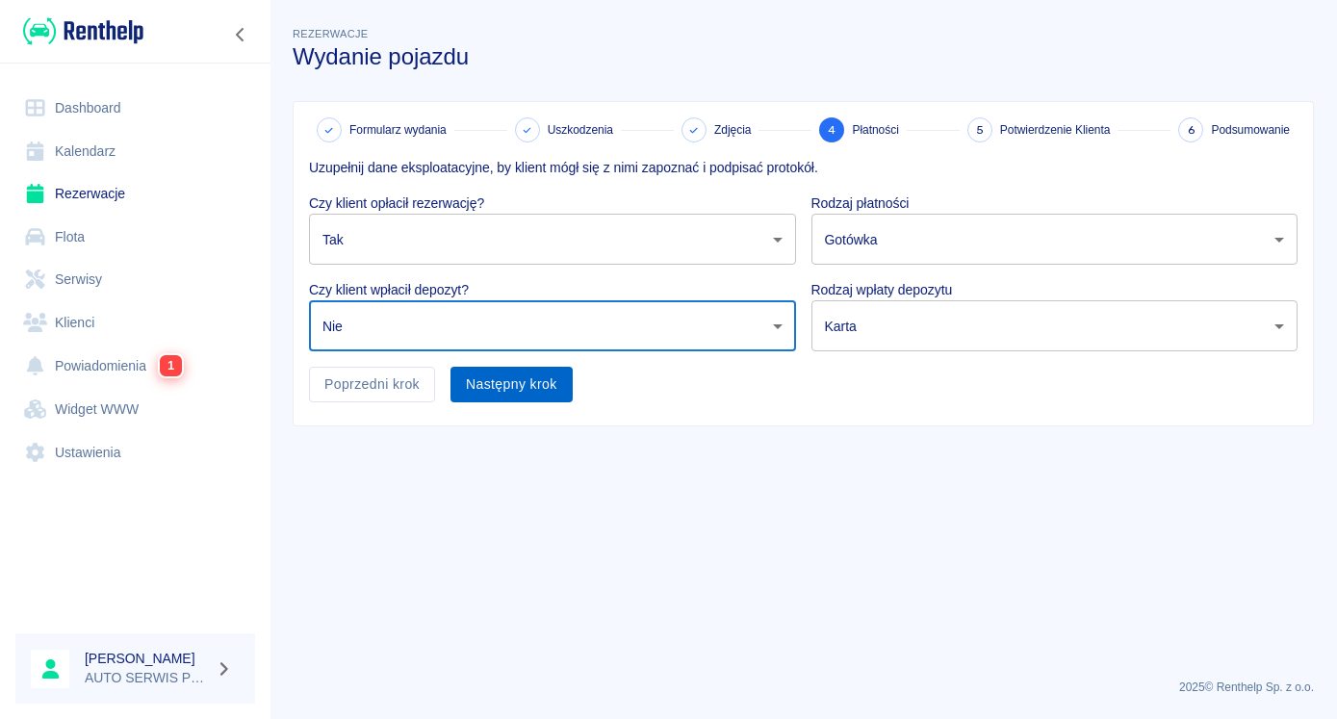
click at [512, 385] on button "Następny krok" at bounding box center [511, 385] width 122 height 36
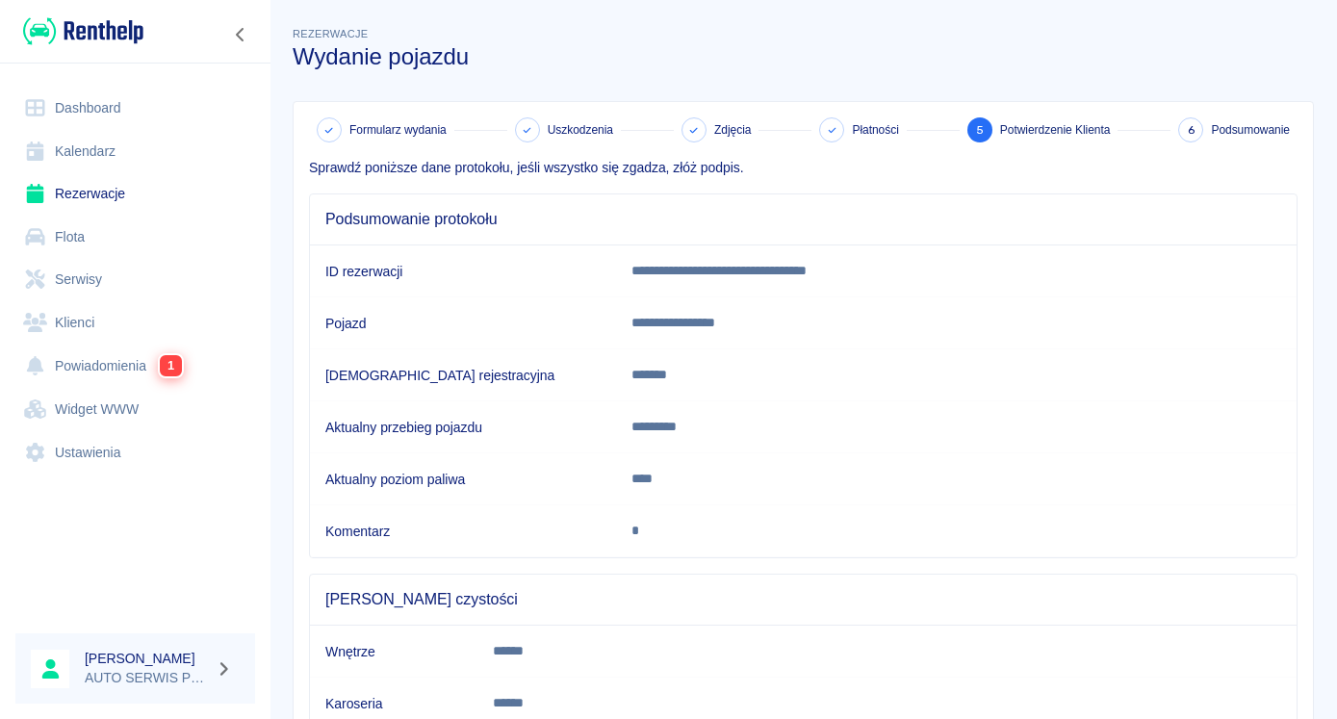
scroll to position [142, 0]
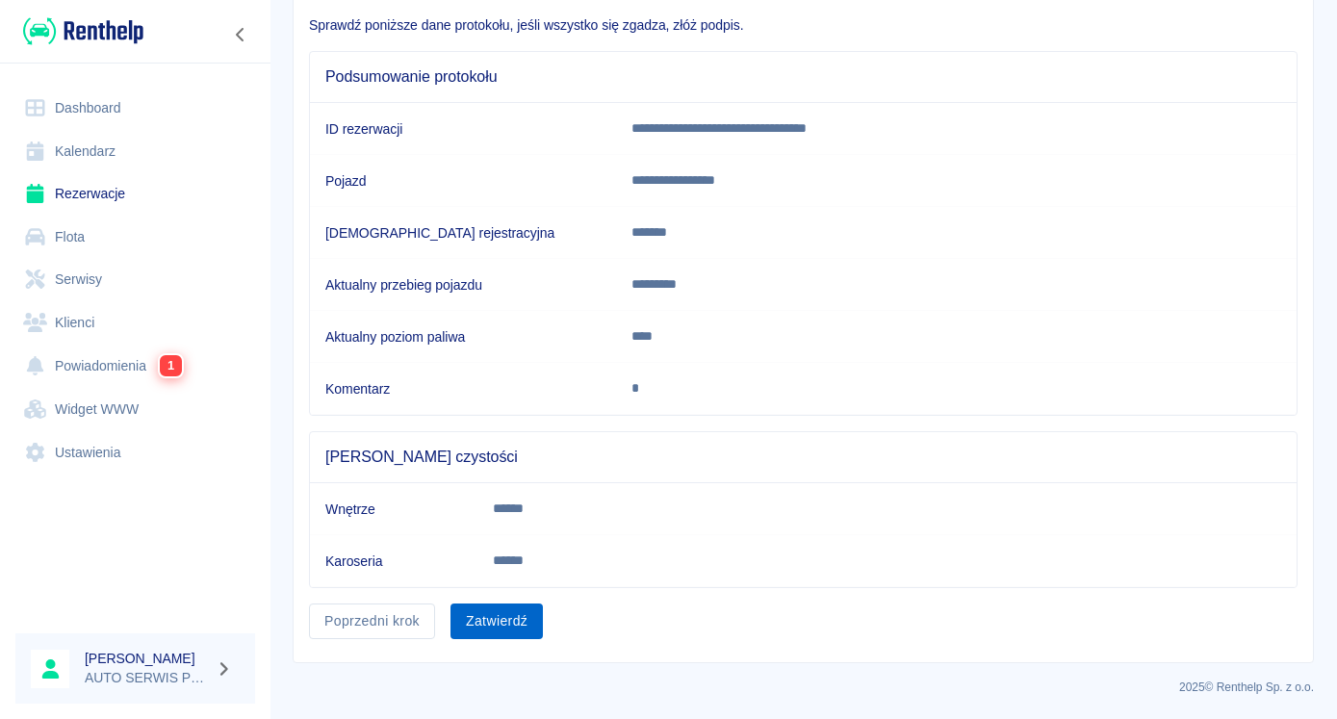
click at [525, 620] on button "Zatwierdź" at bounding box center [496, 621] width 92 height 36
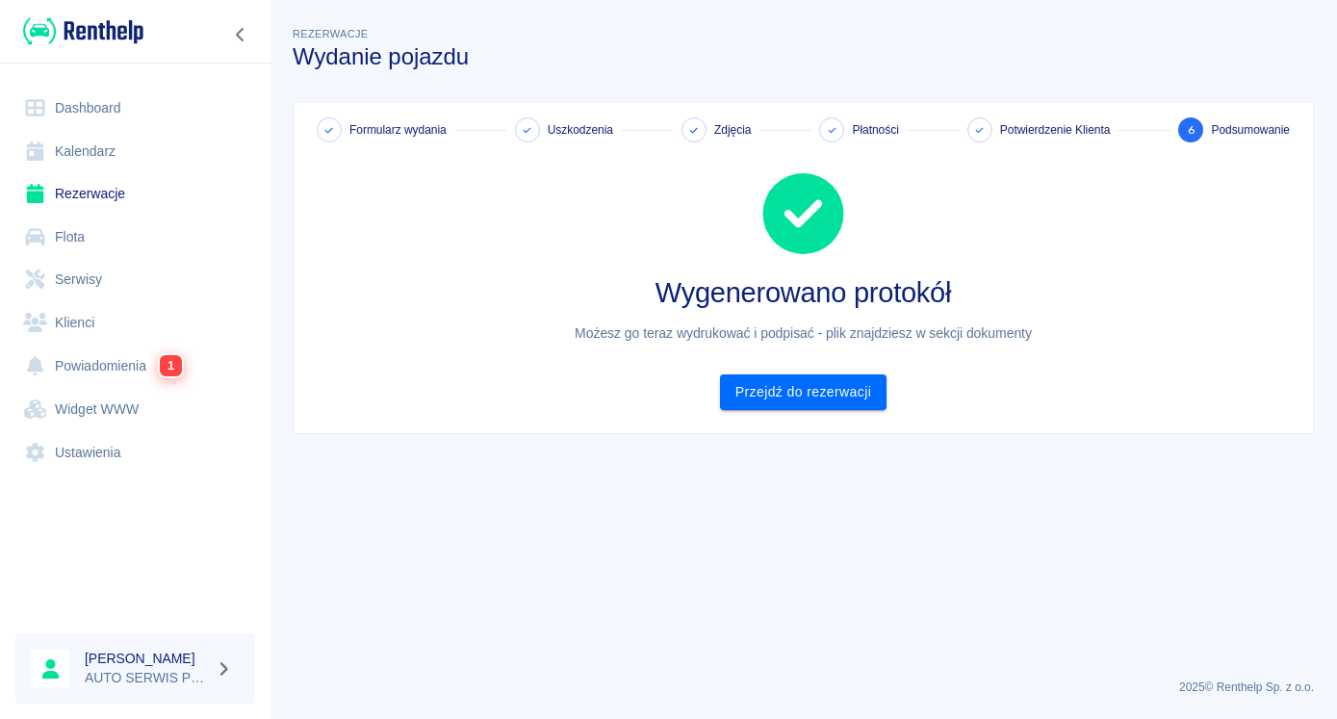
scroll to position [0, 0]
click at [831, 385] on link "Przejdź do rezerwacji" at bounding box center [803, 392] width 166 height 36
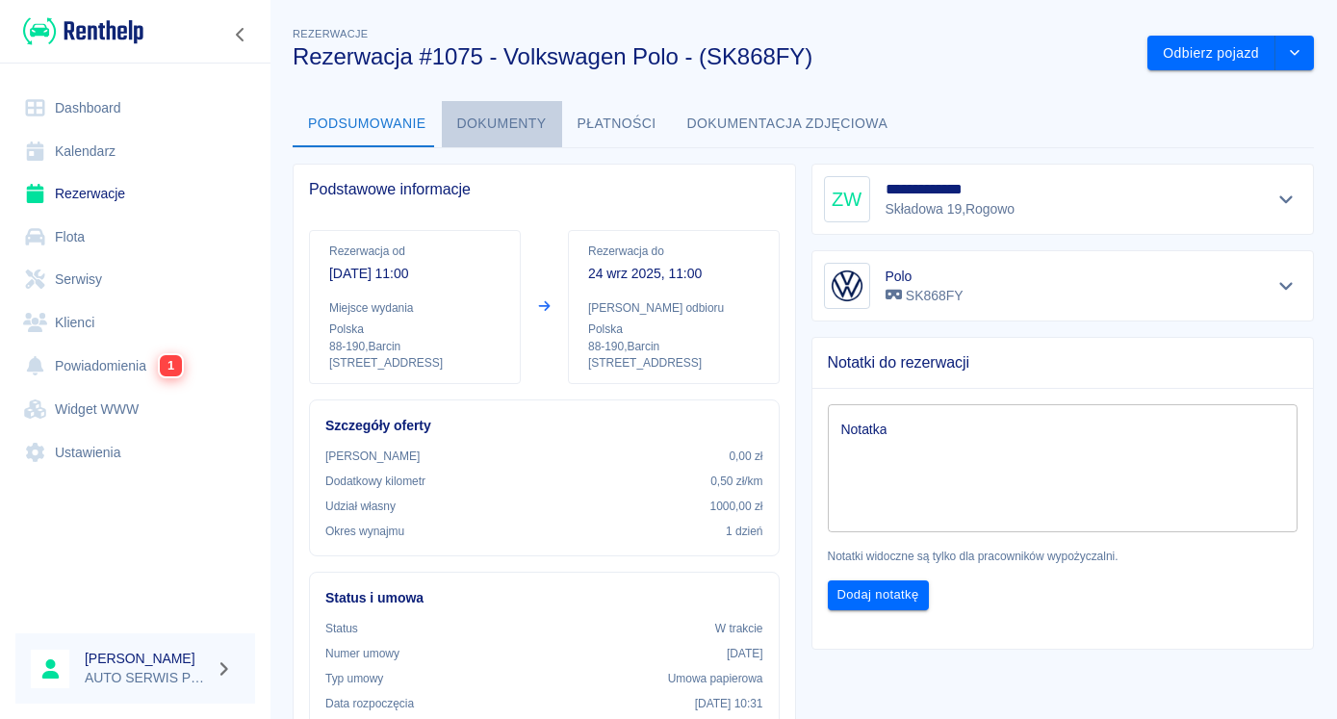
click at [497, 133] on button "Dokumenty" at bounding box center [502, 124] width 120 height 46
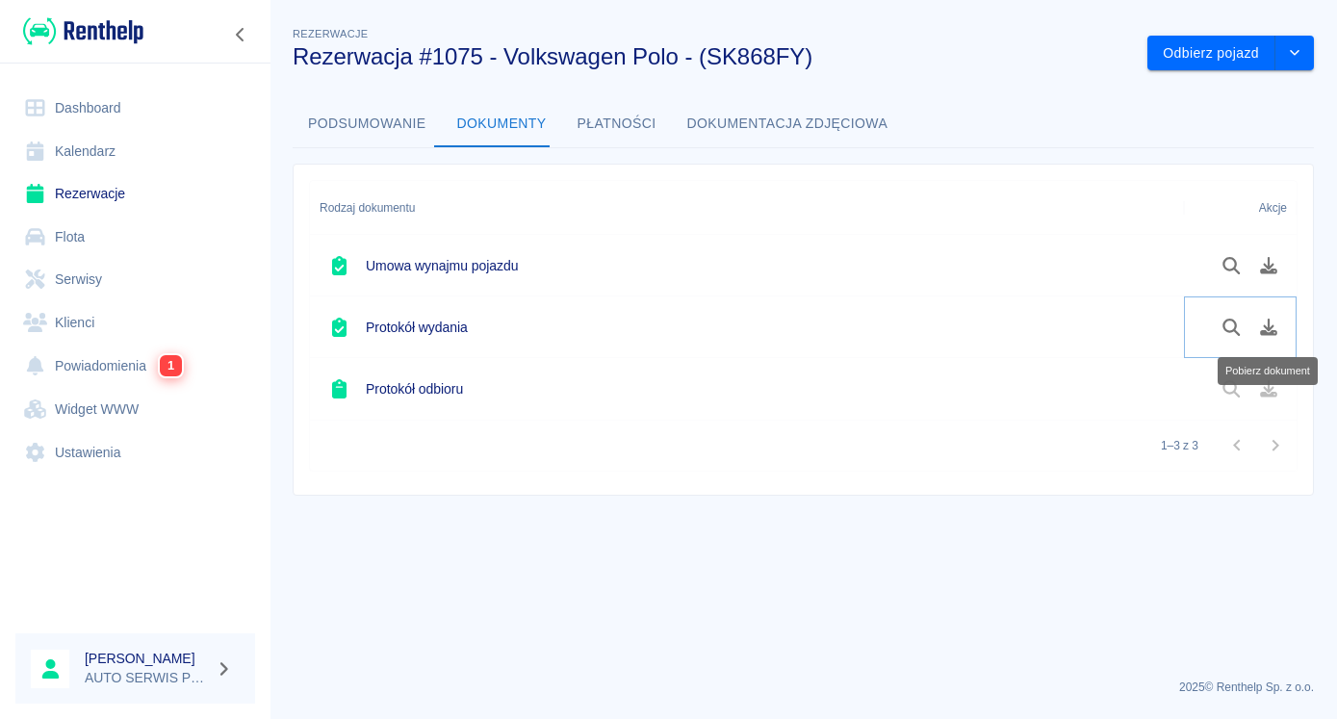
click at [1261, 326] on icon "Pobierz dokument" at bounding box center [1269, 326] width 22 height 17
